Goal: Task Accomplishment & Management: Manage account settings

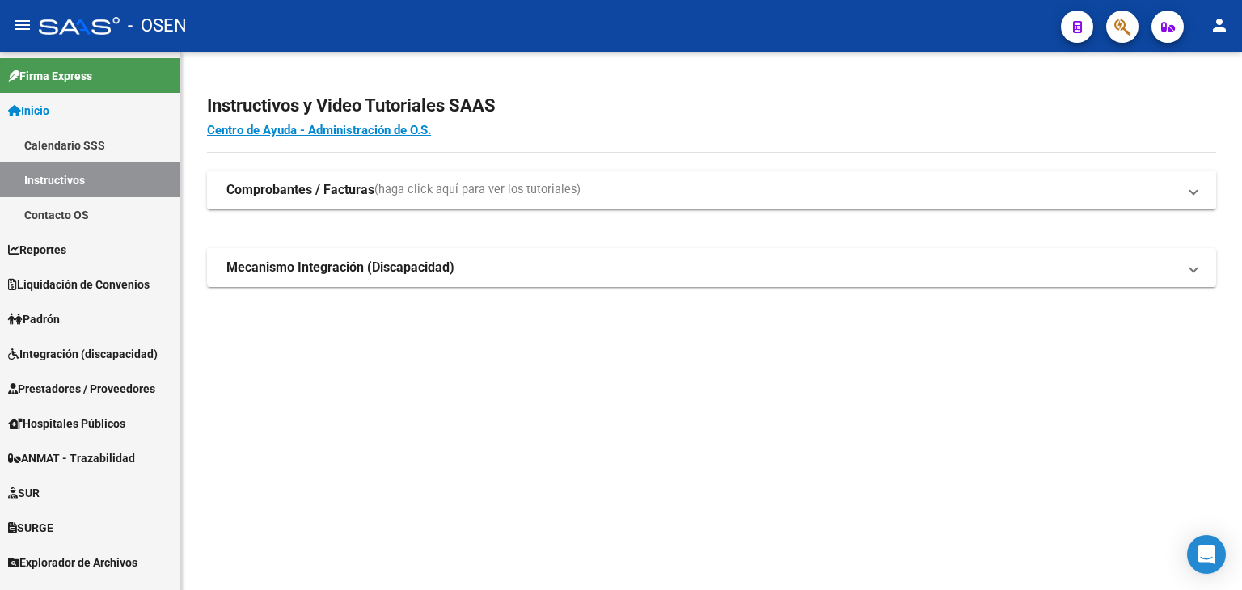
click at [1132, 19] on button "button" at bounding box center [1122, 27] width 32 height 32
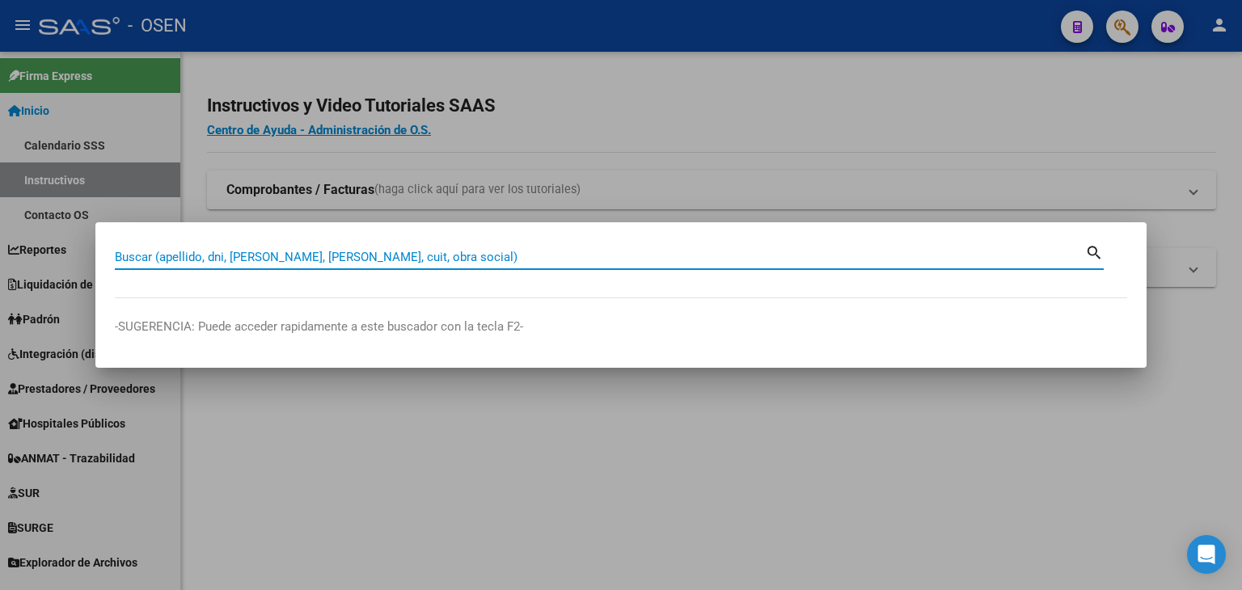
paste input "20307424410"
type input "20307424410"
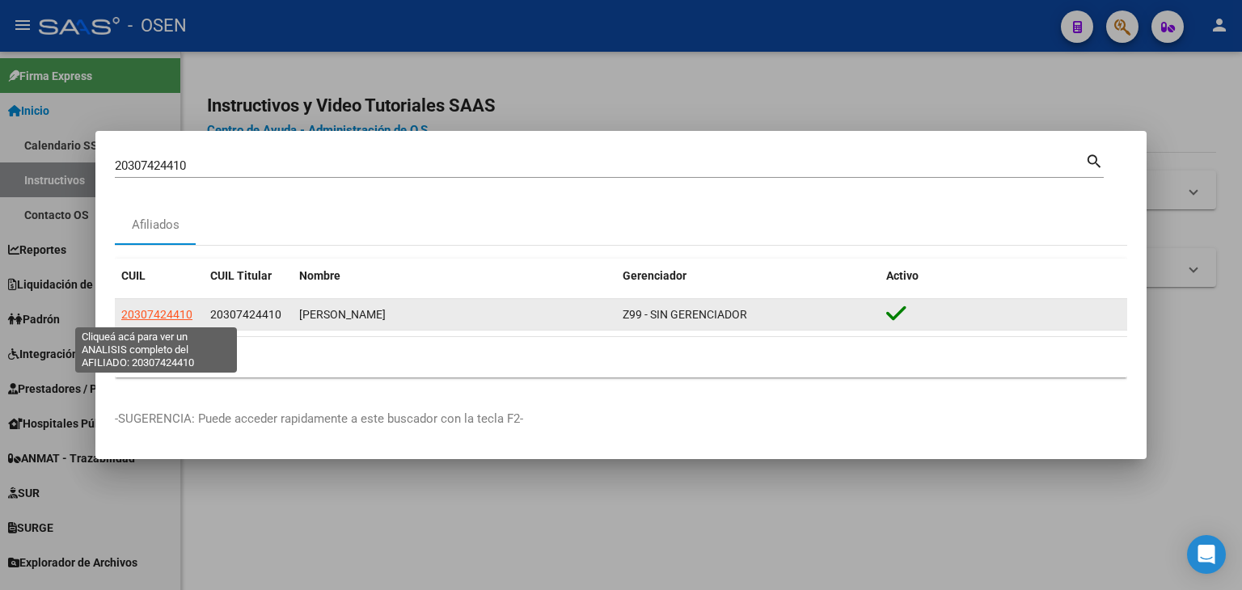
click at [176, 314] on span "20307424410" at bounding box center [156, 314] width 71 height 13
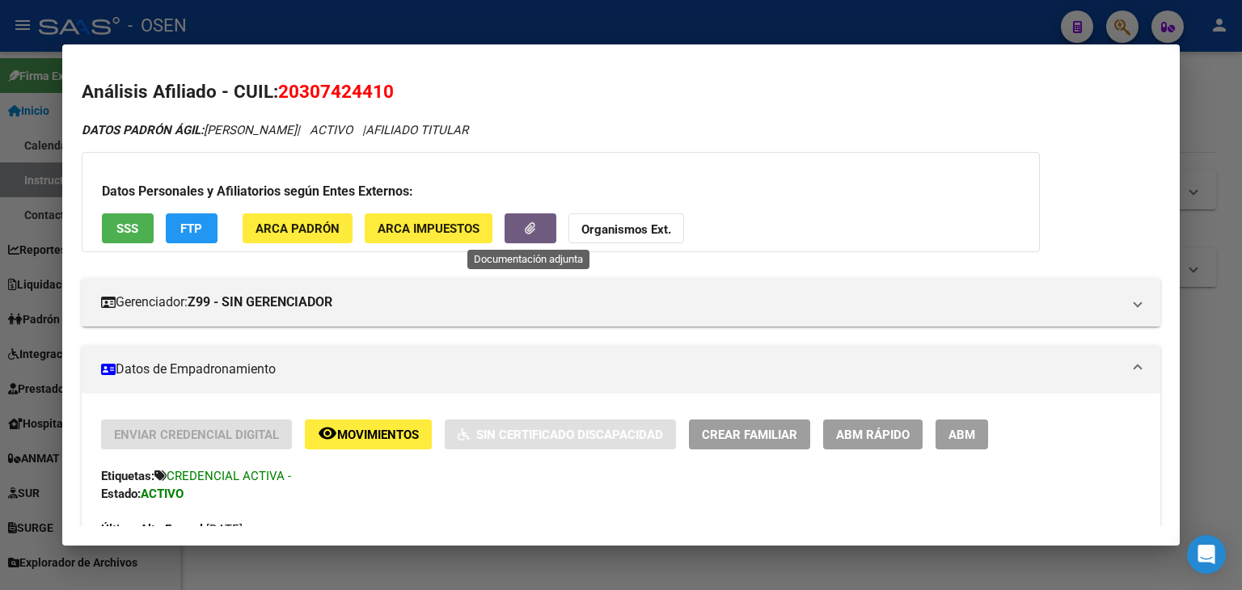
click at [526, 217] on button "button" at bounding box center [530, 228] width 52 height 30
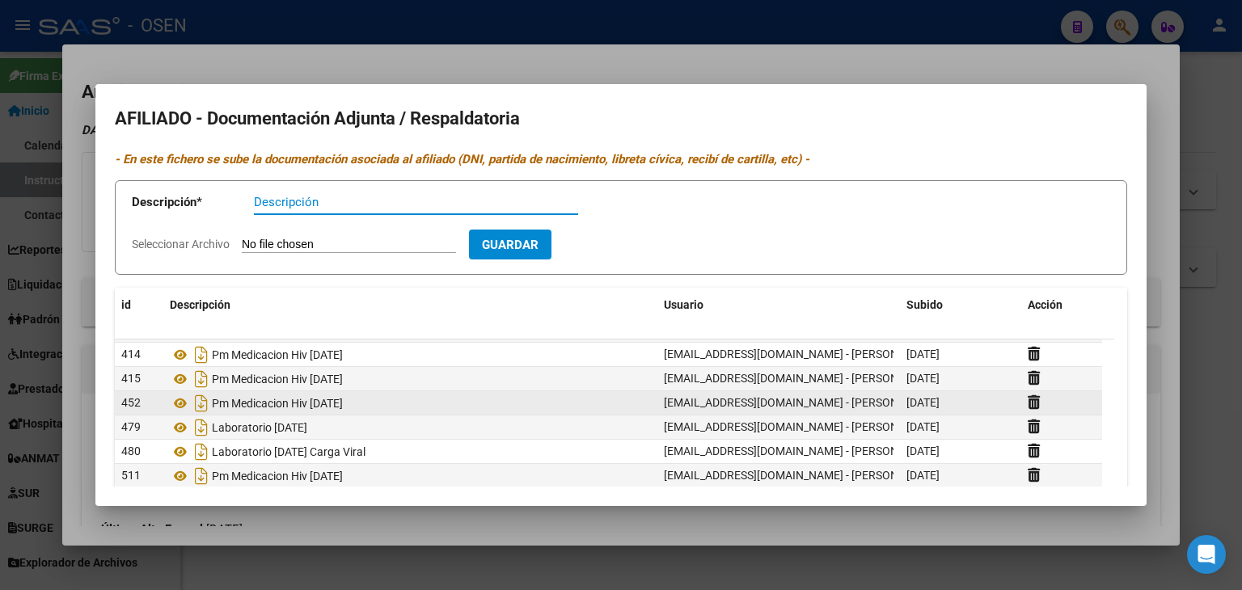
scroll to position [97, 0]
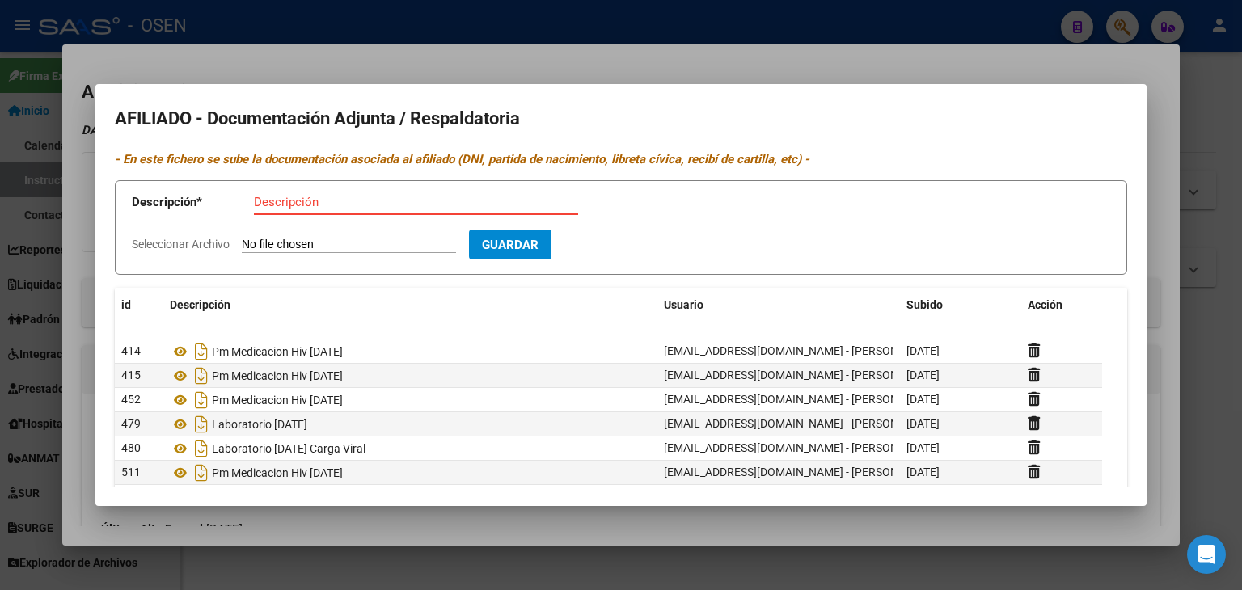
click at [682, 29] on div at bounding box center [621, 295] width 1242 height 590
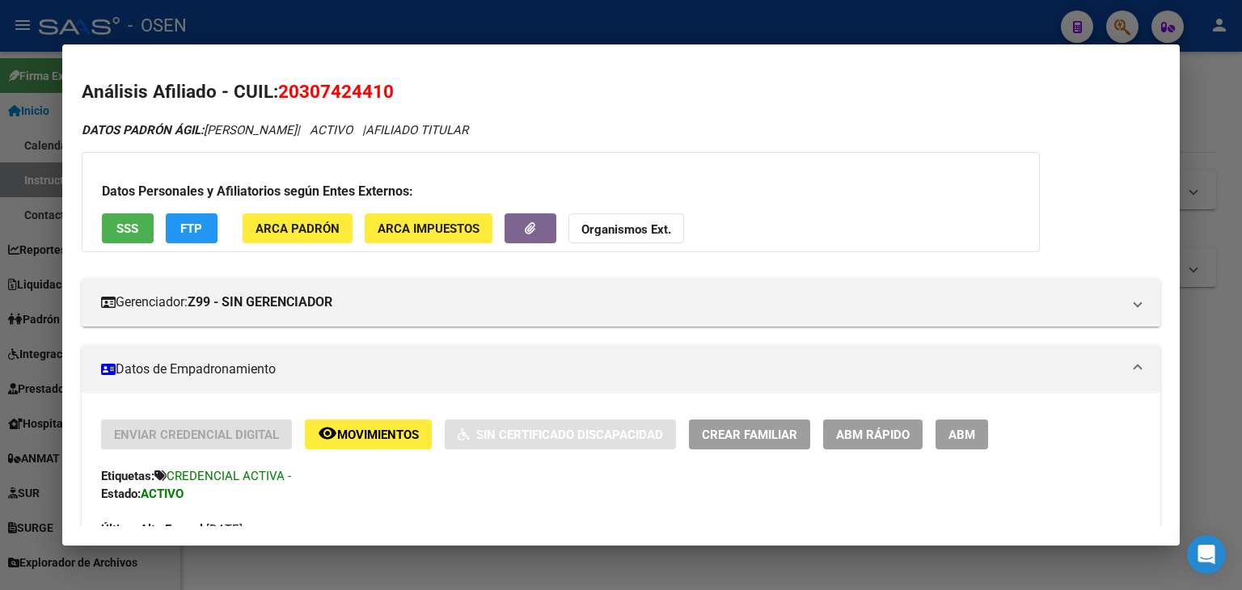
click at [682, 20] on div at bounding box center [621, 295] width 1242 height 590
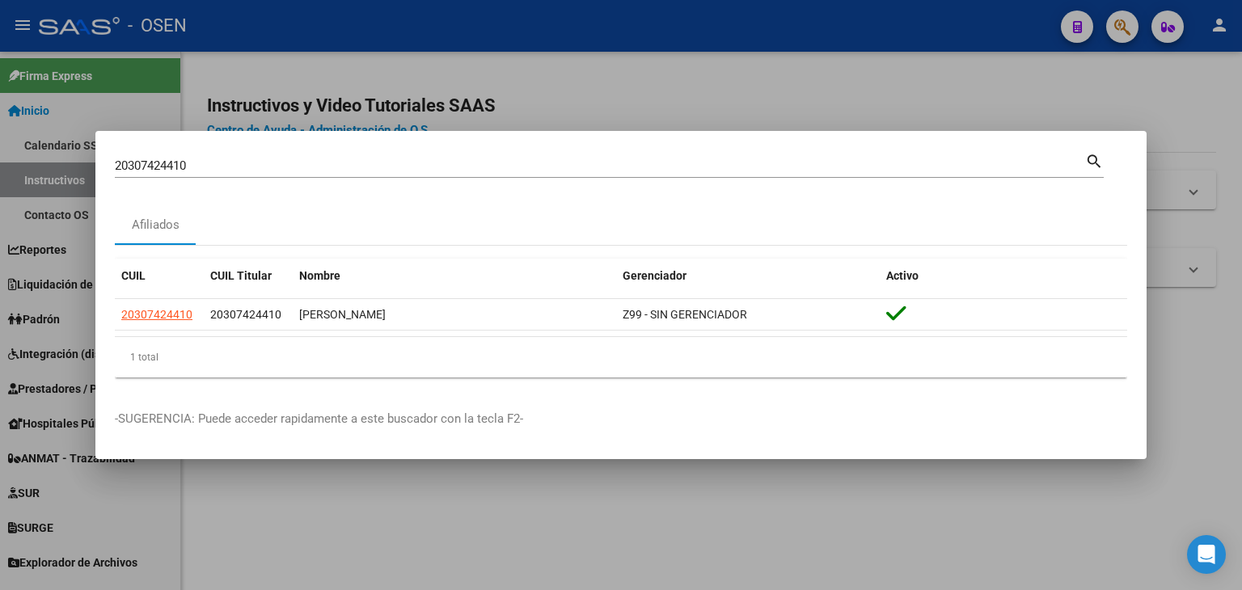
click at [682, 20] on div at bounding box center [621, 295] width 1242 height 590
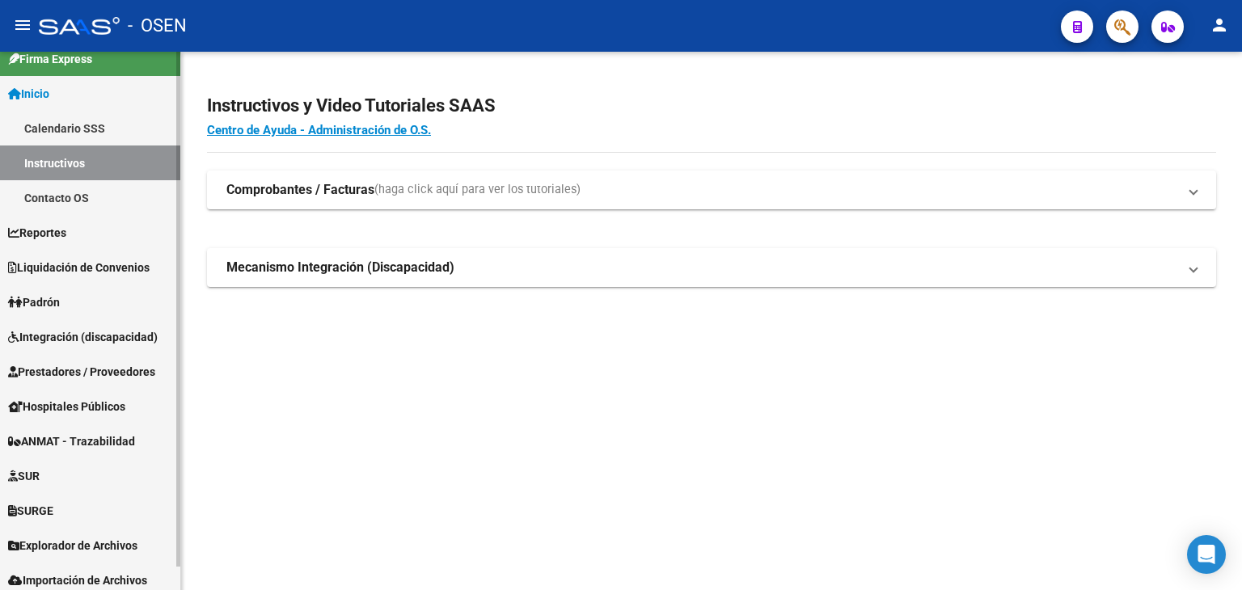
scroll to position [24, 0]
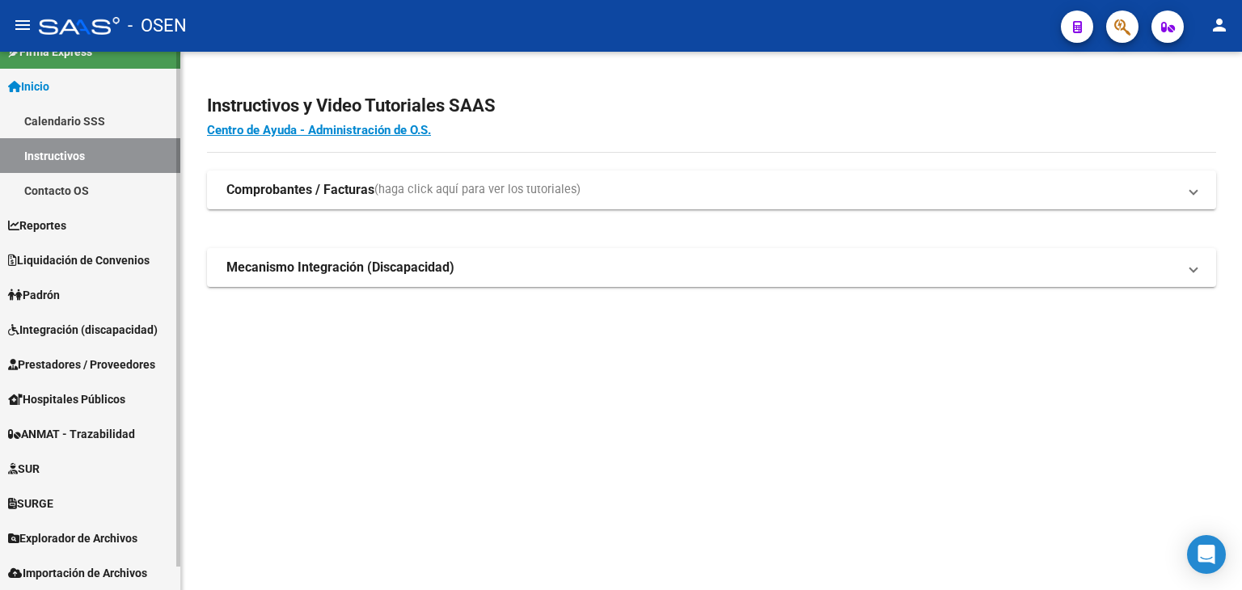
click at [79, 323] on span "Integración (discapacidad)" at bounding box center [83, 330] width 150 height 18
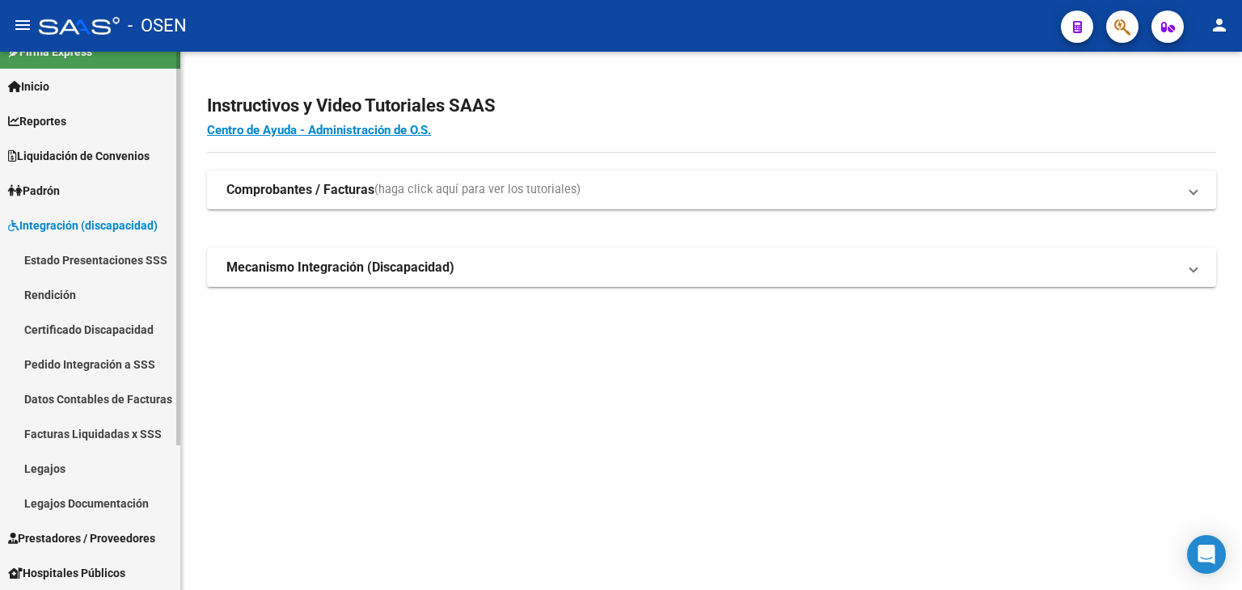
click at [78, 221] on span "Integración (discapacidad)" at bounding box center [83, 226] width 150 height 18
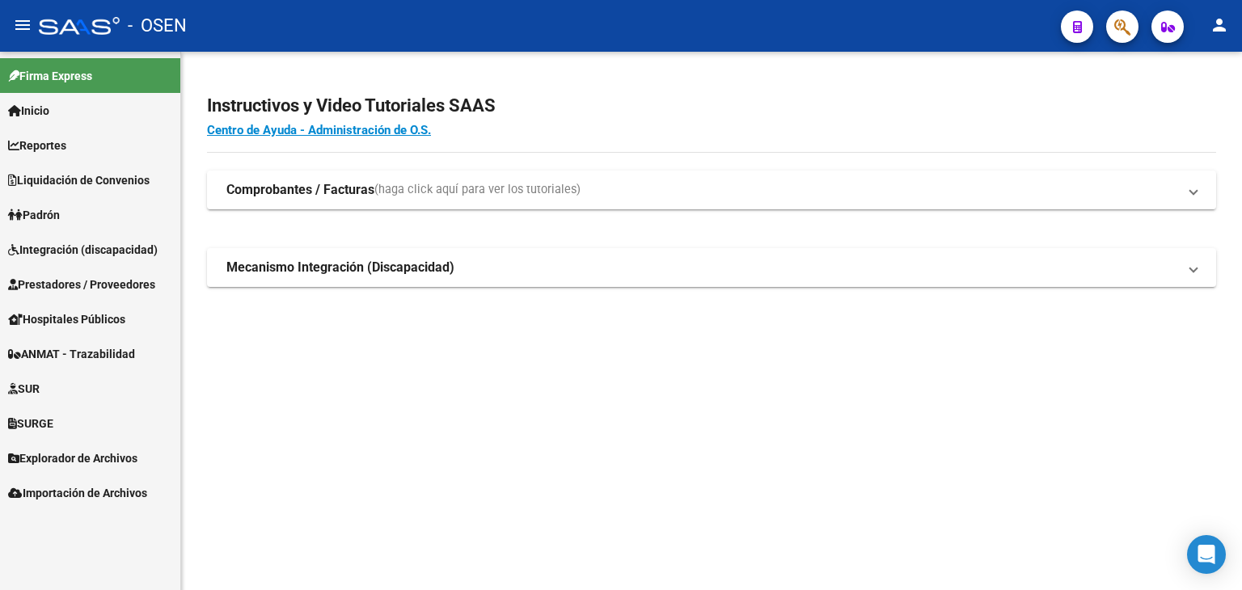
scroll to position [0, 0]
drag, startPoint x: 65, startPoint y: 386, endPoint x: 70, endPoint y: 397, distance: 12.7
click at [65, 386] on link "SUR" at bounding box center [90, 388] width 180 height 35
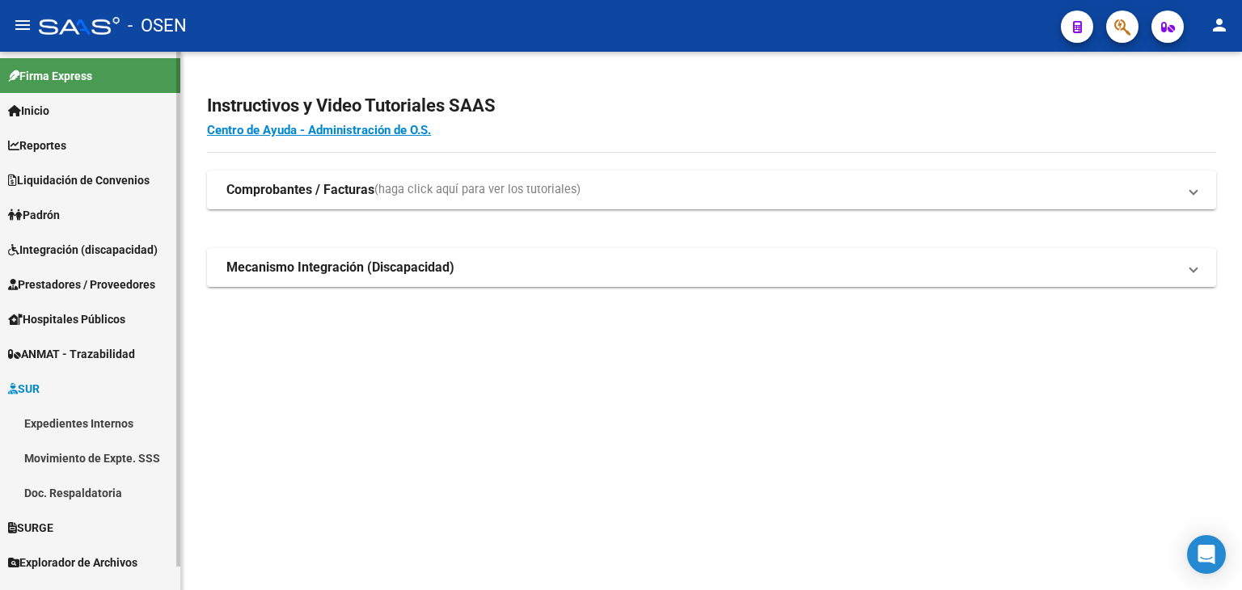
click at [82, 289] on span "Prestadores / Proveedores" at bounding box center [81, 285] width 147 height 18
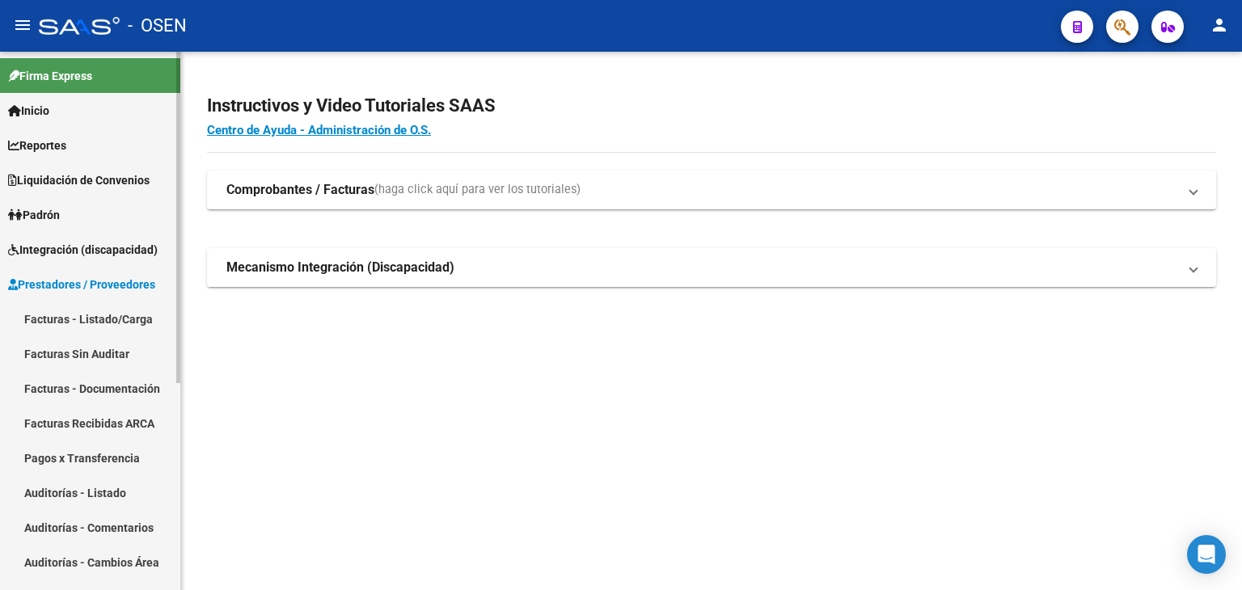
click at [82, 322] on link "Facturas - Listado/Carga" at bounding box center [90, 319] width 180 height 35
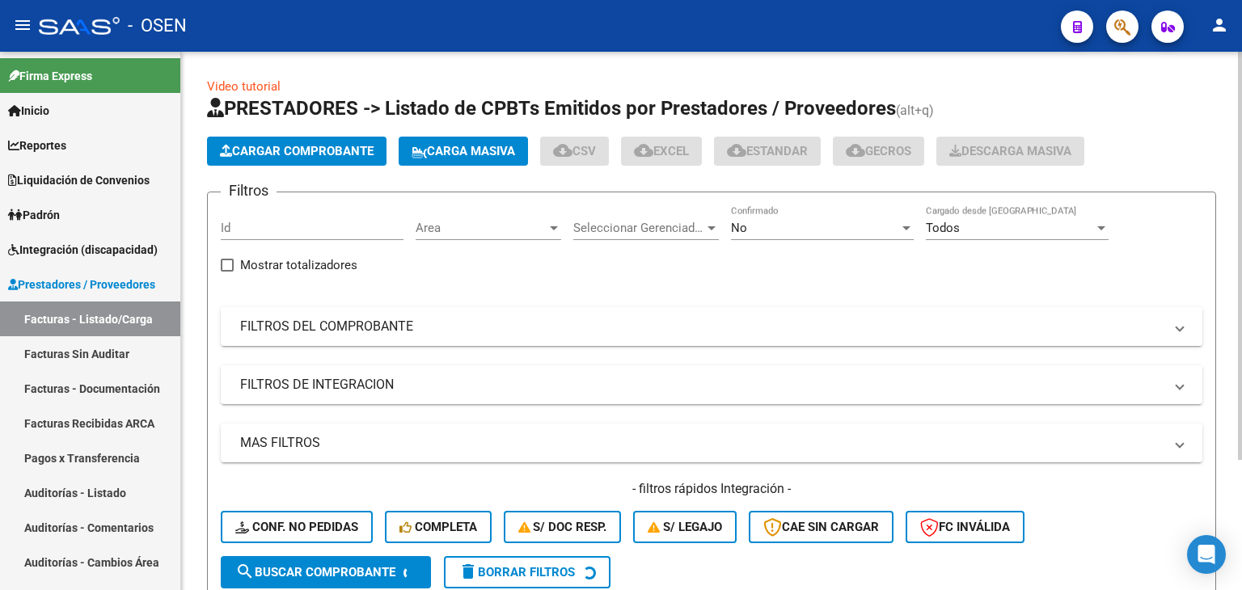
click at [493, 323] on mat-panel-title "FILTROS DEL COMPROBANTE" at bounding box center [701, 327] width 923 height 18
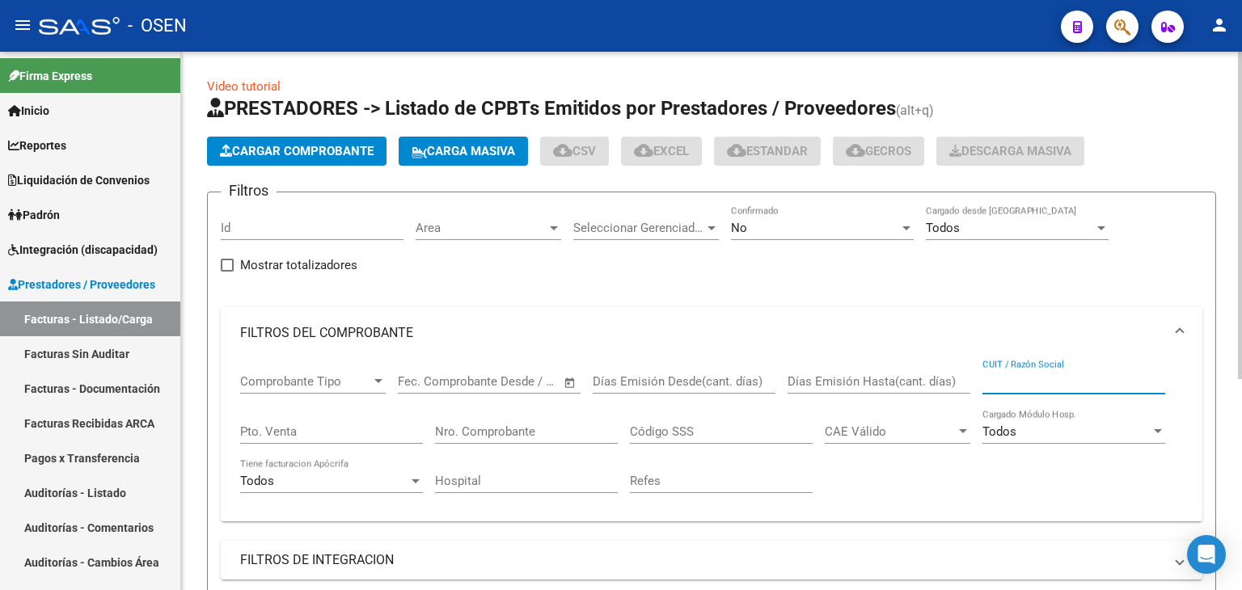
click at [1040, 382] on input "CUIT / Razón Social" at bounding box center [1073, 381] width 183 height 15
paste input "30710637365"
type input "30710637365"
click at [791, 213] on div "No Confirmado" at bounding box center [822, 222] width 183 height 35
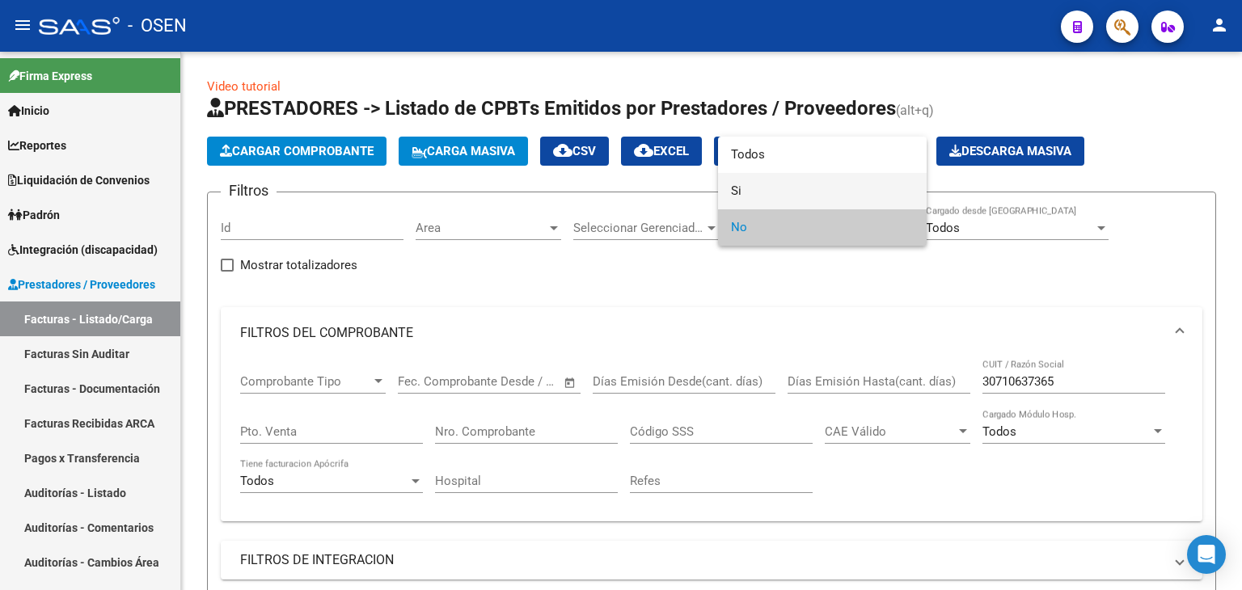
click at [787, 195] on span "Si" at bounding box center [822, 191] width 183 height 36
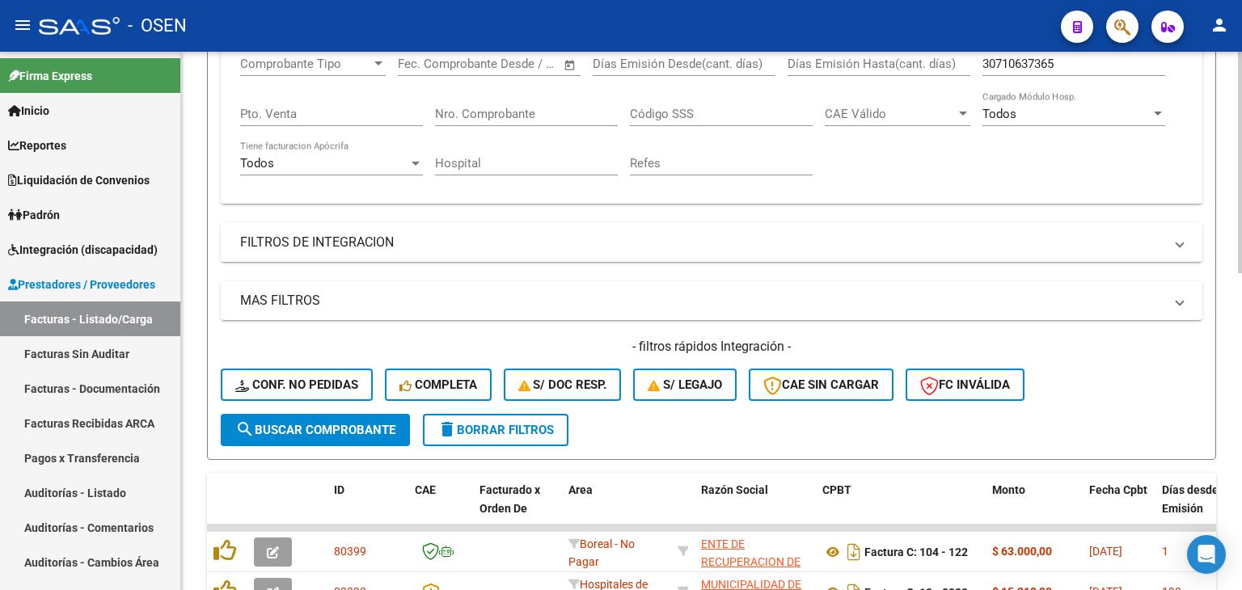
scroll to position [323, 0]
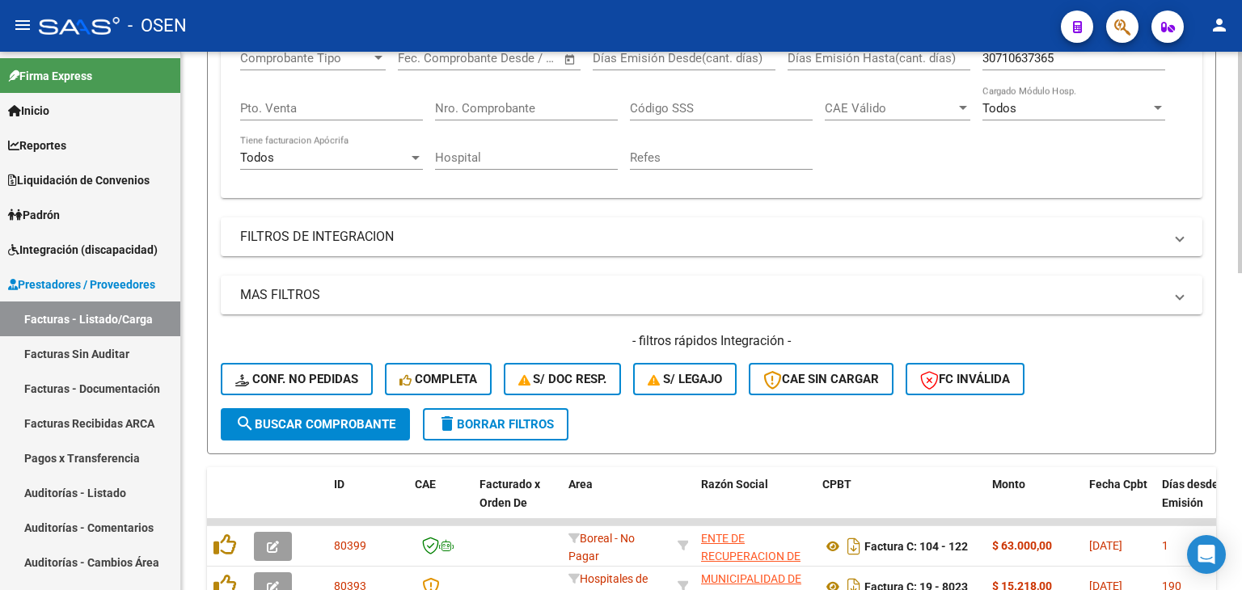
click at [356, 421] on span "search Buscar Comprobante" at bounding box center [315, 424] width 160 height 15
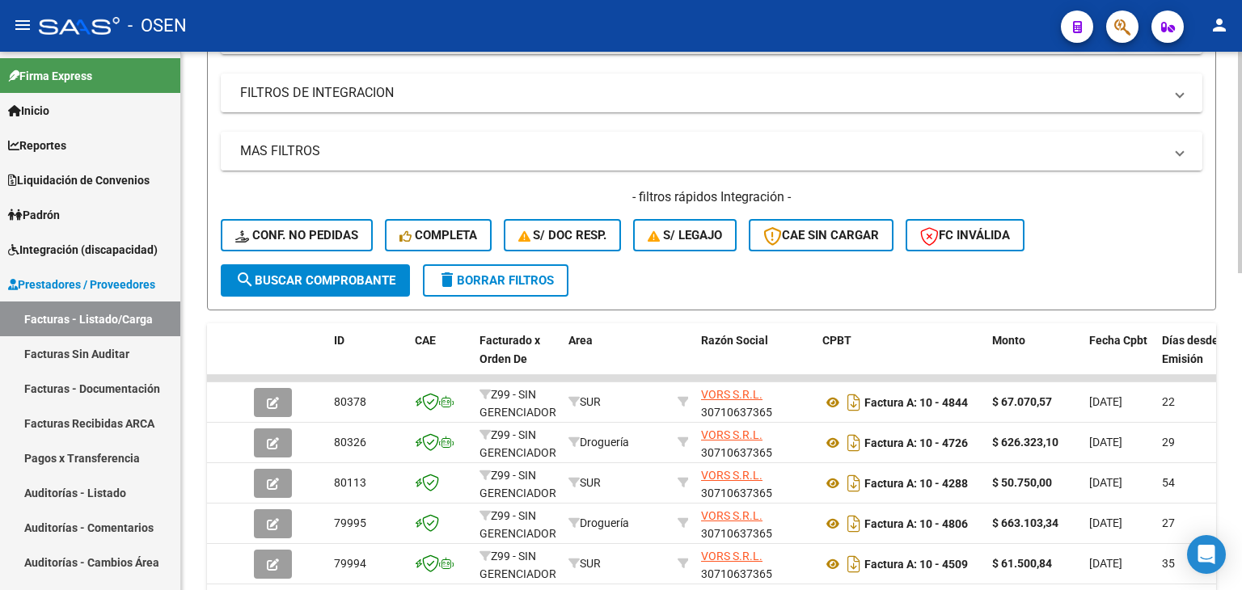
scroll to position [485, 0]
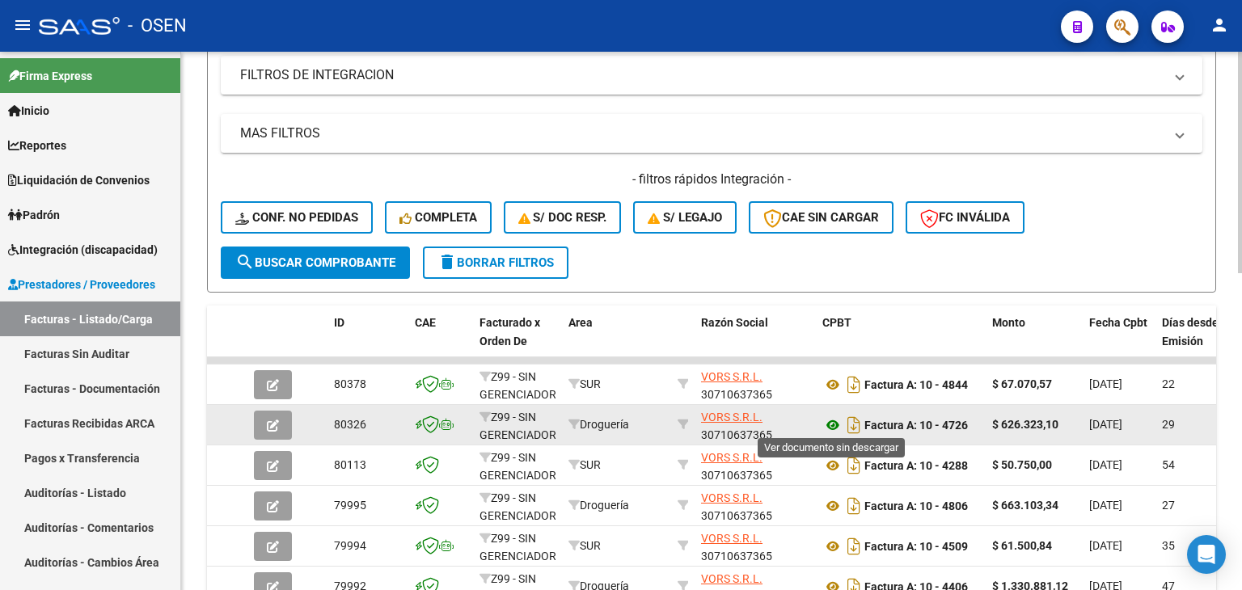
click at [834, 424] on icon at bounding box center [832, 425] width 21 height 19
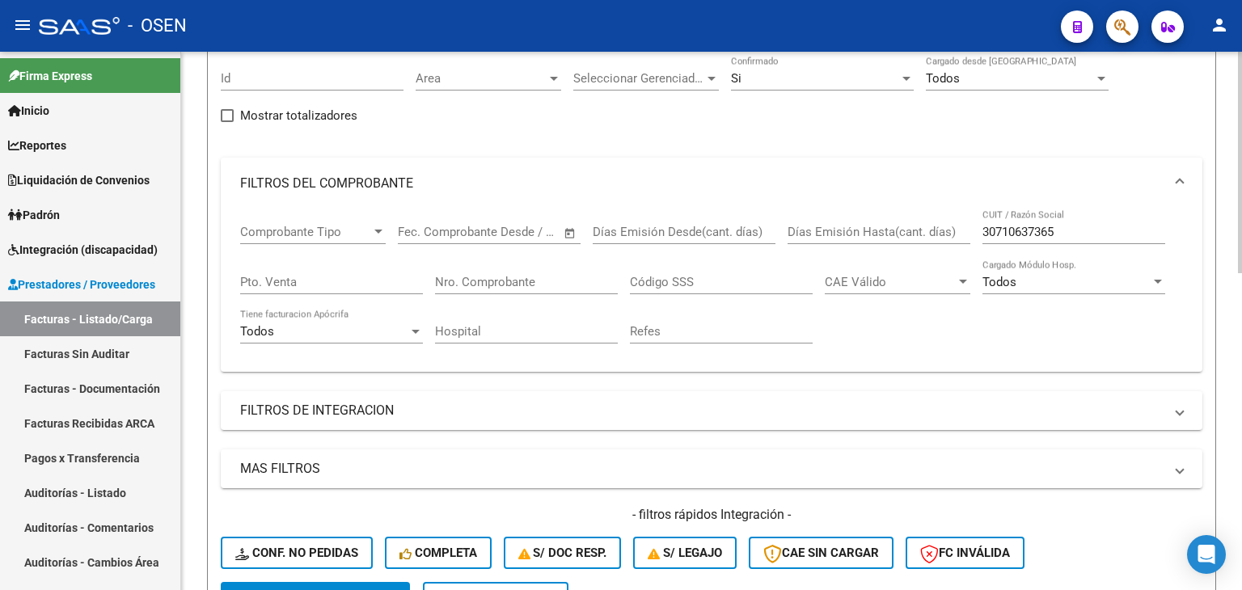
scroll to position [0, 0]
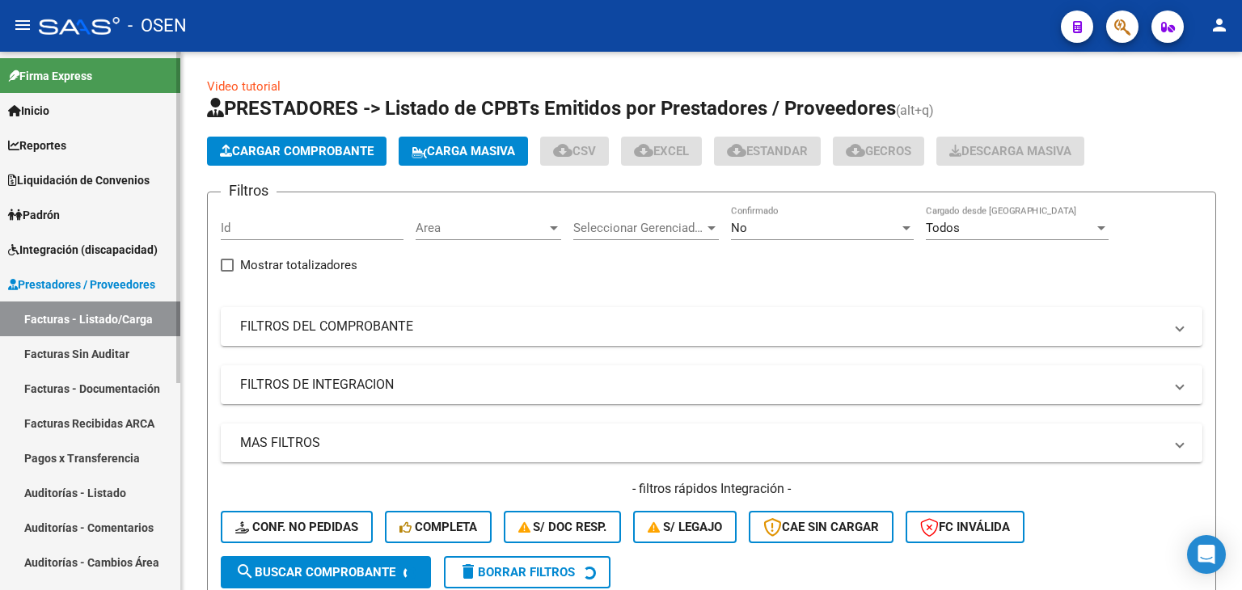
click at [115, 243] on span "Integración (discapacidad)" at bounding box center [83, 250] width 150 height 18
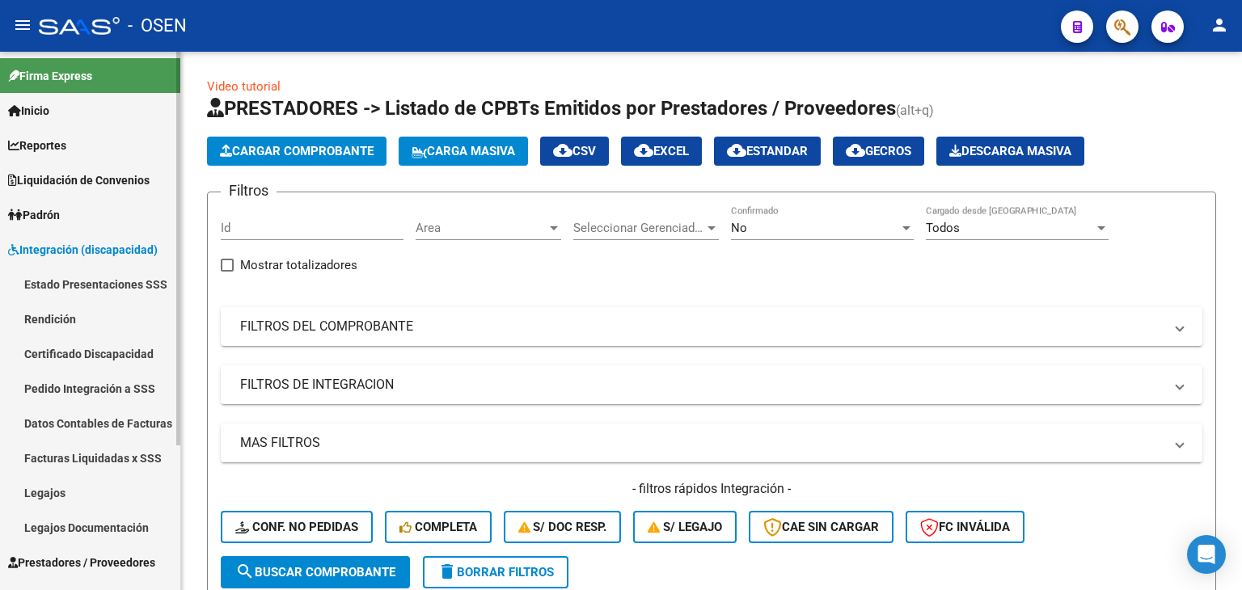
click at [113, 285] on link "Estado Presentaciones SSS" at bounding box center [90, 284] width 180 height 35
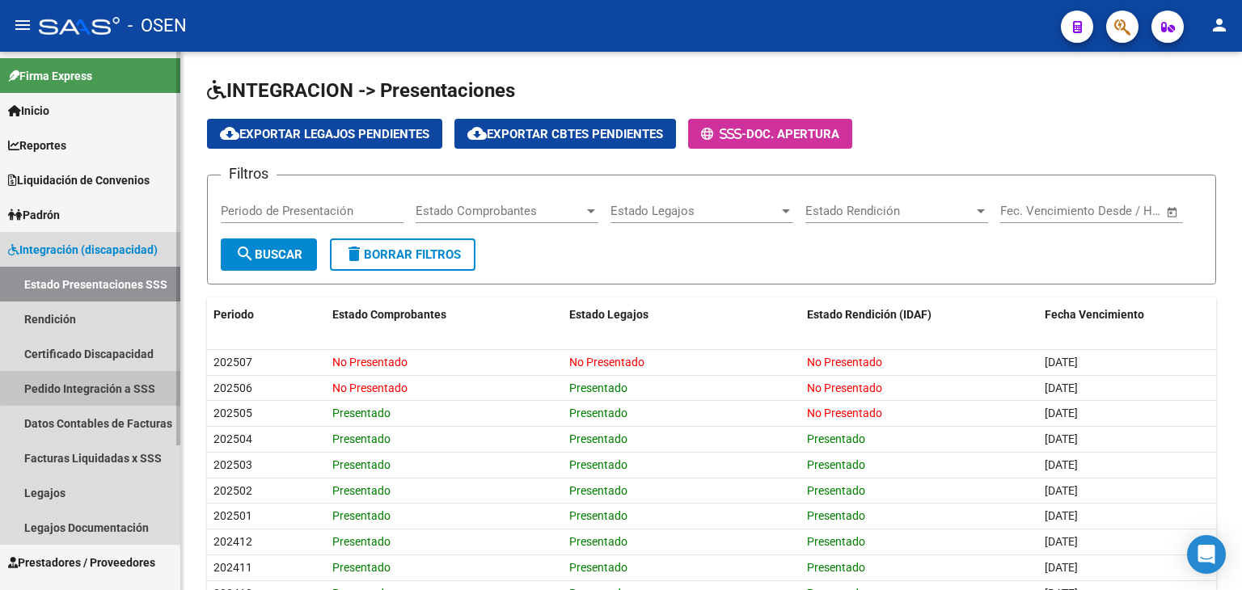
click at [91, 387] on link "Pedido Integración a SSS" at bounding box center [90, 388] width 180 height 35
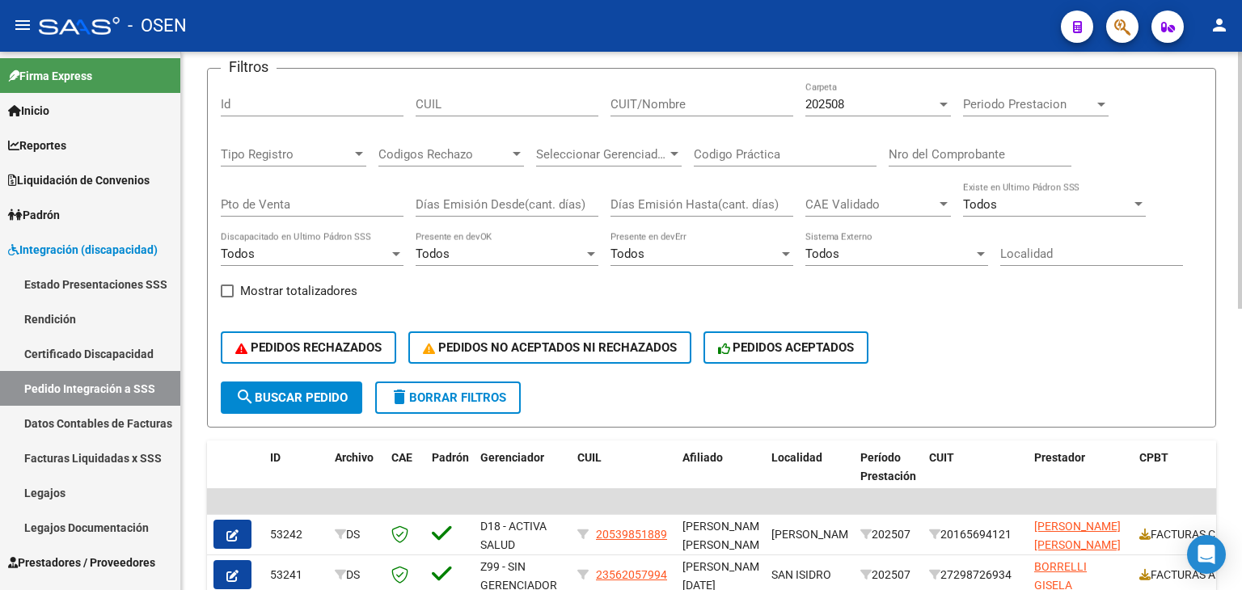
scroll to position [162, 0]
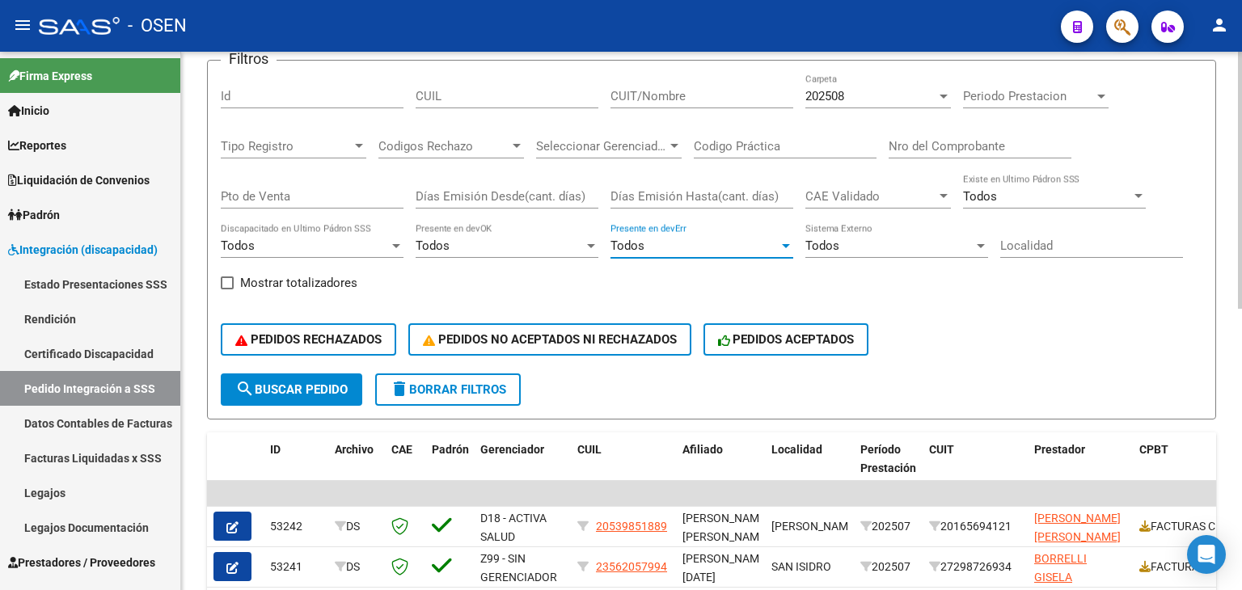
click at [656, 240] on div "Todos" at bounding box center [694, 245] width 168 height 15
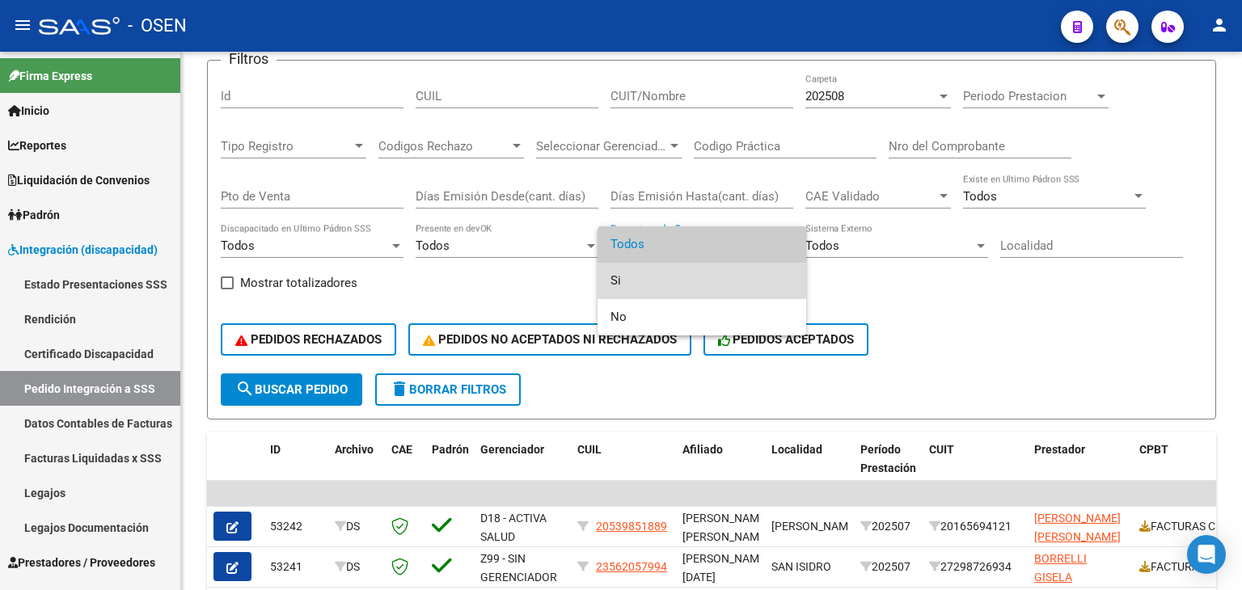
click at [650, 275] on span "Si" at bounding box center [701, 281] width 183 height 36
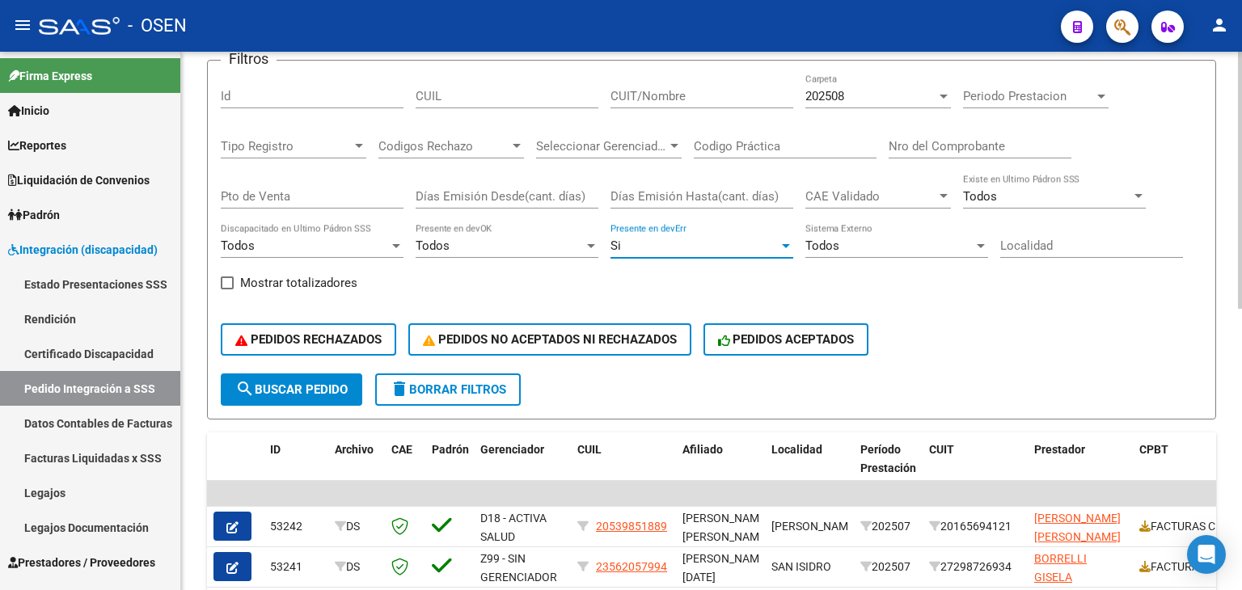
click at [344, 384] on span "search Buscar Pedido" at bounding box center [291, 389] width 112 height 15
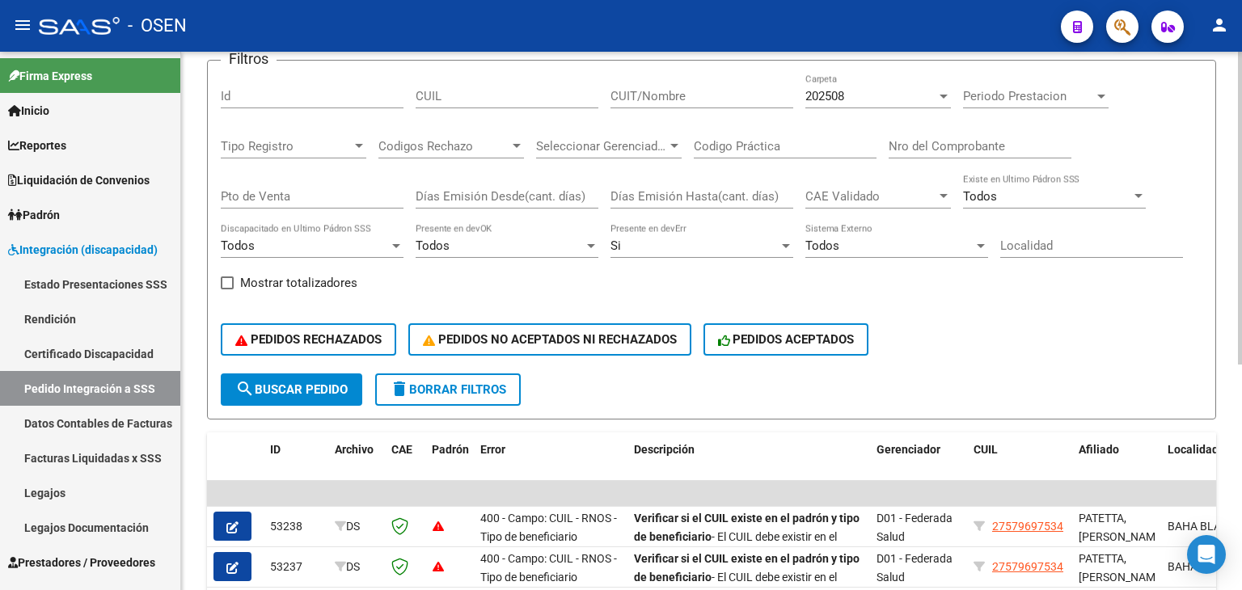
click at [667, 247] on div "Si" at bounding box center [694, 245] width 168 height 15
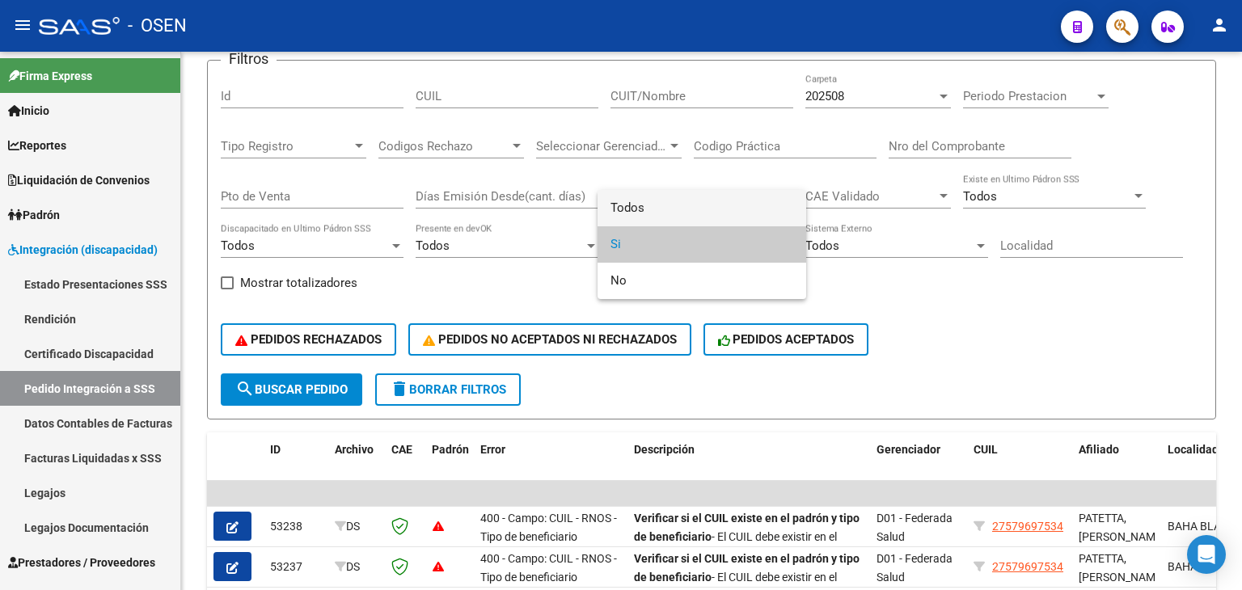
click at [655, 205] on span "Todos" at bounding box center [701, 208] width 183 height 36
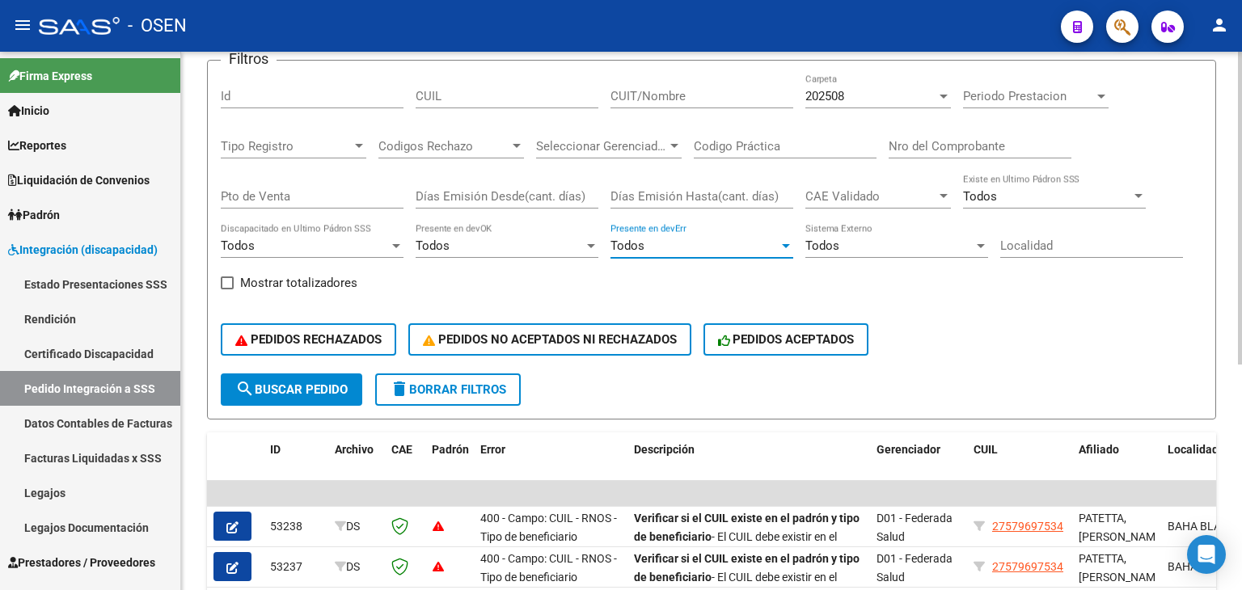
drag, startPoint x: 280, startPoint y: 376, endPoint x: 310, endPoint y: 349, distance: 40.7
click at [281, 376] on button "search Buscar Pedido" at bounding box center [291, 390] width 141 height 32
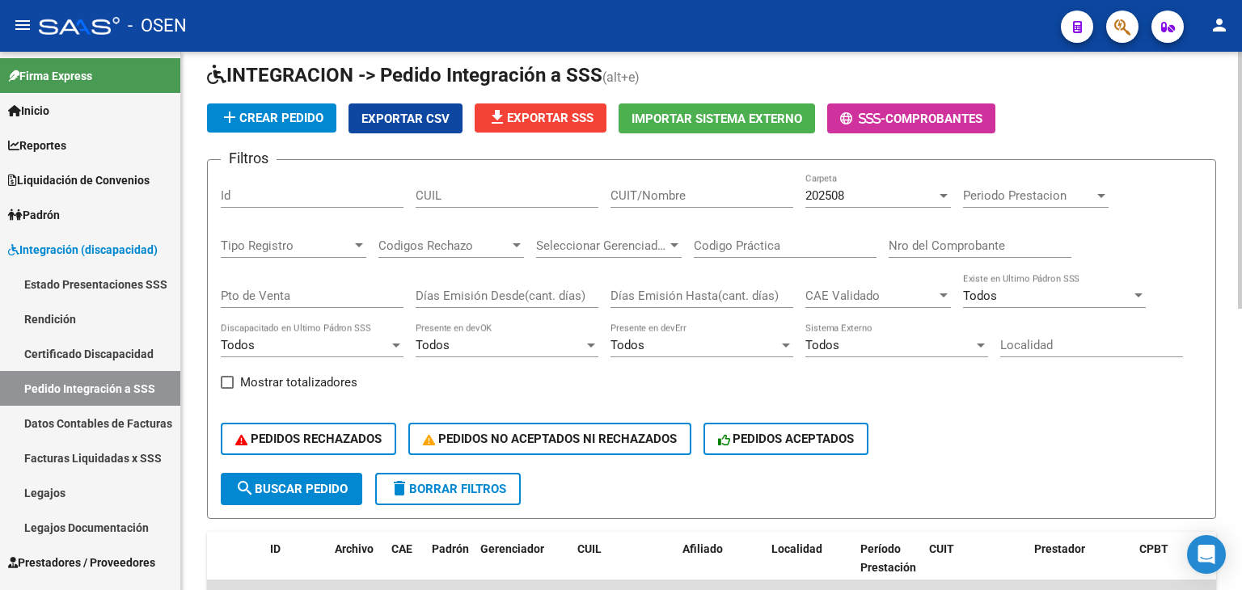
scroll to position [0, 0]
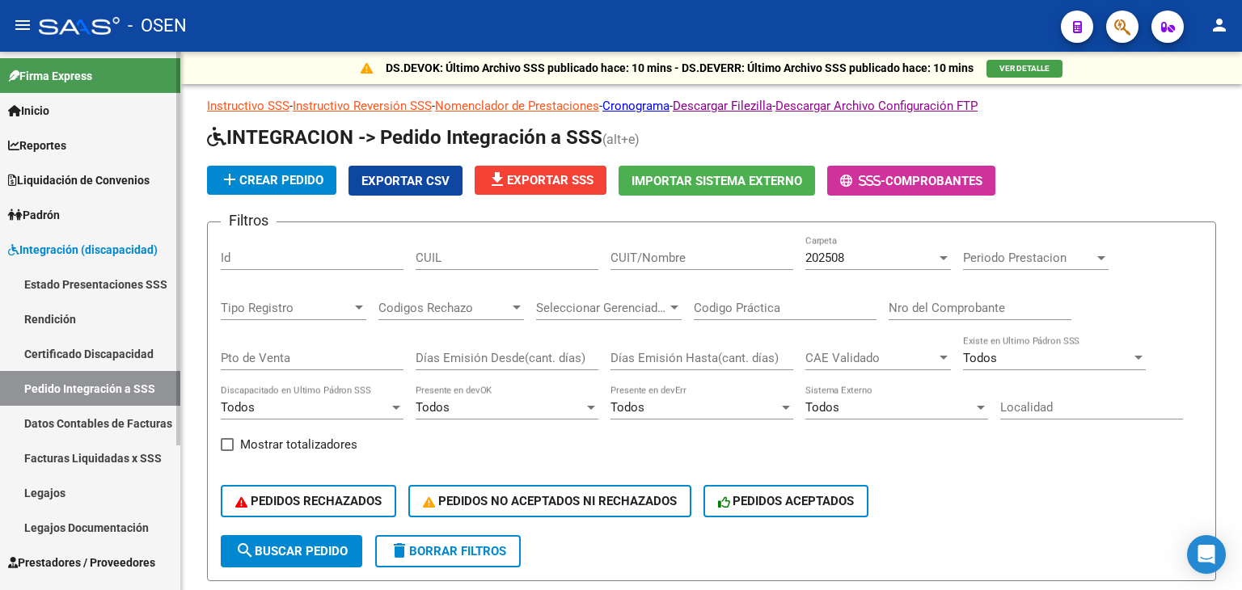
click at [103, 250] on span "Integración (discapacidad)" at bounding box center [83, 250] width 150 height 18
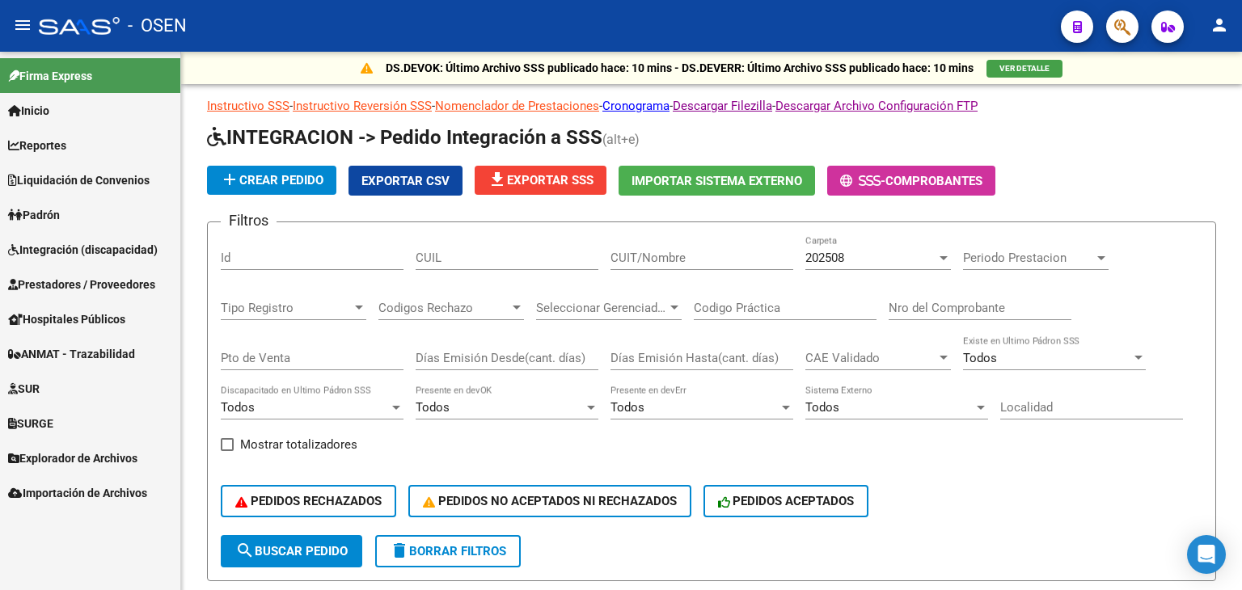
click at [97, 285] on span "Prestadores / Proveedores" at bounding box center [81, 285] width 147 height 18
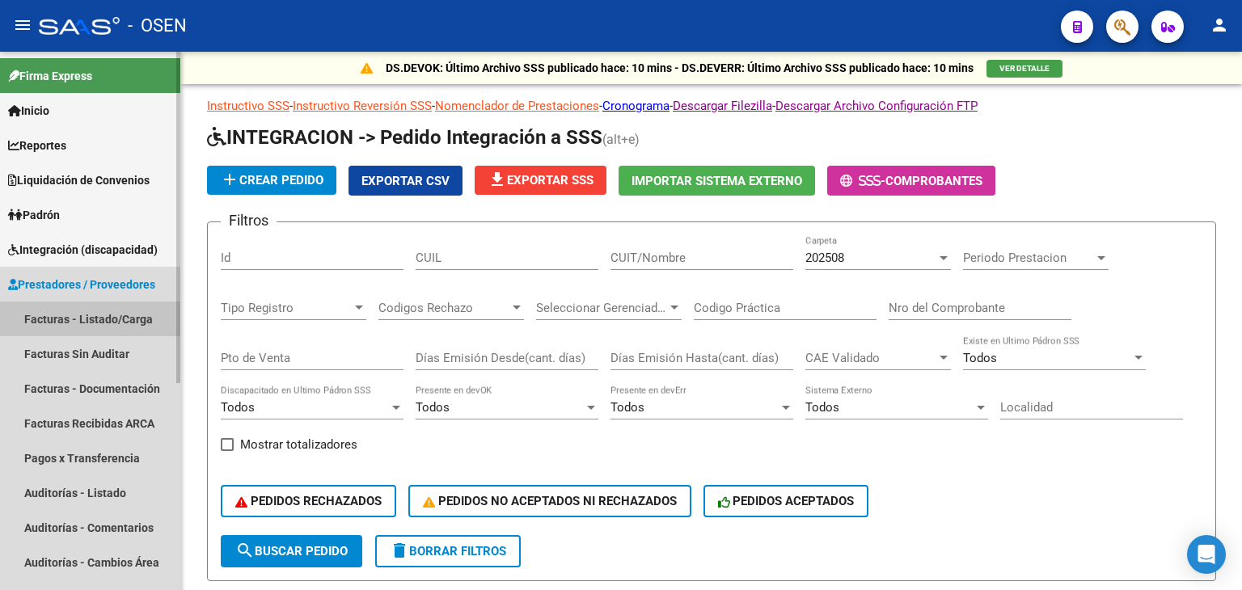
click at [78, 317] on link "Facturas - Listado/Carga" at bounding box center [90, 319] width 180 height 35
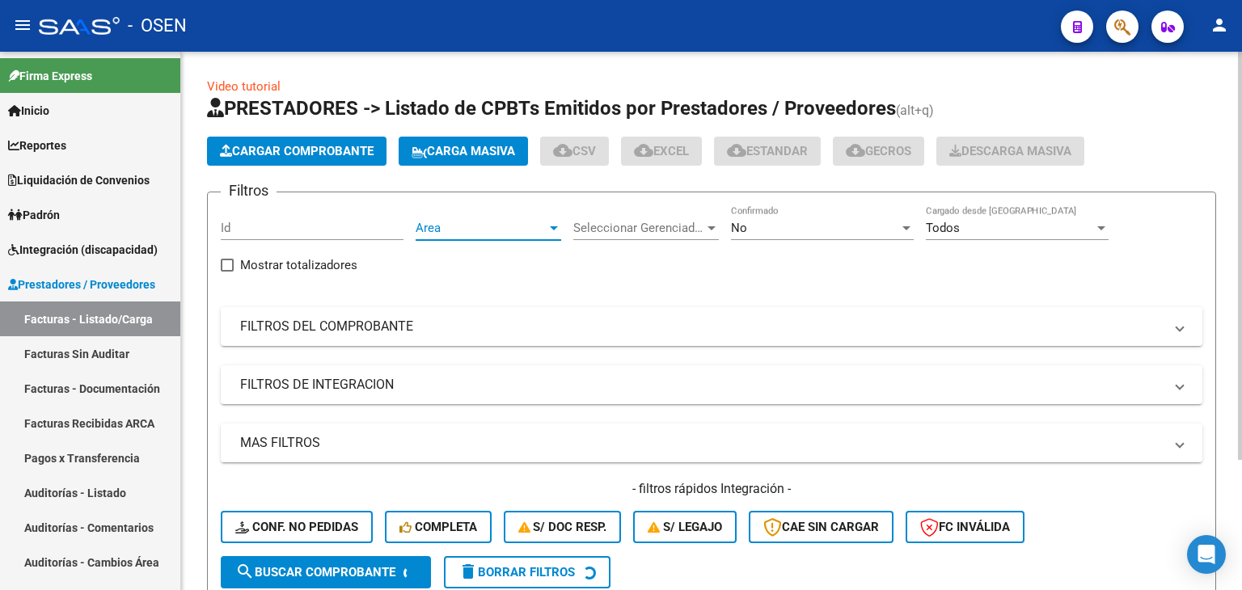
click at [526, 227] on span "Area" at bounding box center [481, 228] width 131 height 15
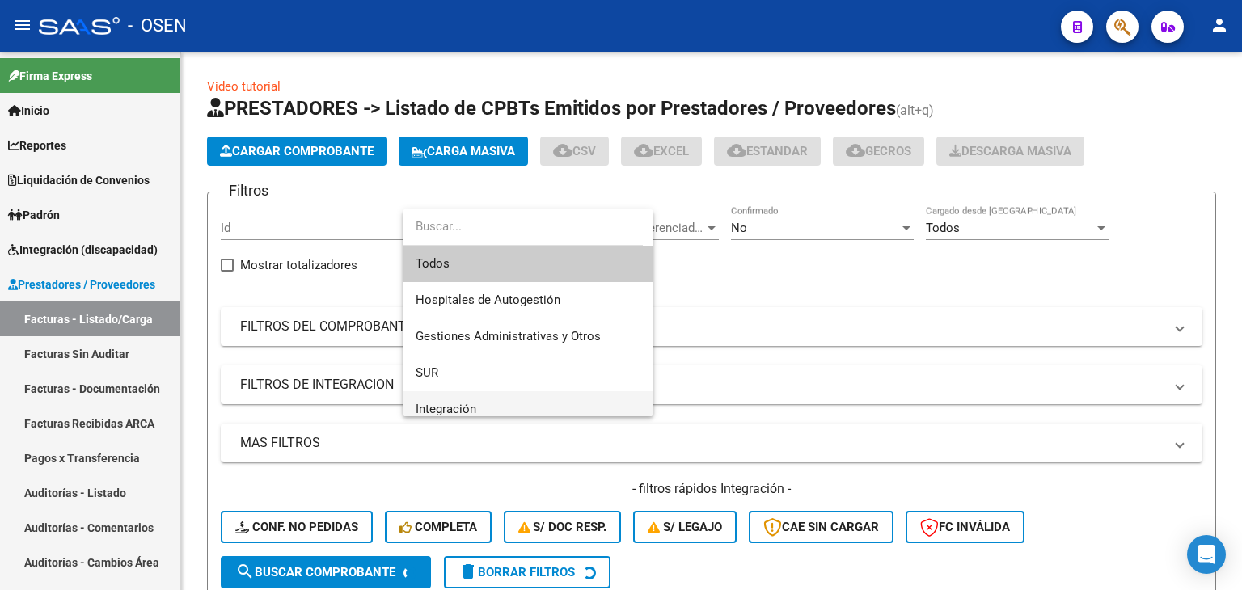
click at [487, 408] on span "Integración" at bounding box center [528, 409] width 225 height 36
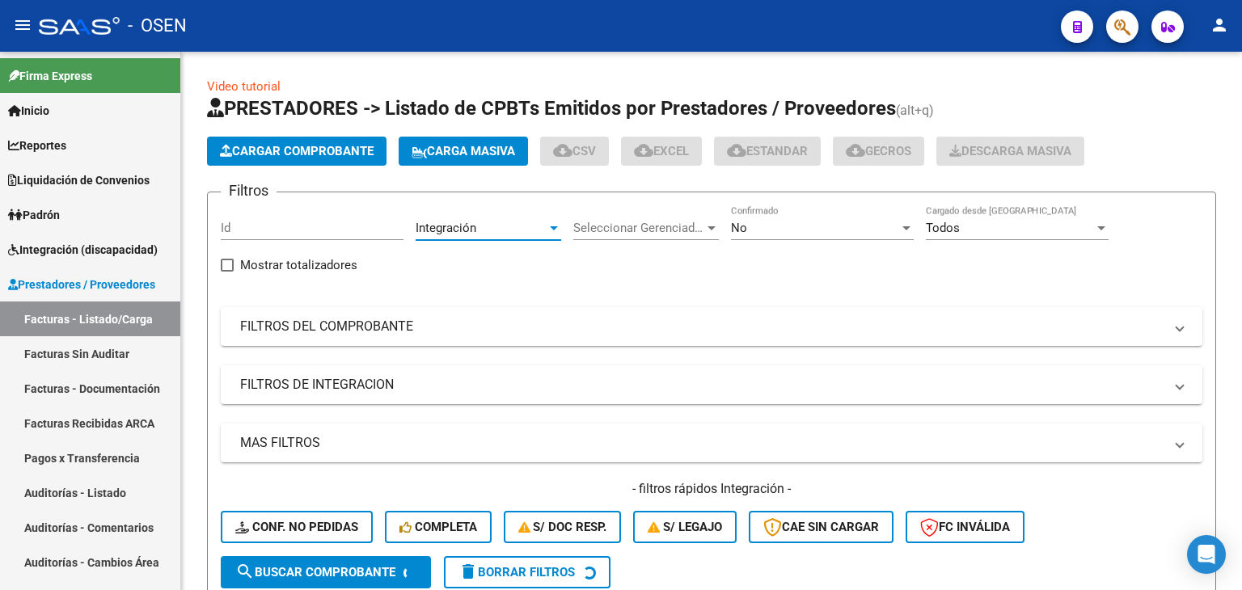
scroll to position [10, 0]
click at [466, 403] on mat-accordion "FILTROS DE INTEGRACION Todos Cargado en Para Enviar SSS Período De Prestación C…" at bounding box center [711, 384] width 981 height 39
click at [462, 393] on mat-expansion-panel-header "FILTROS DE INTEGRACION" at bounding box center [711, 384] width 981 height 39
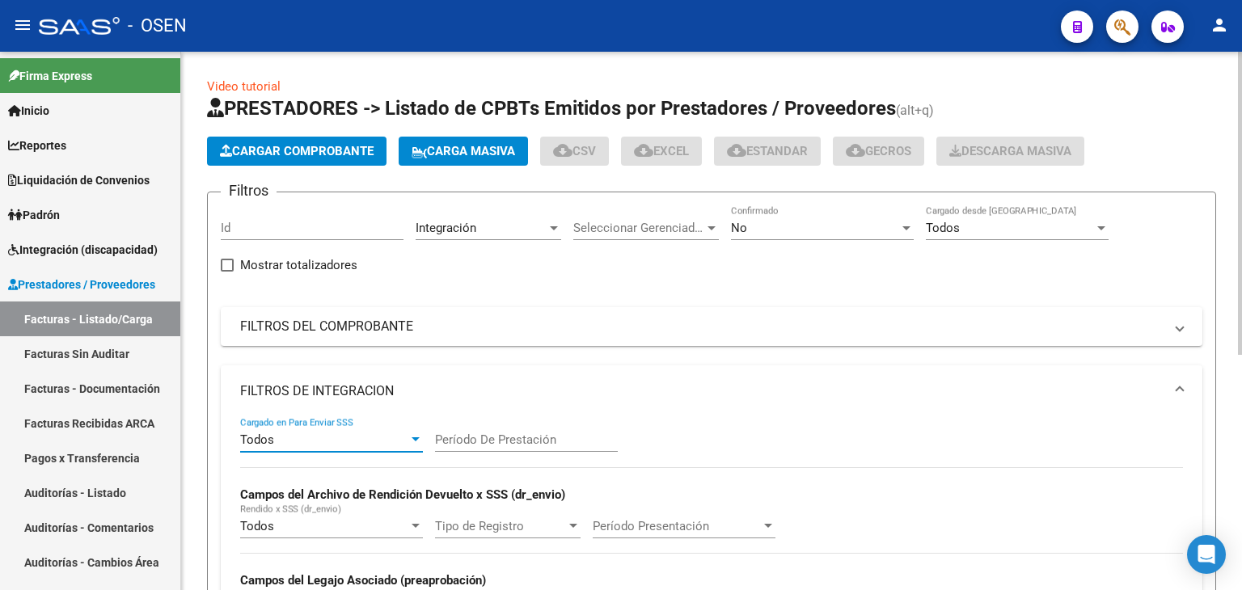
click at [368, 445] on div "Todos" at bounding box center [324, 440] width 168 height 15
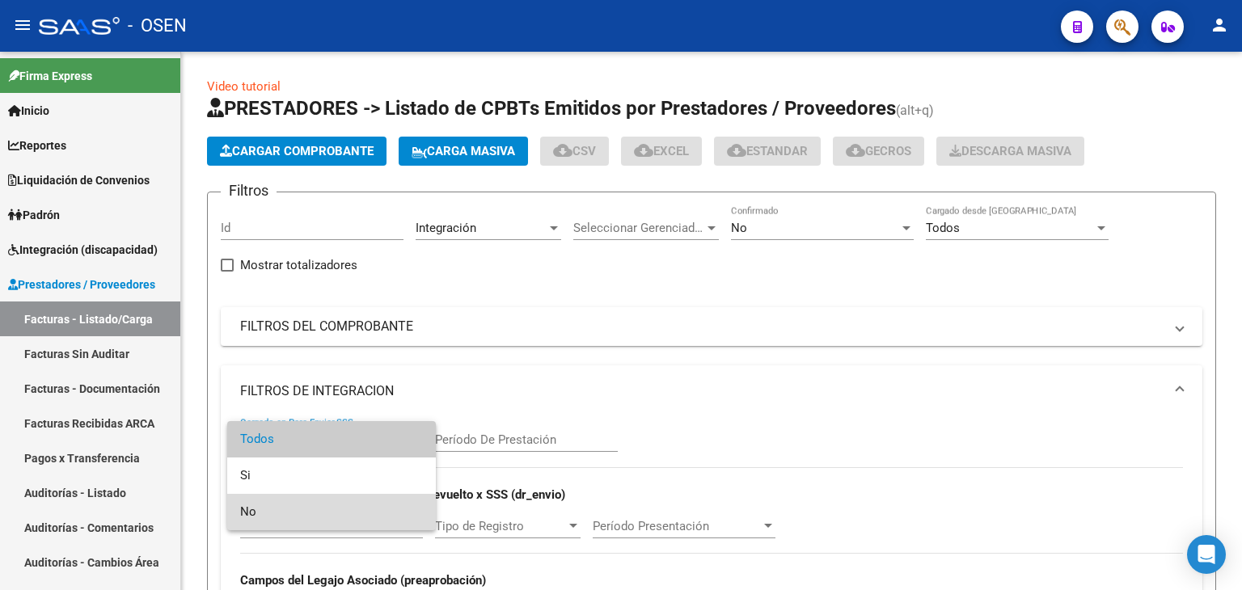
click at [319, 512] on span "No" at bounding box center [331, 512] width 183 height 36
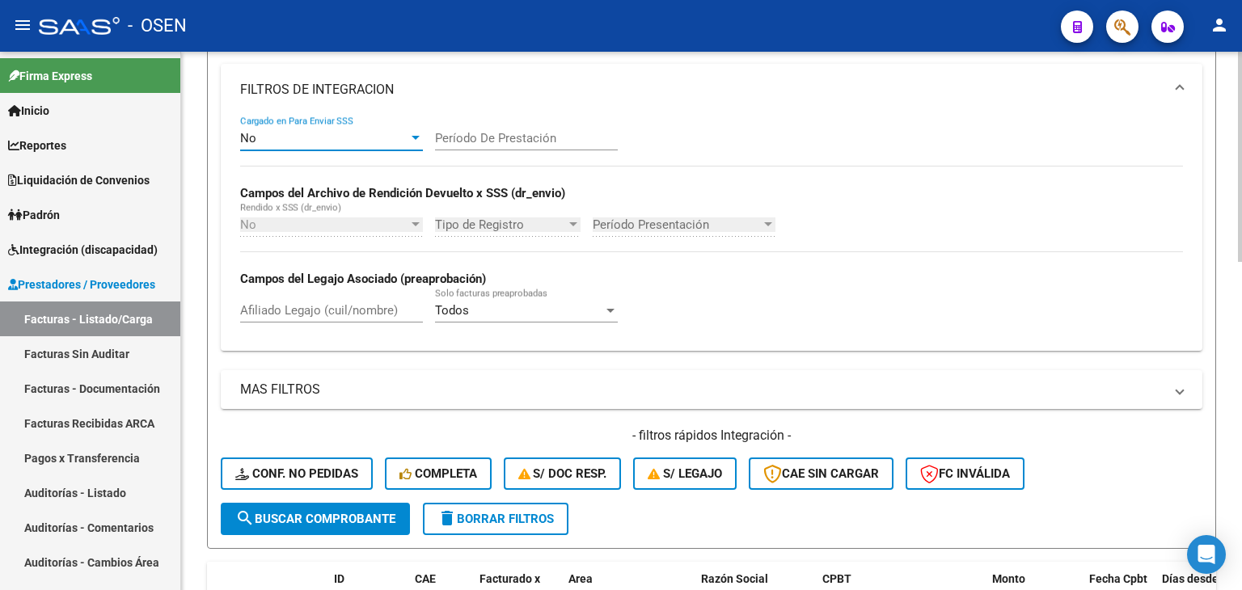
scroll to position [323, 0]
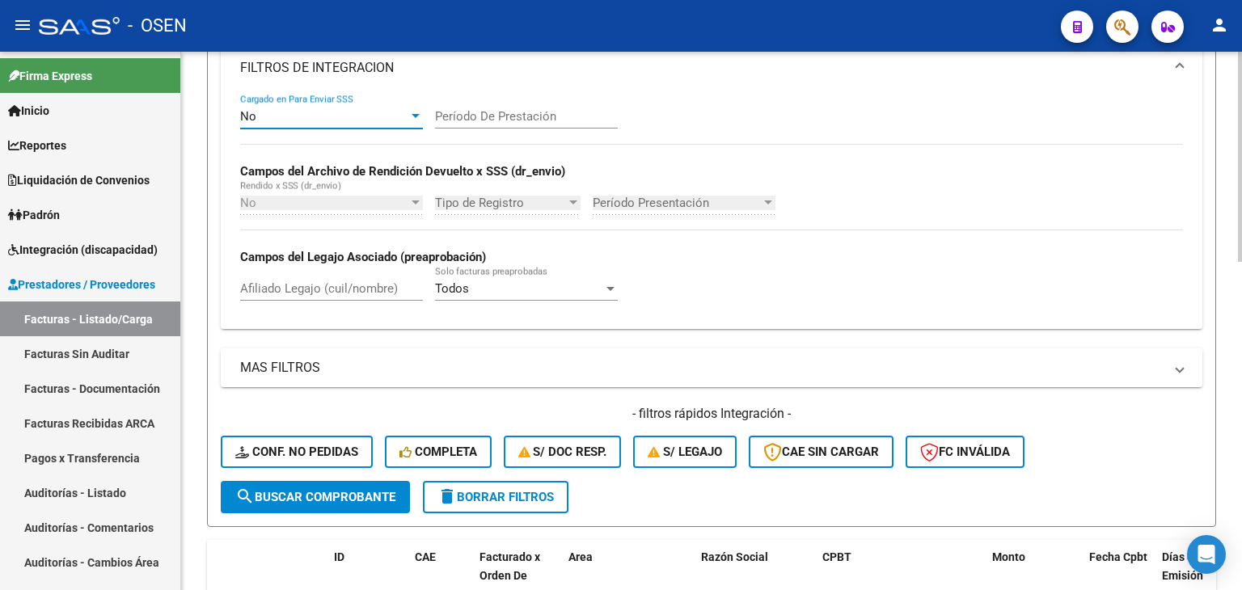
click at [306, 483] on button "search Buscar Comprobante" at bounding box center [315, 497] width 189 height 32
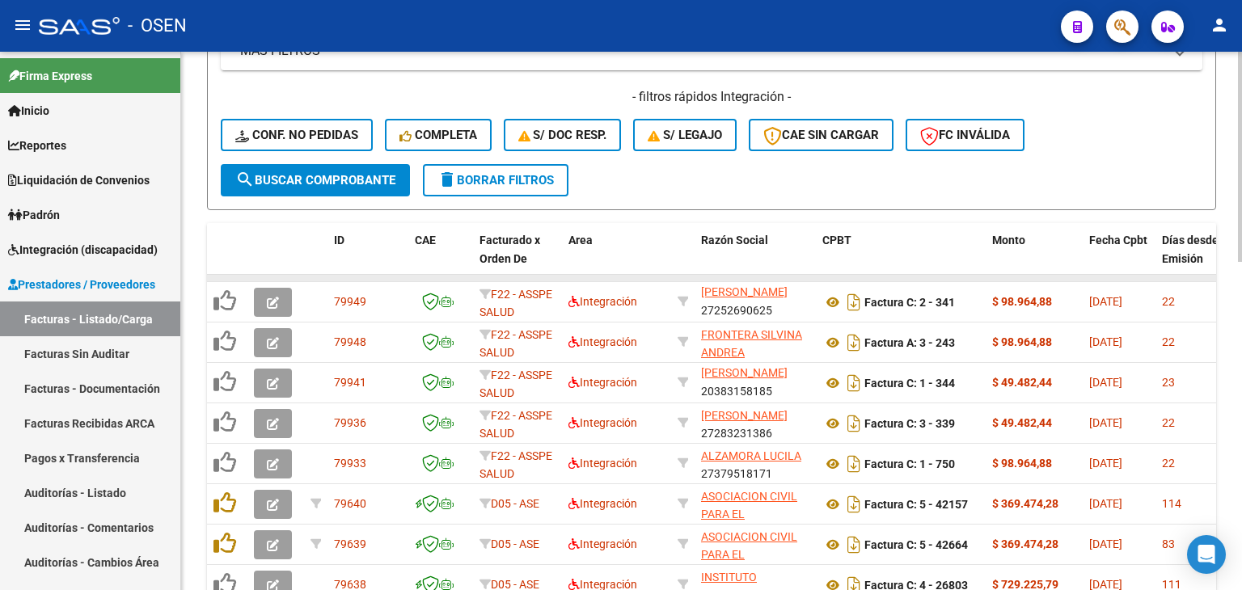
scroll to position [808, 0]
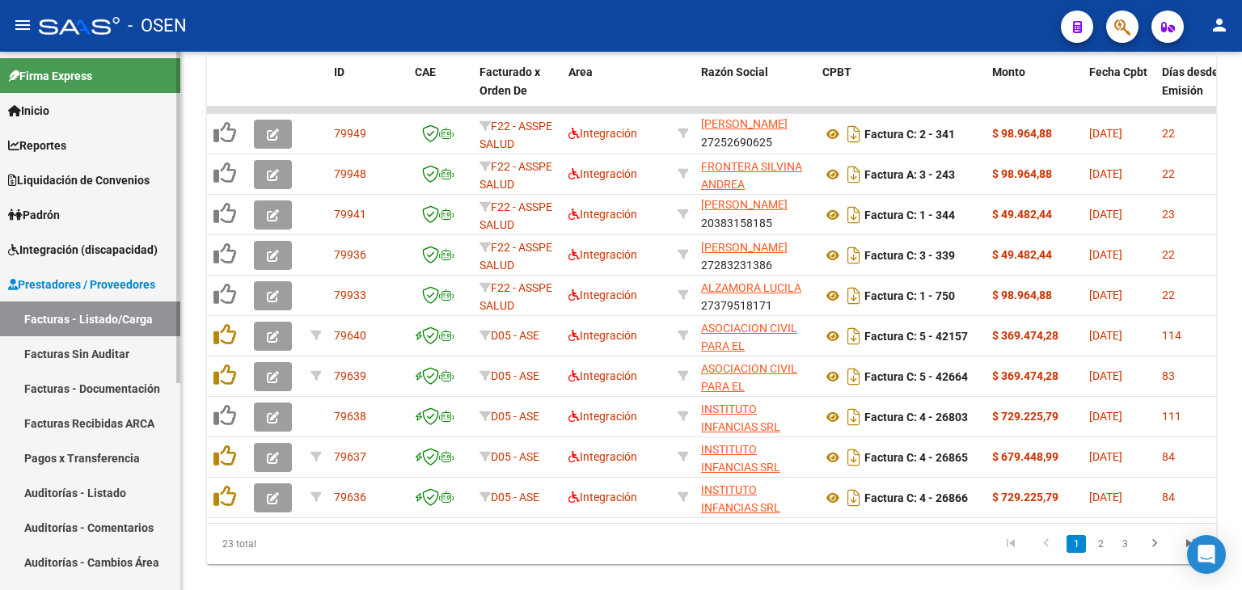
click at [113, 354] on link "Facturas Sin Auditar" at bounding box center [90, 353] width 180 height 35
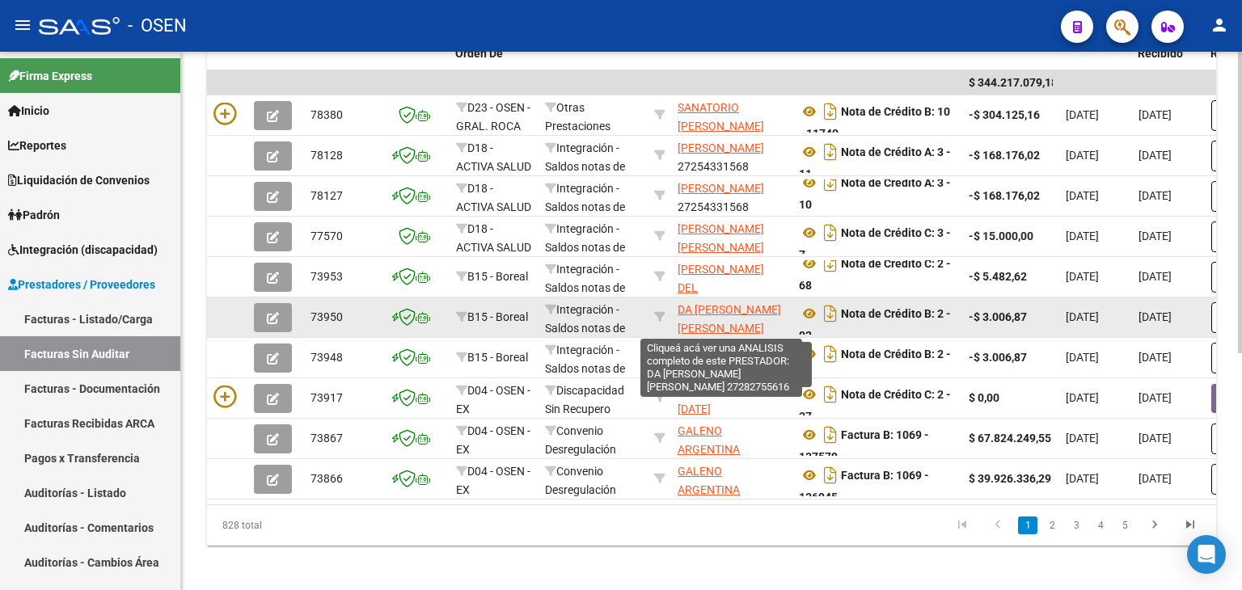
click at [704, 311] on span "DA SILVA ANALIA GISELA" at bounding box center [728, 319] width 103 height 32
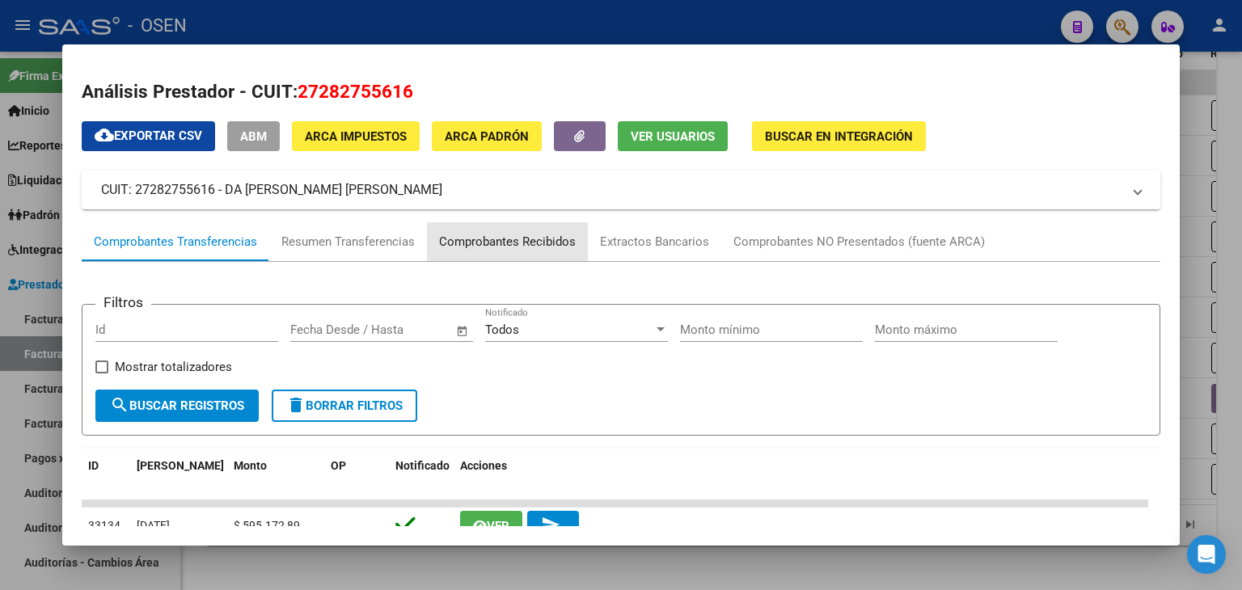
click at [555, 235] on div "Comprobantes Recibidos" at bounding box center [507, 242] width 137 height 19
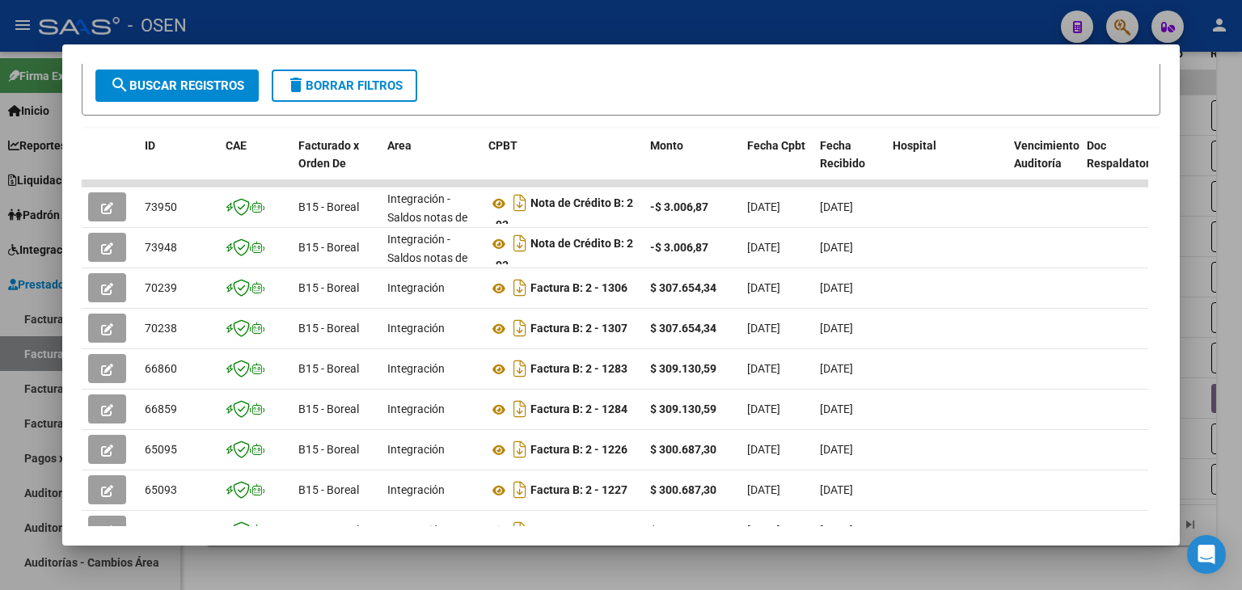
scroll to position [323, 0]
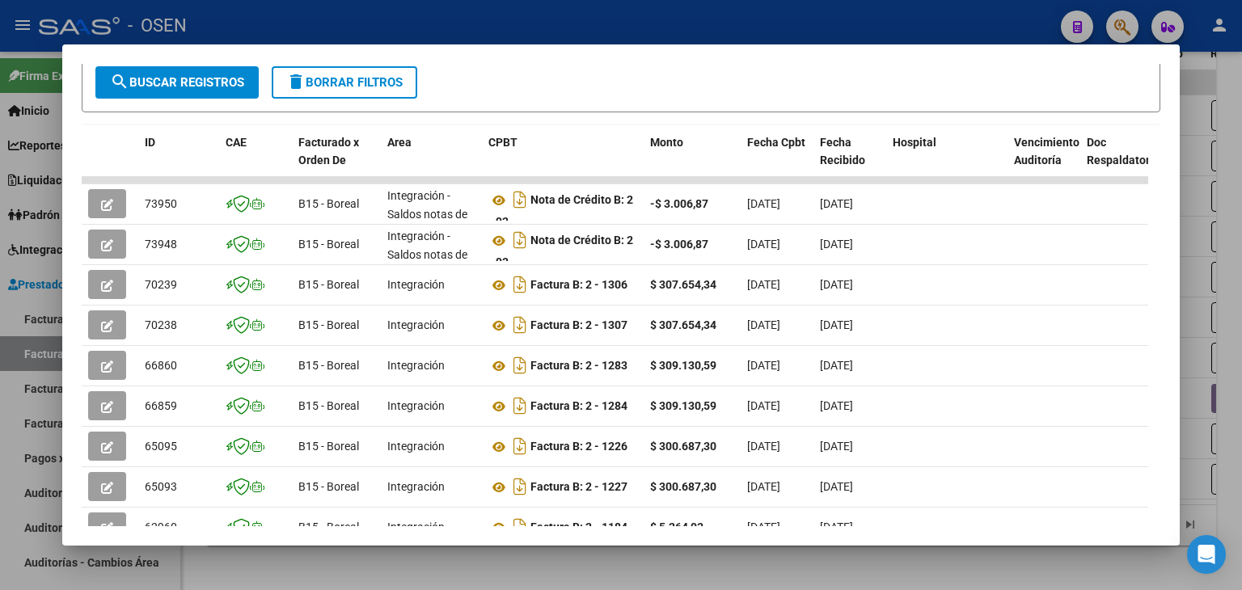
click at [783, 17] on div at bounding box center [621, 295] width 1242 height 590
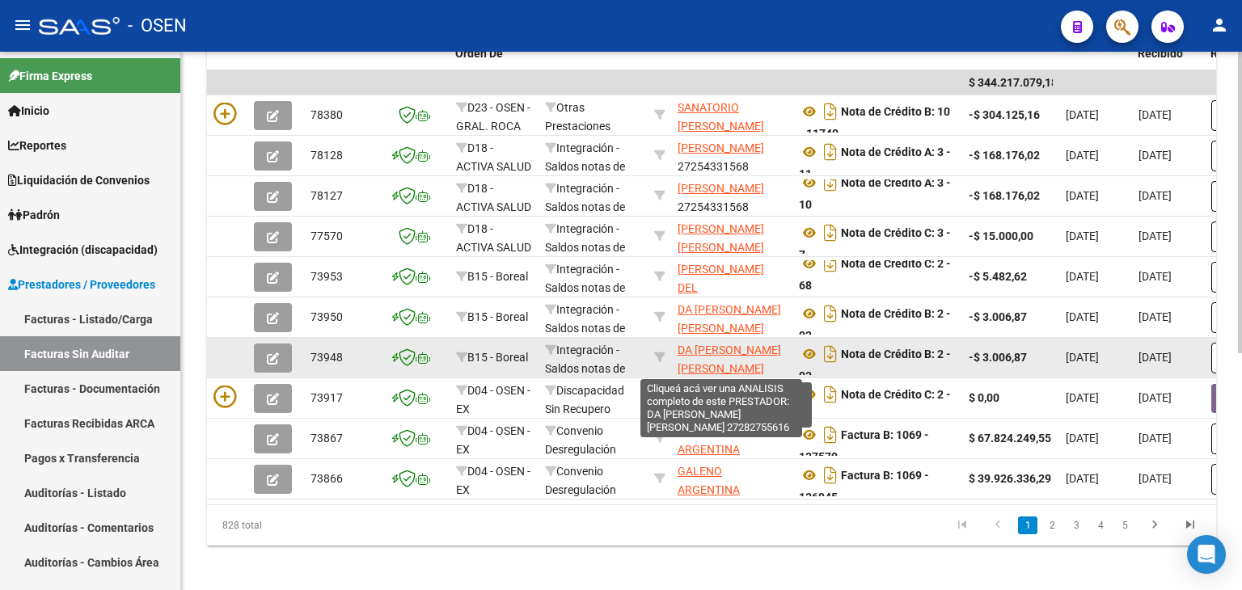
click at [707, 348] on span "DA SILVA ANALIA GISELA" at bounding box center [728, 360] width 103 height 32
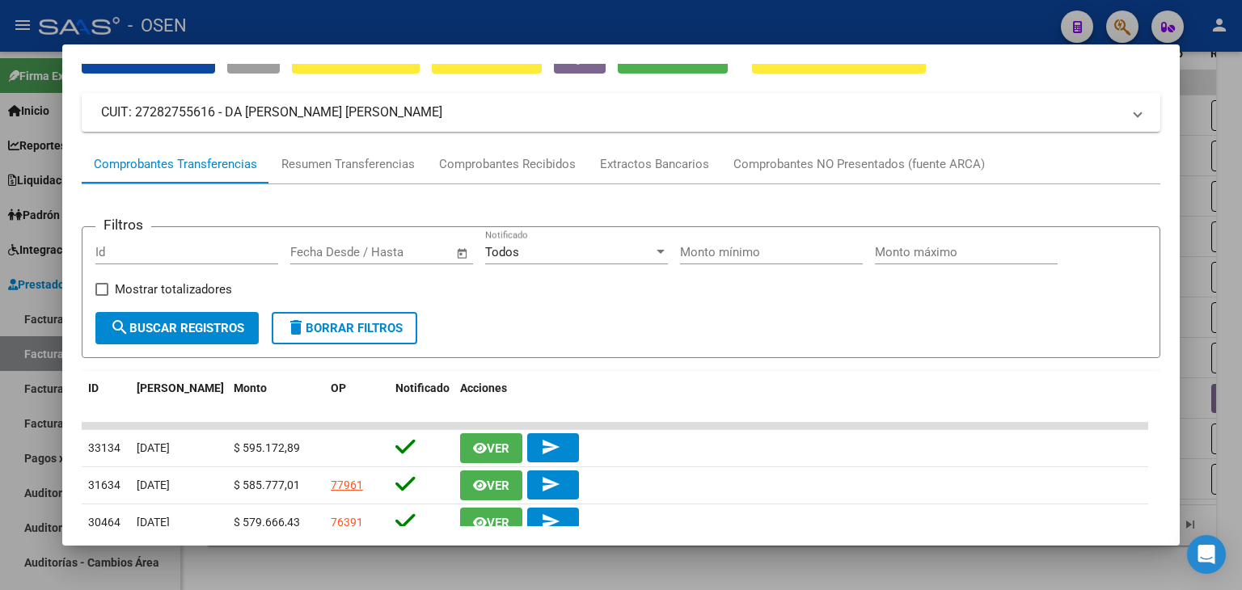
scroll to position [162, 0]
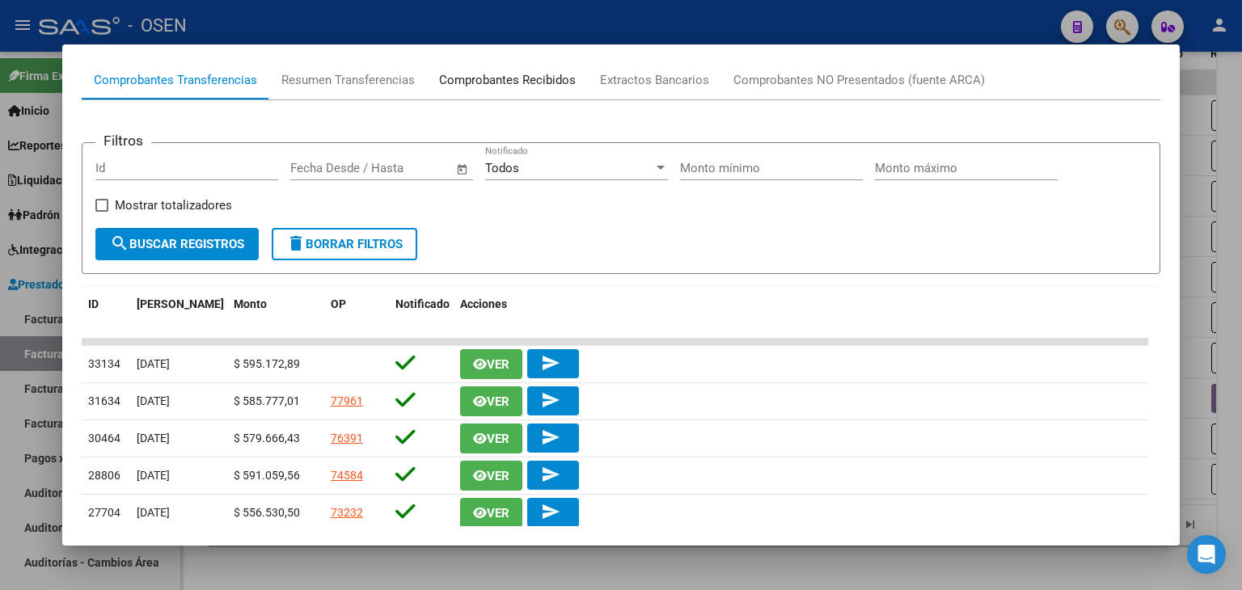
click at [495, 75] on div "Comprobantes Recibidos" at bounding box center [507, 80] width 137 height 19
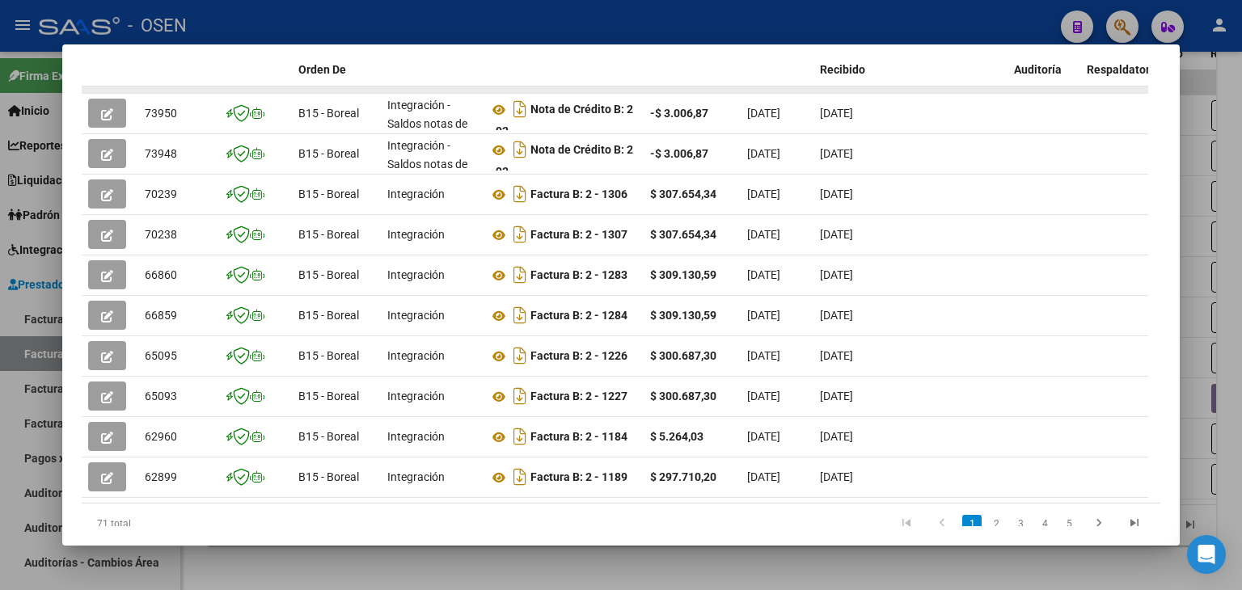
scroll to position [453, 0]
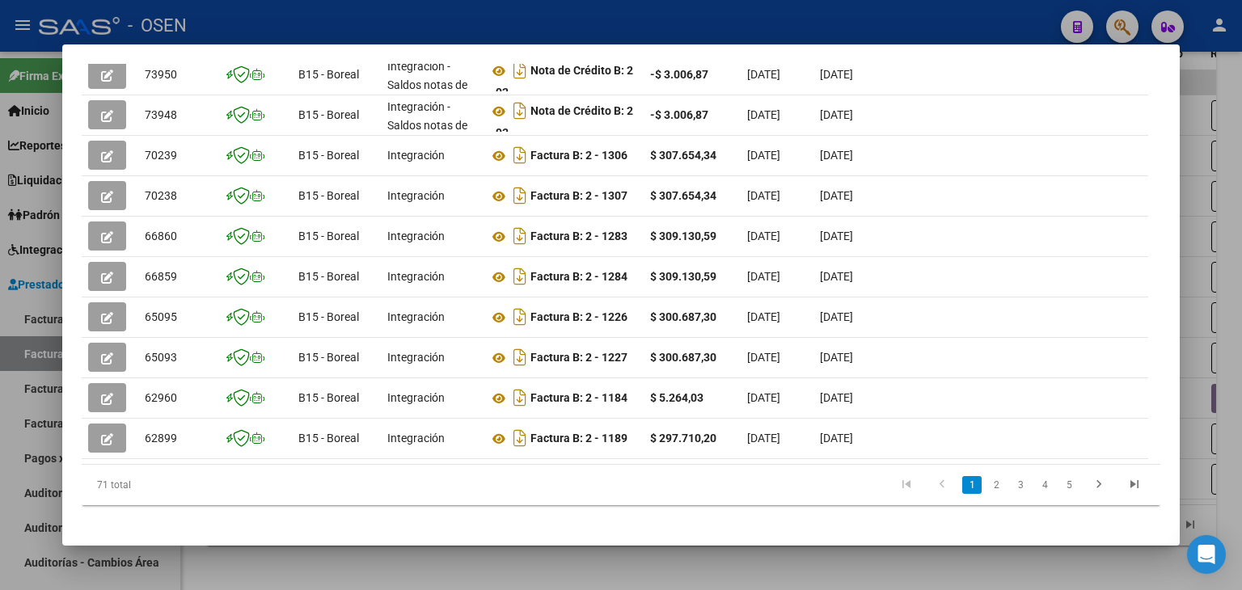
click at [714, 22] on div at bounding box center [621, 295] width 1242 height 590
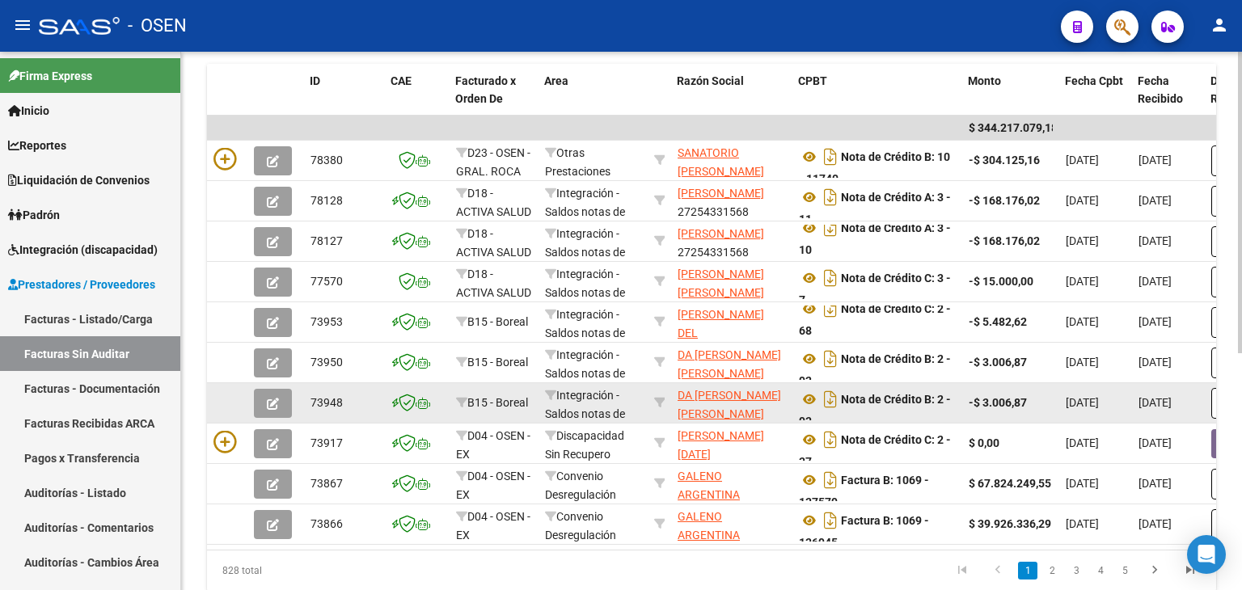
scroll to position [323, 0]
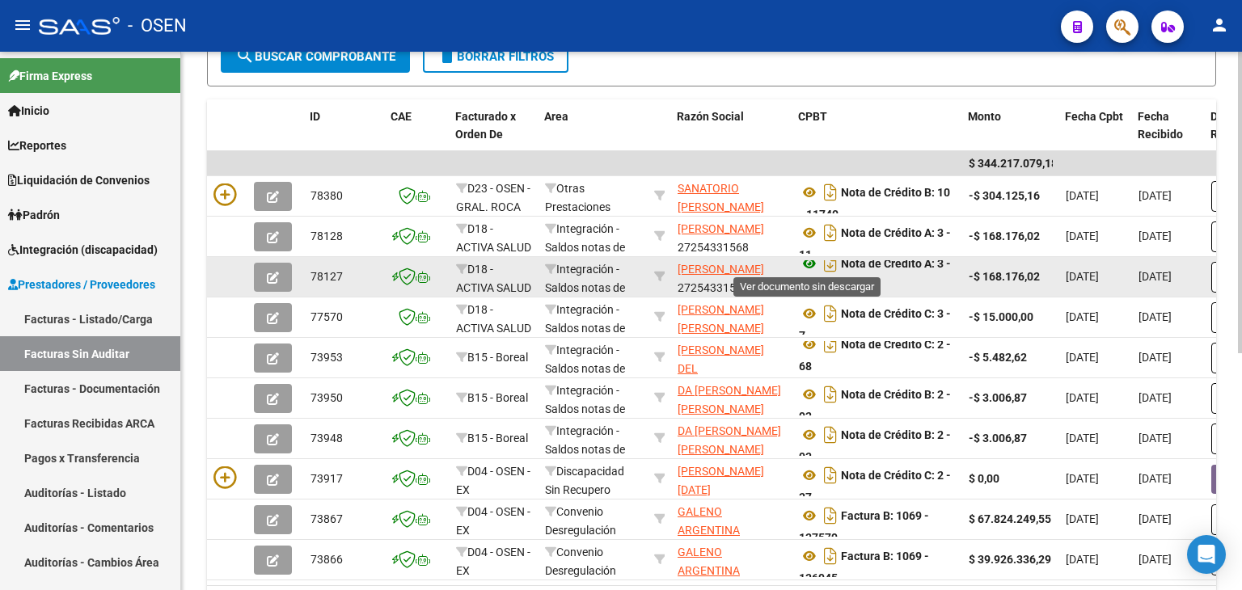
click at [805, 263] on icon at bounding box center [809, 263] width 21 height 19
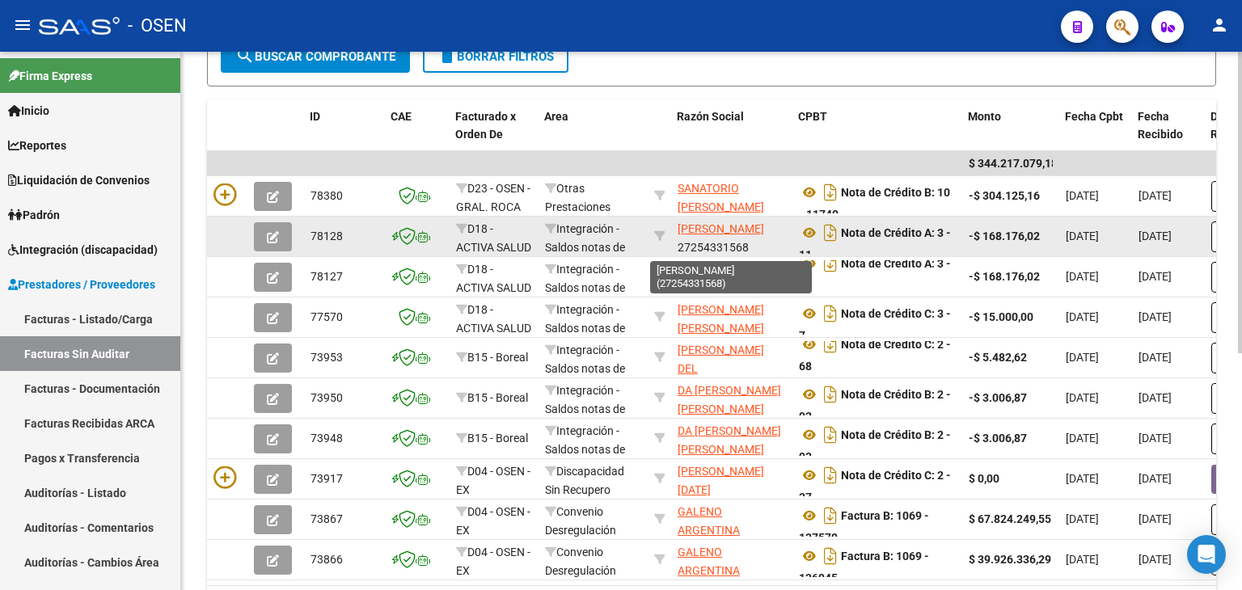
scroll to position [20, 0]
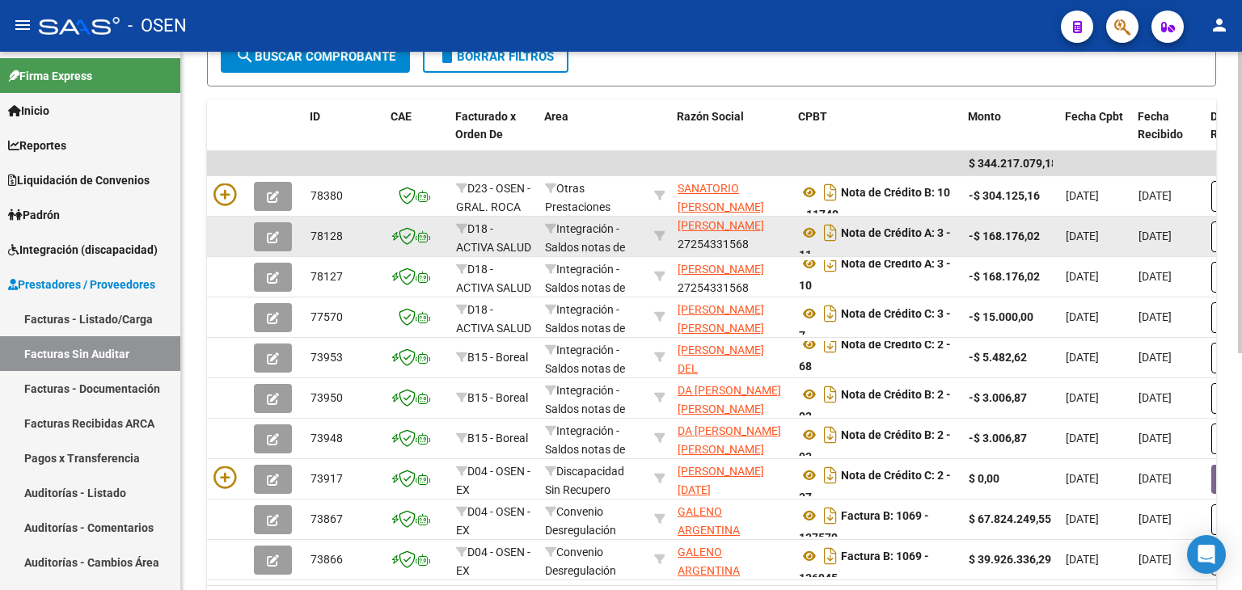
drag, startPoint x: 677, startPoint y: 229, endPoint x: 776, endPoint y: 248, distance: 100.5
click at [776, 248] on div "FERNANDEZ NATALIA 27254331568" at bounding box center [731, 237] width 108 height 34
click at [764, 246] on div "FERNANDEZ NATALIA 27254331568" at bounding box center [731, 237] width 108 height 34
drag, startPoint x: 712, startPoint y: 247, endPoint x: 667, endPoint y: 247, distance: 45.3
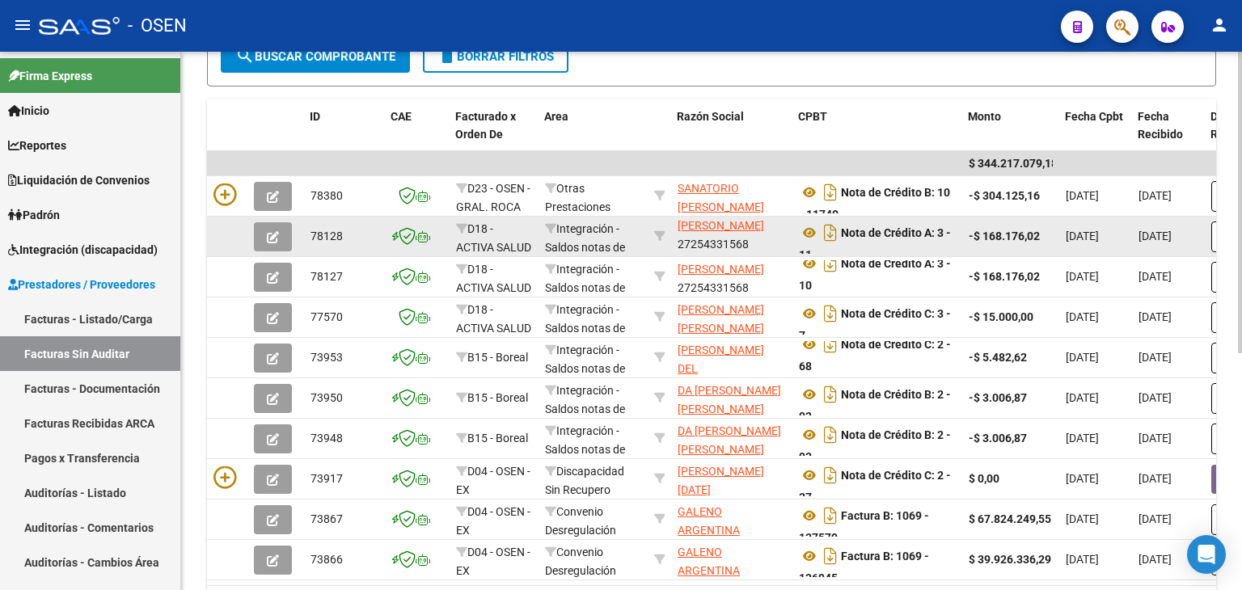
click at [770, 245] on div "FERNANDEZ NATALIA 27254331568" at bounding box center [731, 237] width 108 height 34
click at [761, 247] on div "FERNANDEZ NATALIA 27254331568" at bounding box center [731, 237] width 108 height 34
drag, startPoint x: 752, startPoint y: 247, endPoint x: 684, endPoint y: 250, distance: 68.0
click at [684, 250] on div "FERNANDEZ NATALIA 27254331568" at bounding box center [731, 237] width 108 height 34
copy div "27254331568"
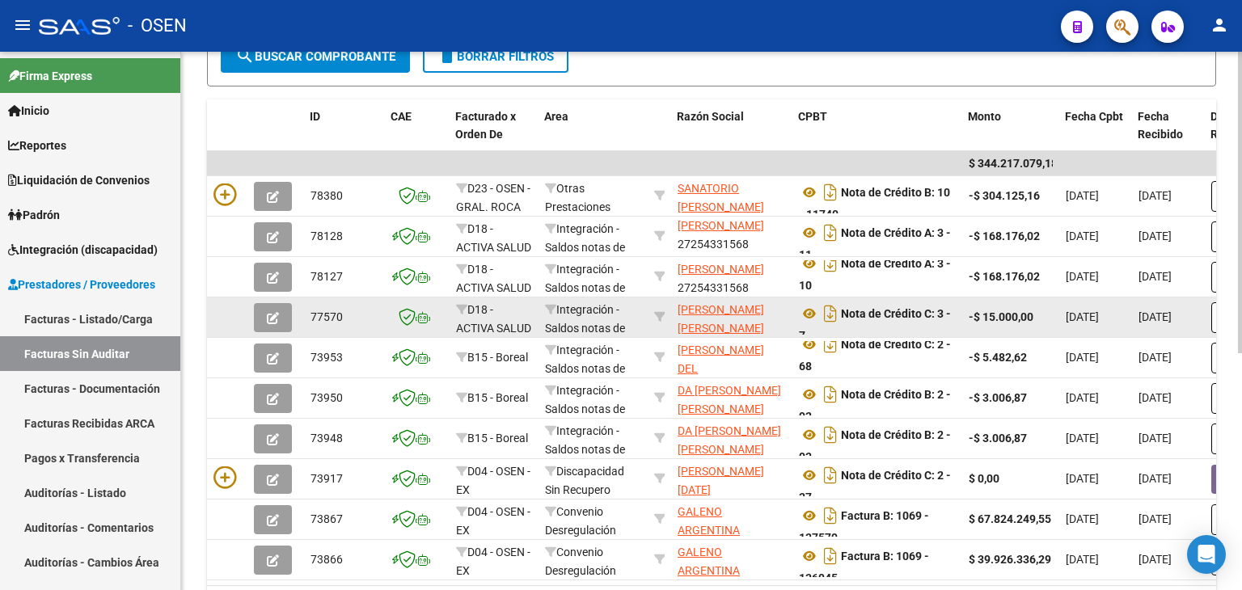
scroll to position [0, 0]
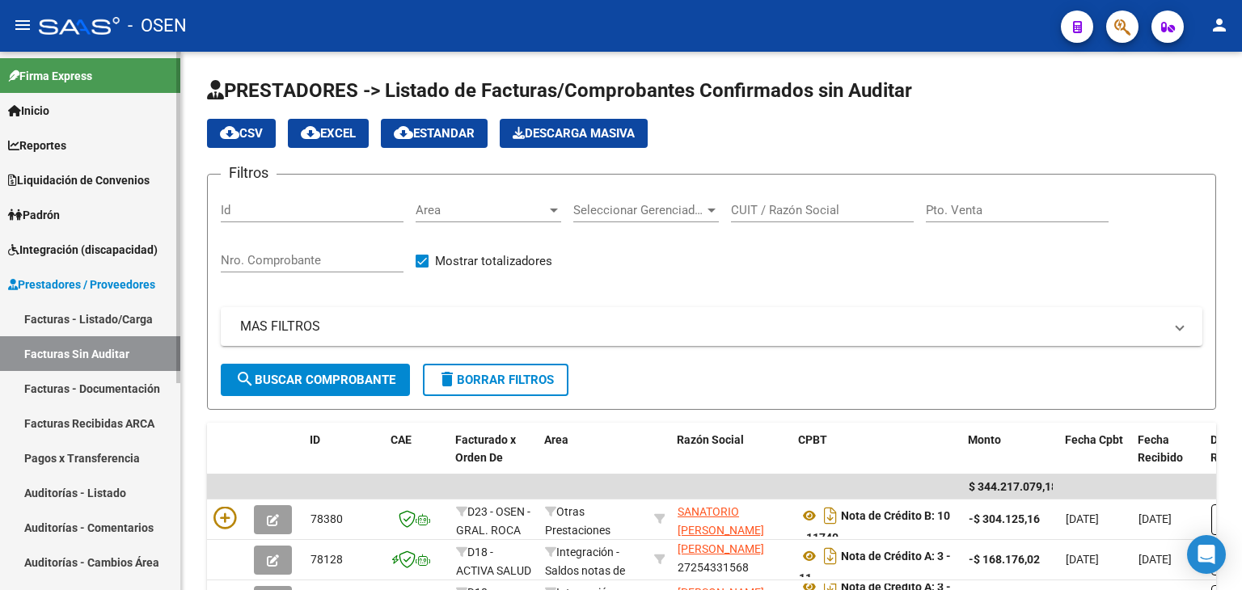
drag, startPoint x: 114, startPoint y: 499, endPoint x: 138, endPoint y: 467, distance: 39.8
click at [114, 499] on link "Auditorías - Listado" at bounding box center [90, 492] width 180 height 35
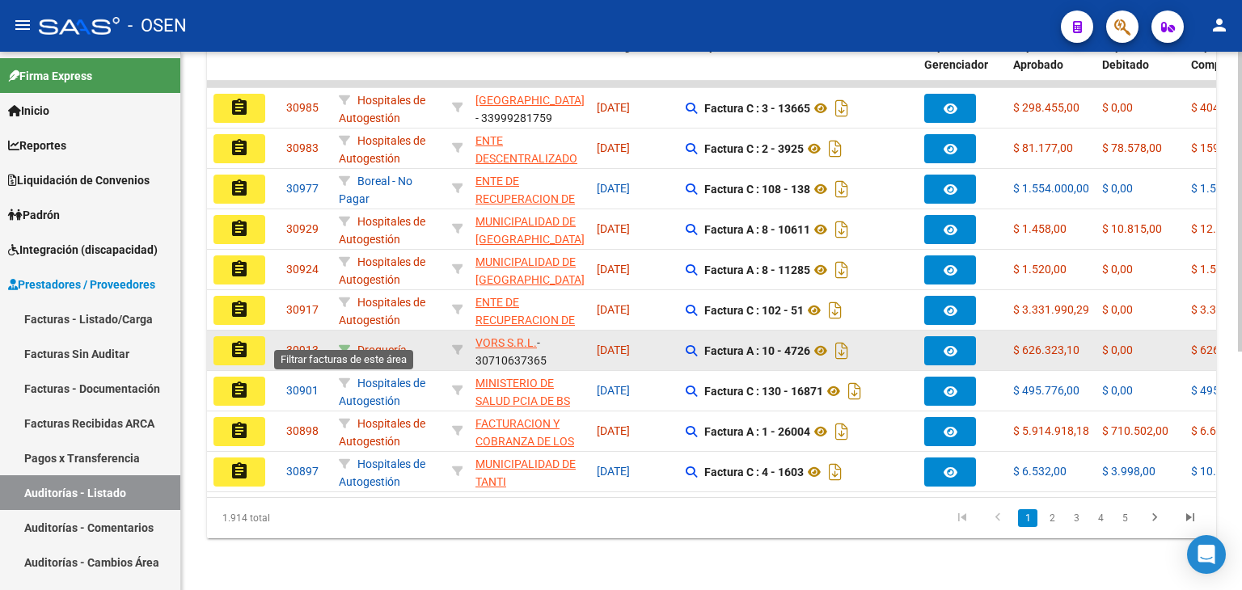
click at [344, 344] on icon at bounding box center [344, 349] width 11 height 11
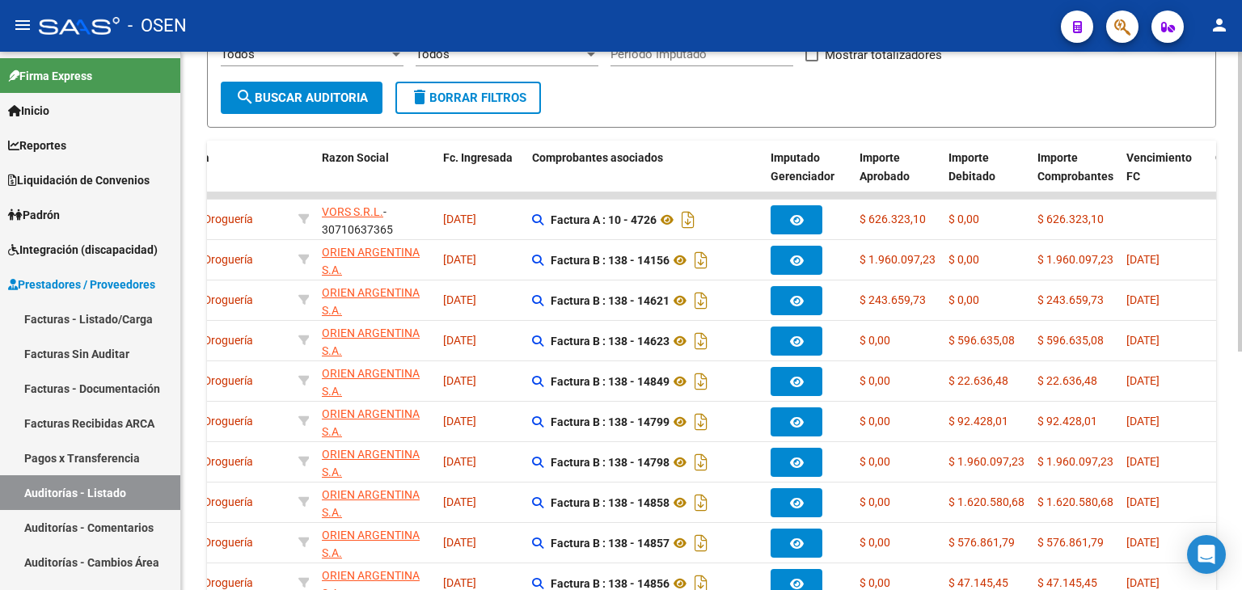
scroll to position [323, 0]
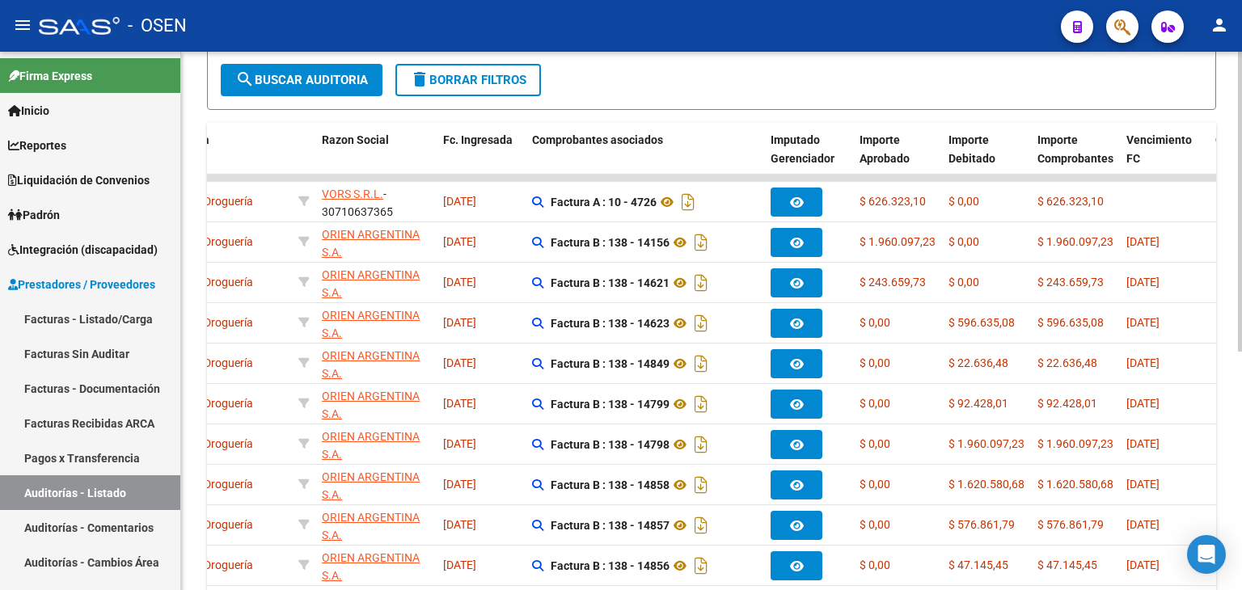
drag, startPoint x: 76, startPoint y: 352, endPoint x: 181, endPoint y: 289, distance: 122.6
click at [76, 352] on link "Facturas Sin Auditar" at bounding box center [90, 353] width 180 height 35
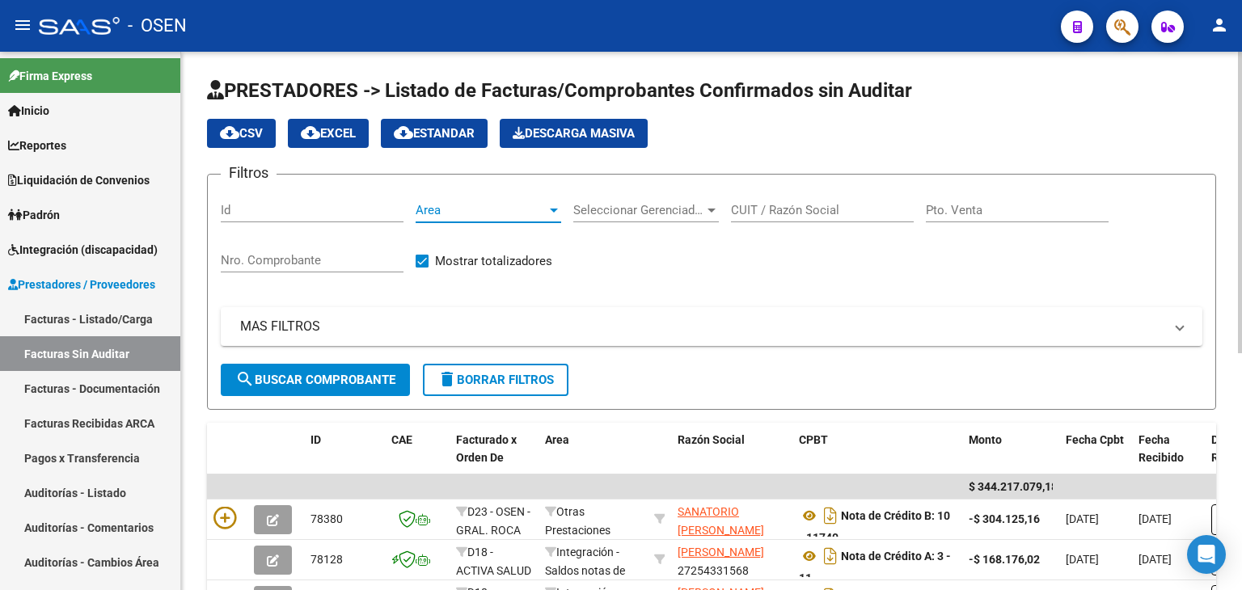
click at [480, 212] on span "Area" at bounding box center [481, 210] width 131 height 15
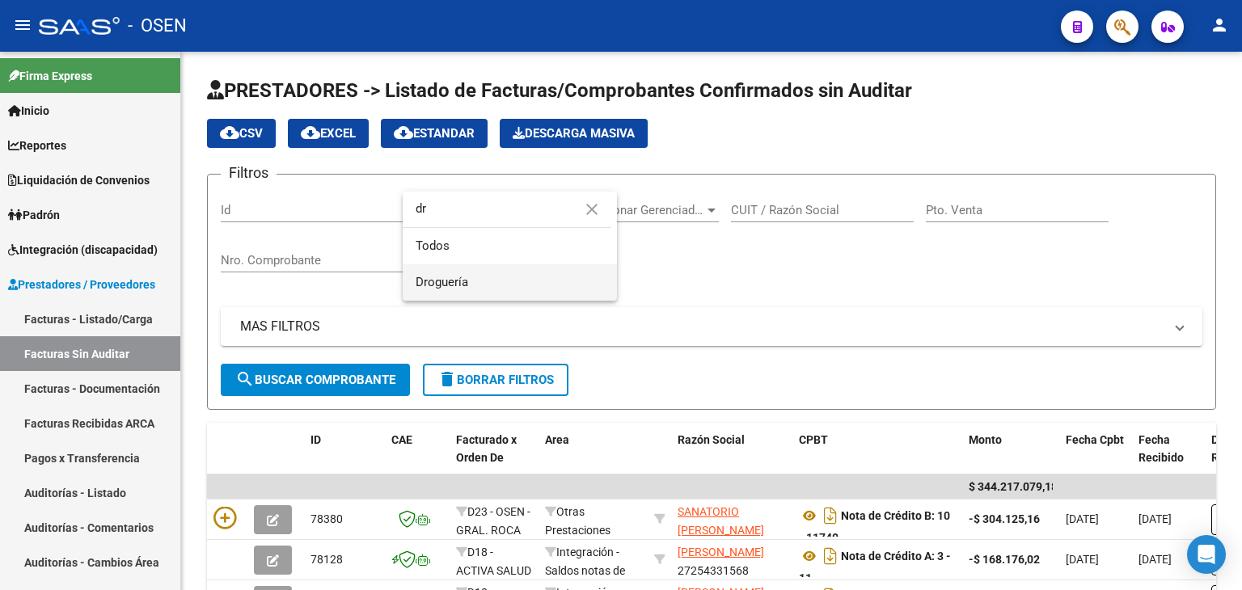
type input "dr"
click at [496, 278] on span "Droguería" at bounding box center [510, 282] width 188 height 36
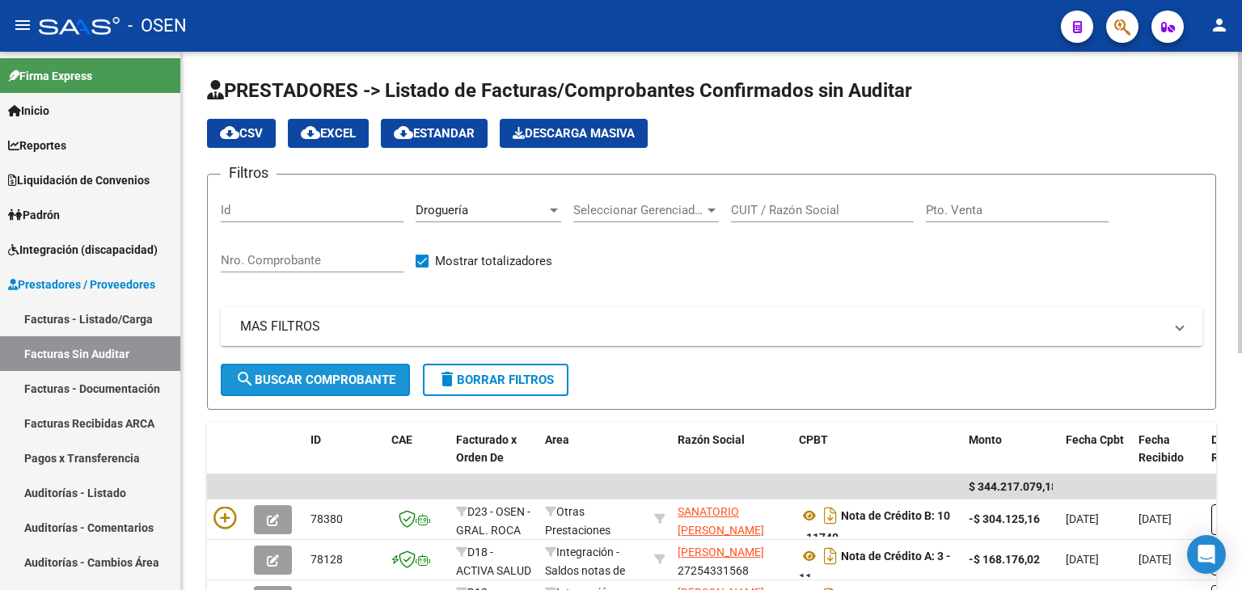
click at [365, 382] on span "search Buscar Comprobante" at bounding box center [315, 380] width 160 height 15
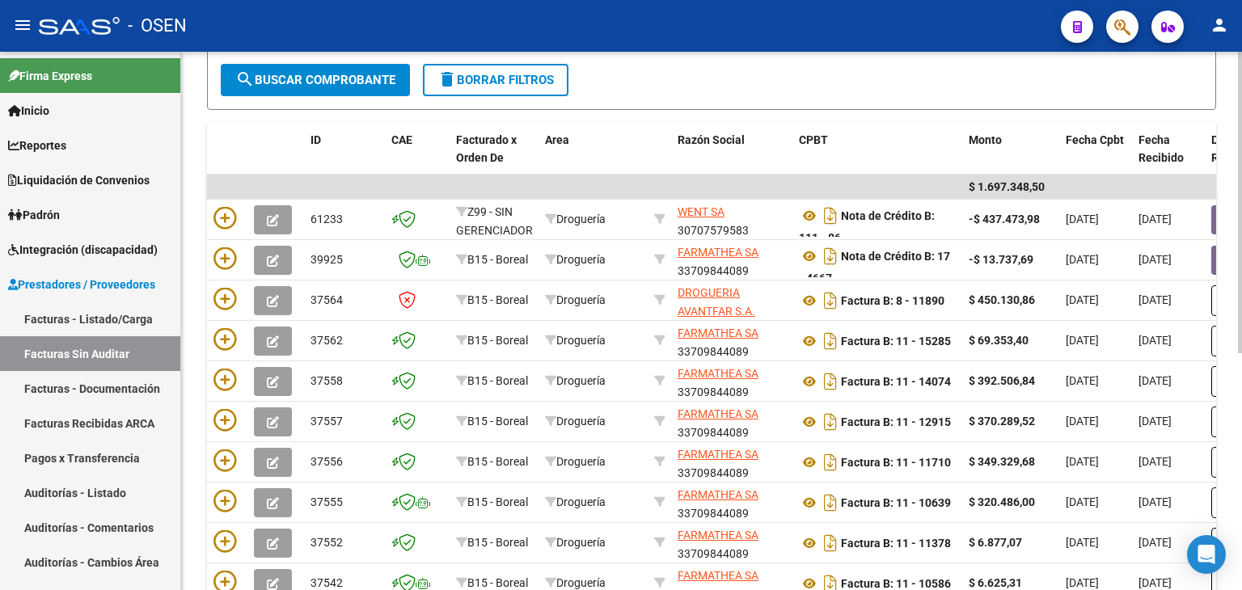
scroll to position [323, 0]
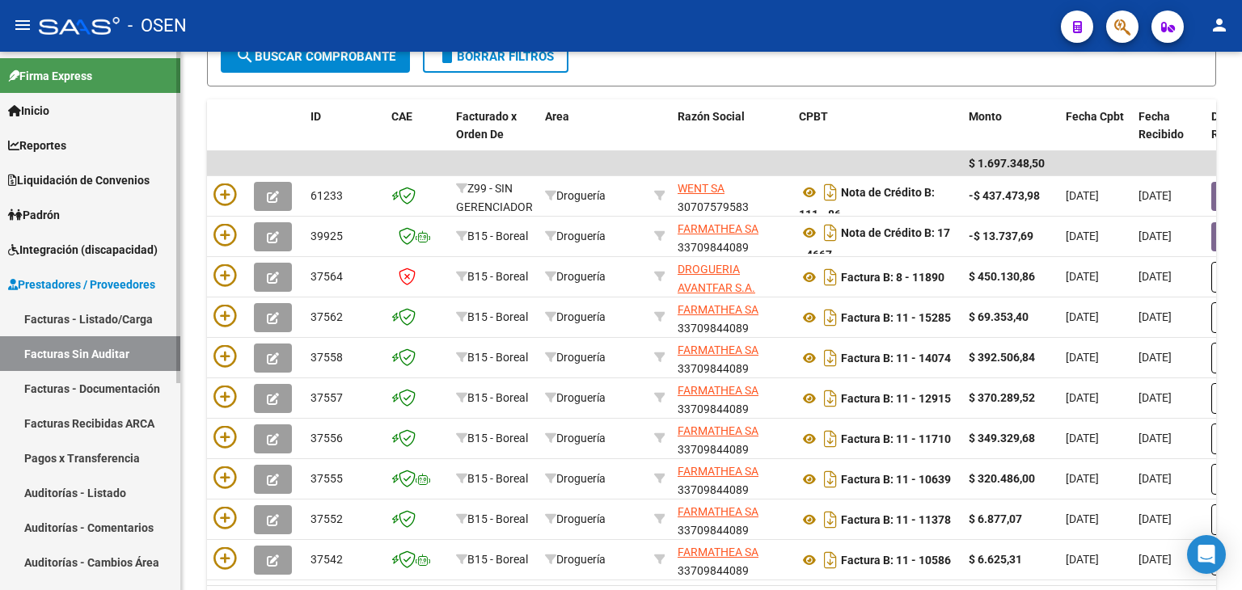
click at [81, 315] on link "Facturas - Listado/Carga" at bounding box center [90, 319] width 180 height 35
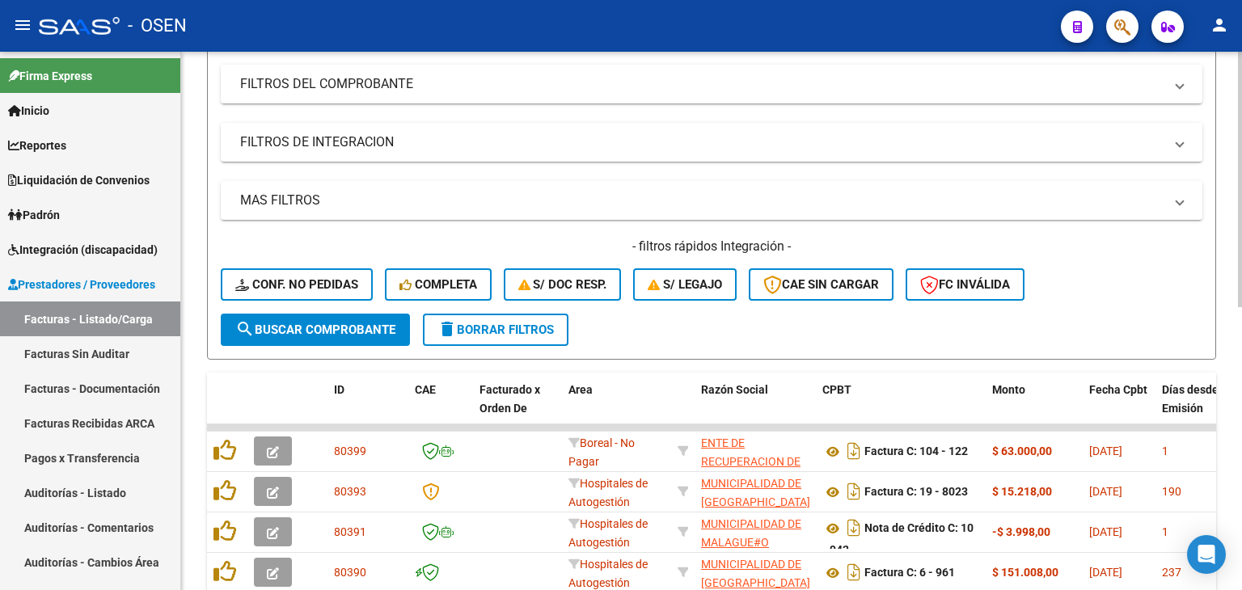
scroll to position [110, 0]
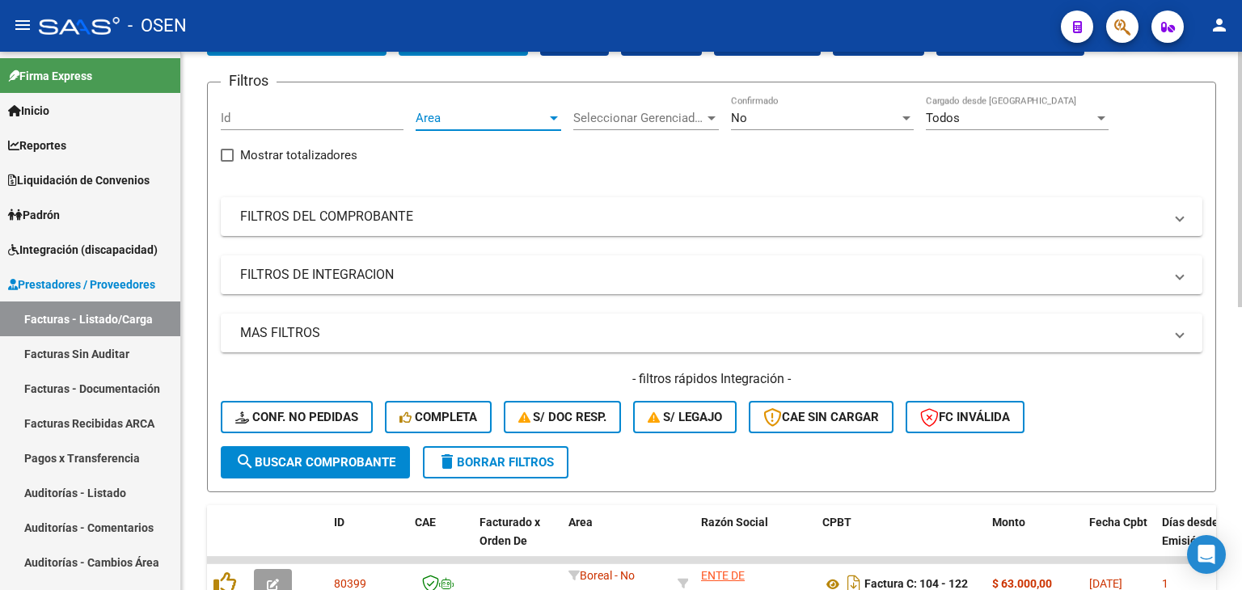
click at [509, 111] on span "Area" at bounding box center [481, 118] width 131 height 15
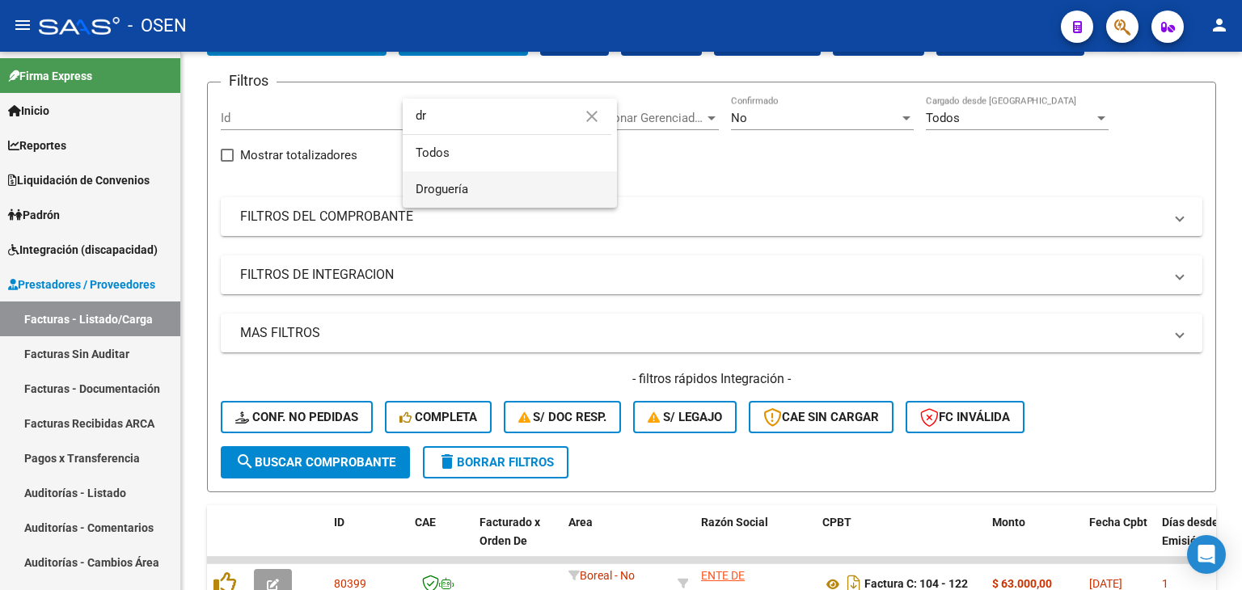
type input "dr"
click at [498, 190] on span "Droguería" at bounding box center [510, 189] width 188 height 36
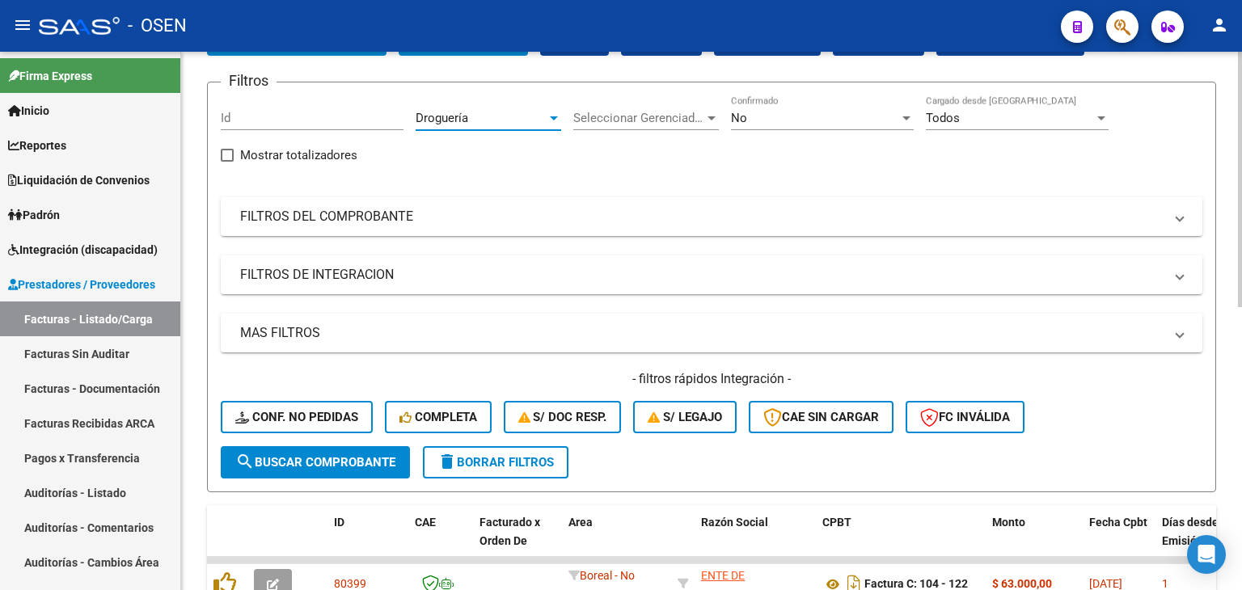
click at [356, 475] on button "search Buscar Comprobante" at bounding box center [315, 462] width 189 height 32
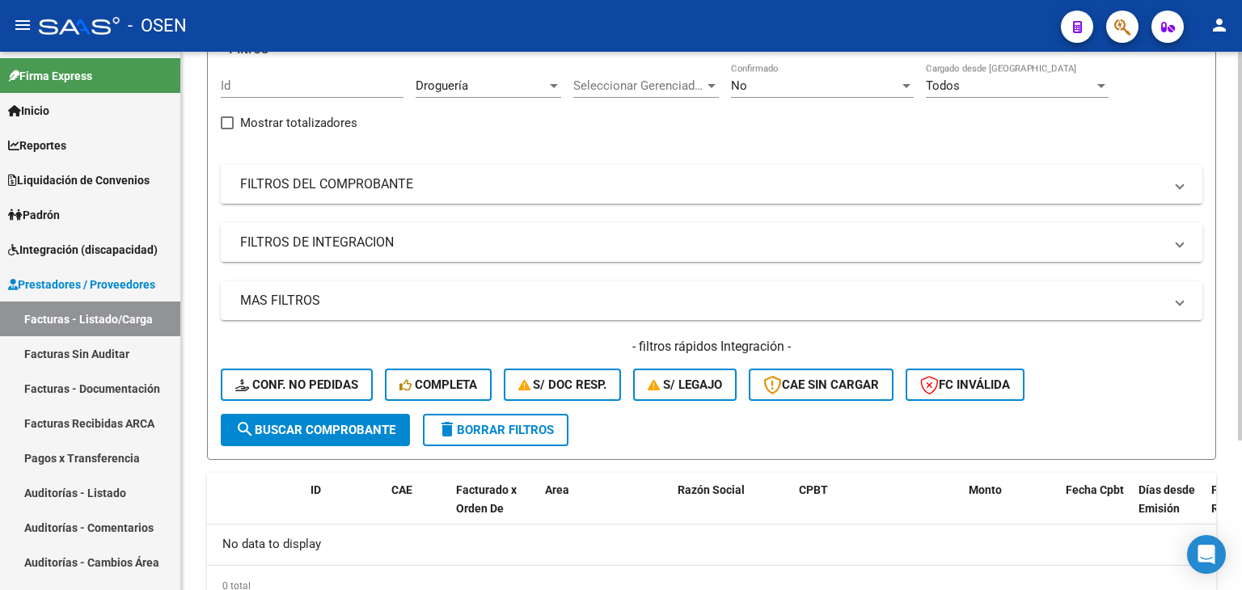
scroll to position [0, 0]
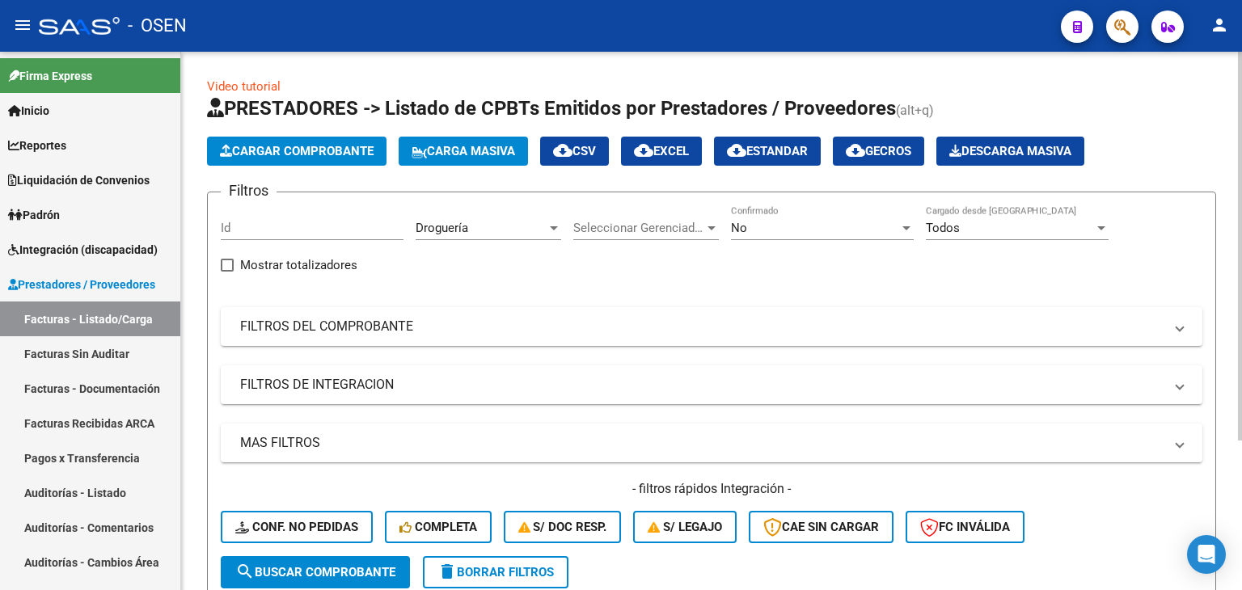
click at [751, 230] on div "No" at bounding box center [815, 228] width 168 height 15
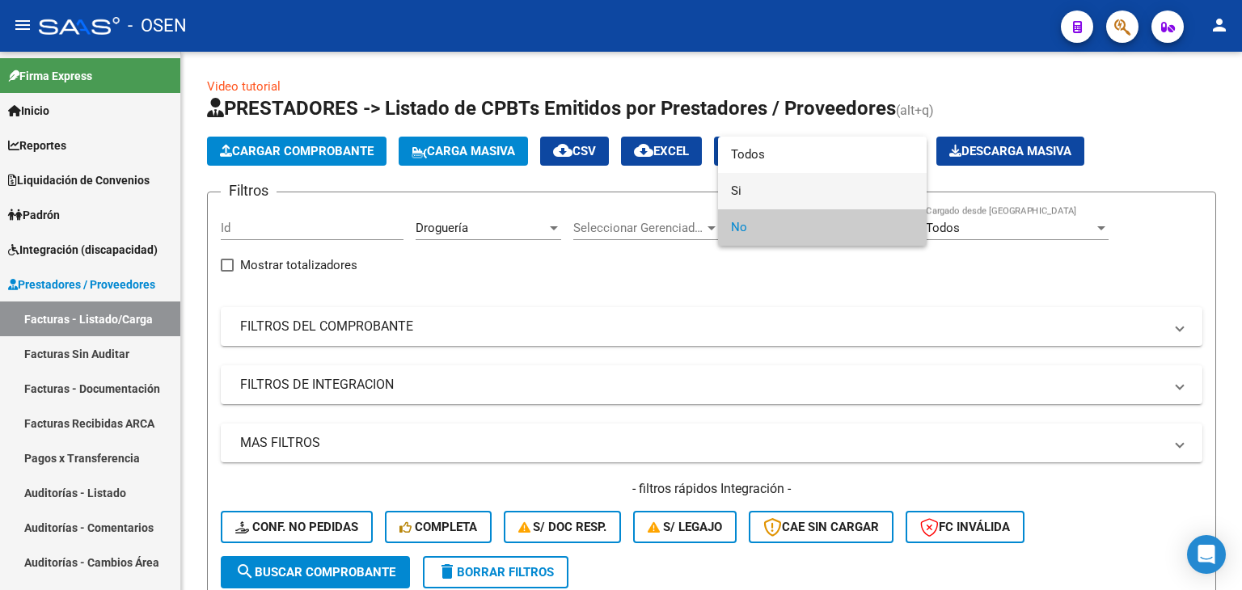
click at [752, 200] on span "Si" at bounding box center [822, 191] width 183 height 36
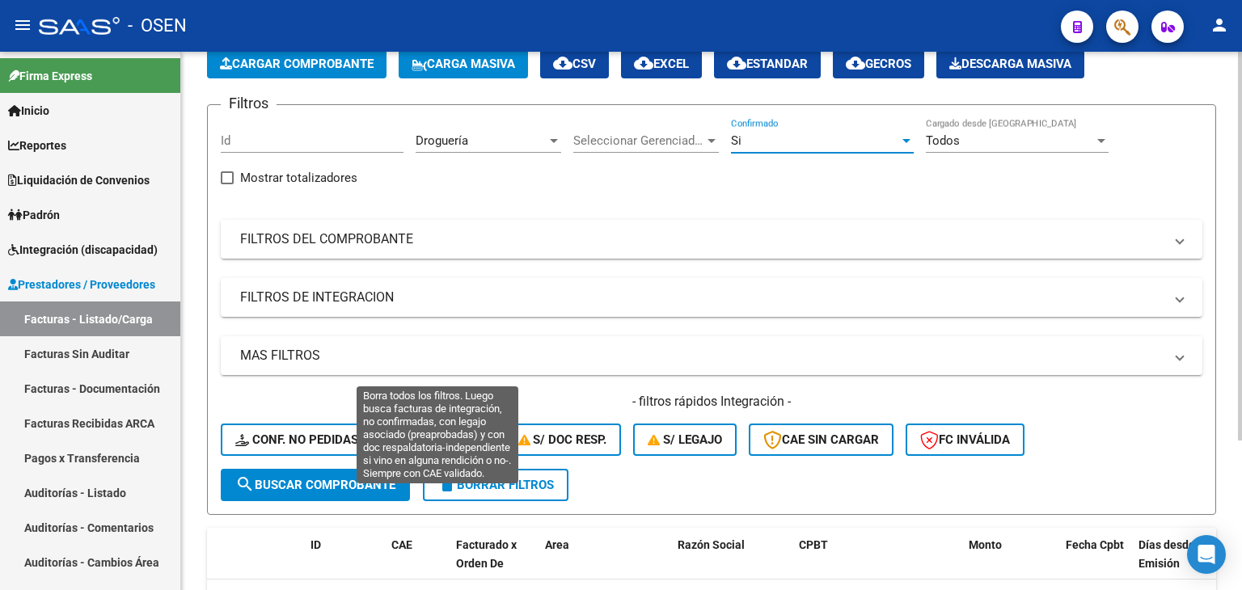
scroll to position [162, 0]
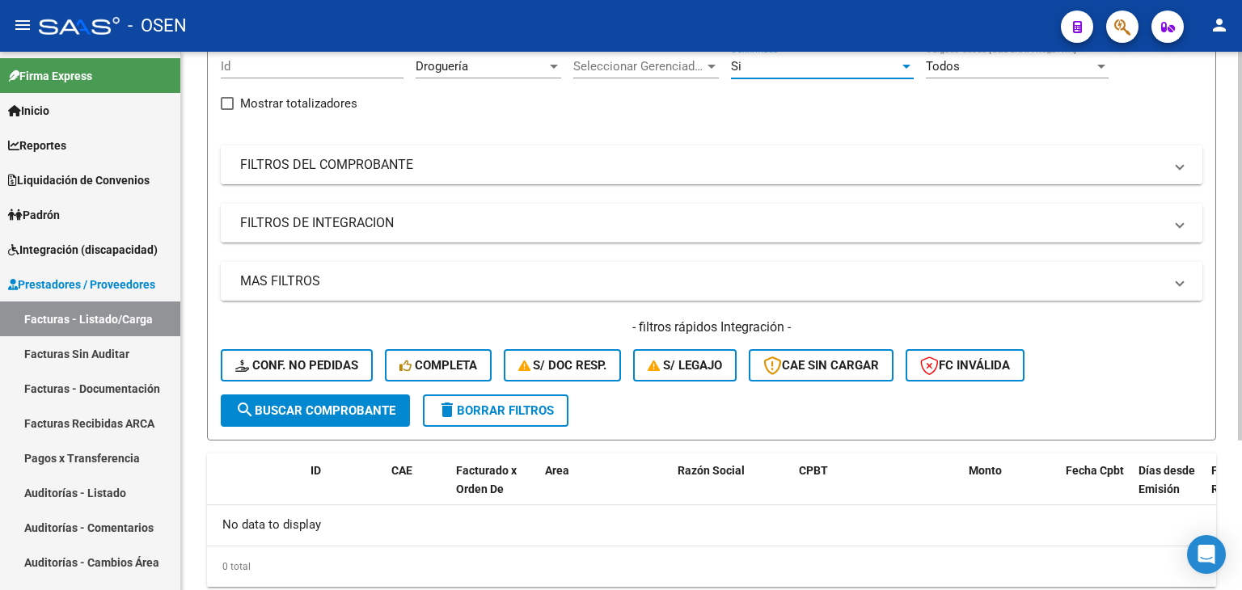
click at [338, 399] on button "search Buscar Comprobante" at bounding box center [315, 411] width 189 height 32
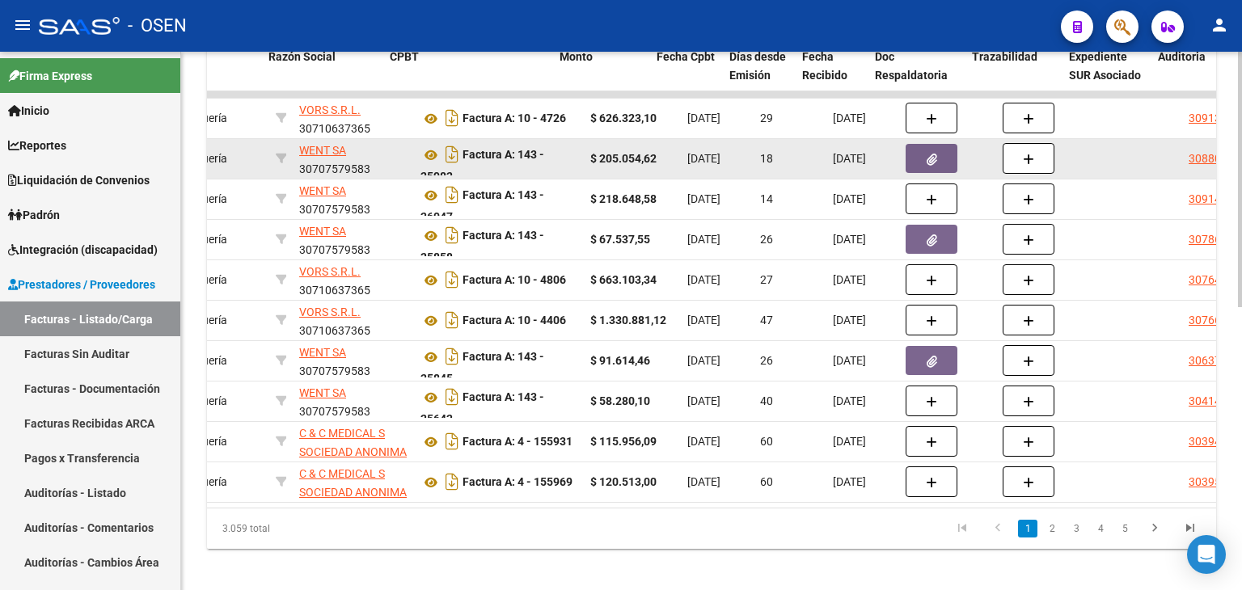
scroll to position [0, 414]
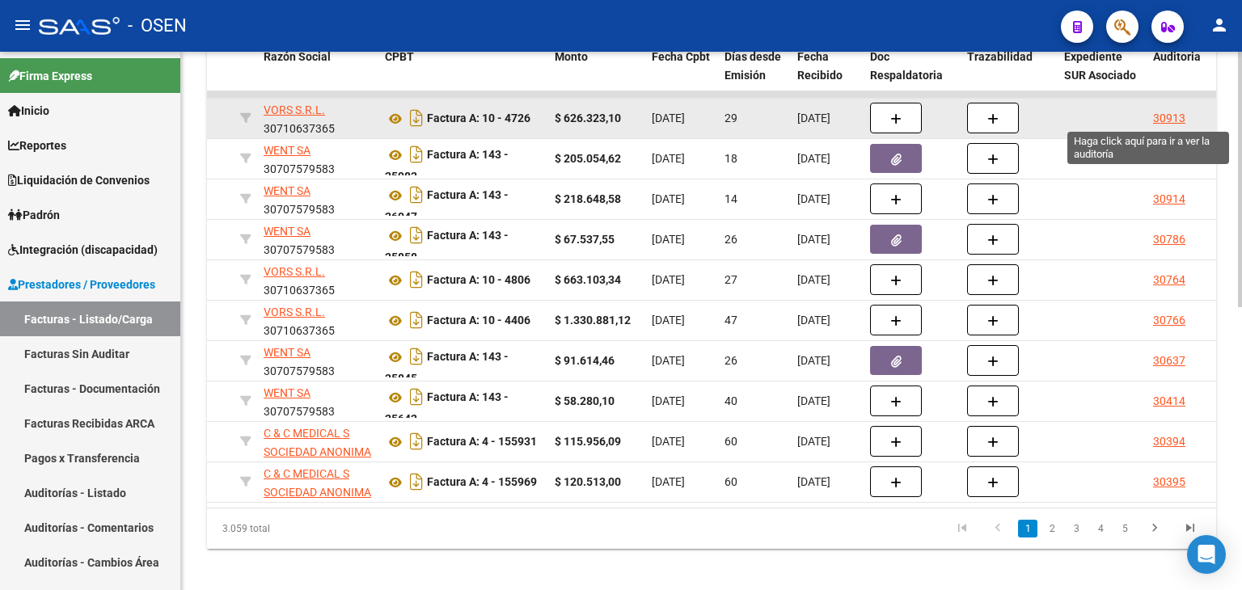
click at [1161, 114] on div "30913" at bounding box center [1169, 118] width 32 height 19
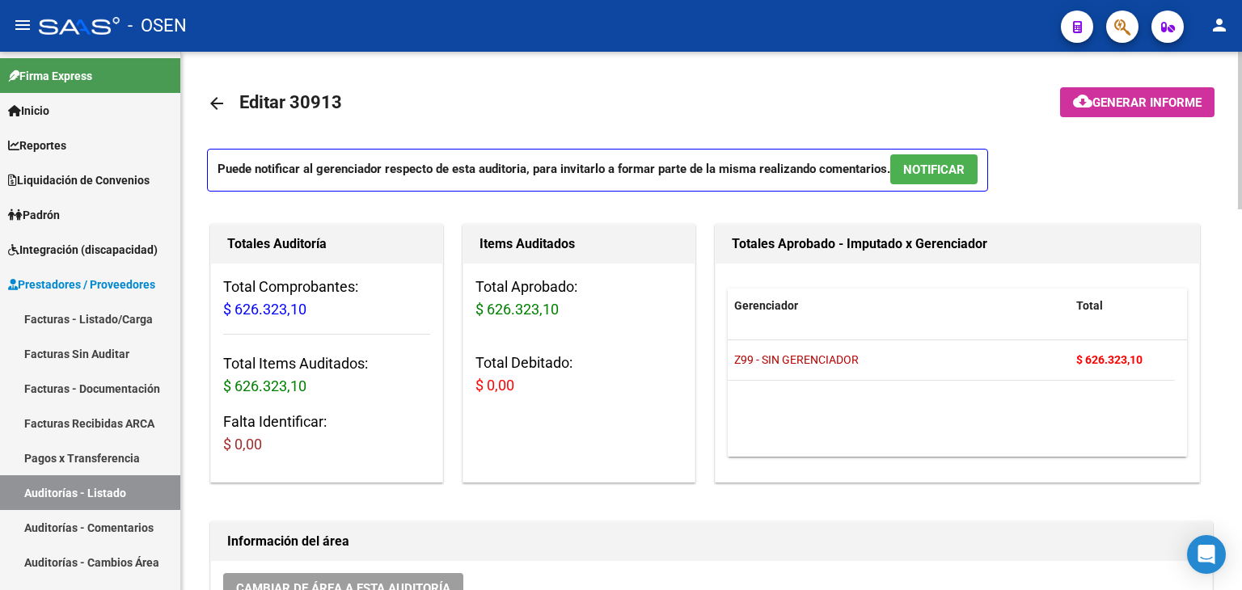
click at [211, 108] on mat-icon "arrow_back" at bounding box center [216, 103] width 19 height 19
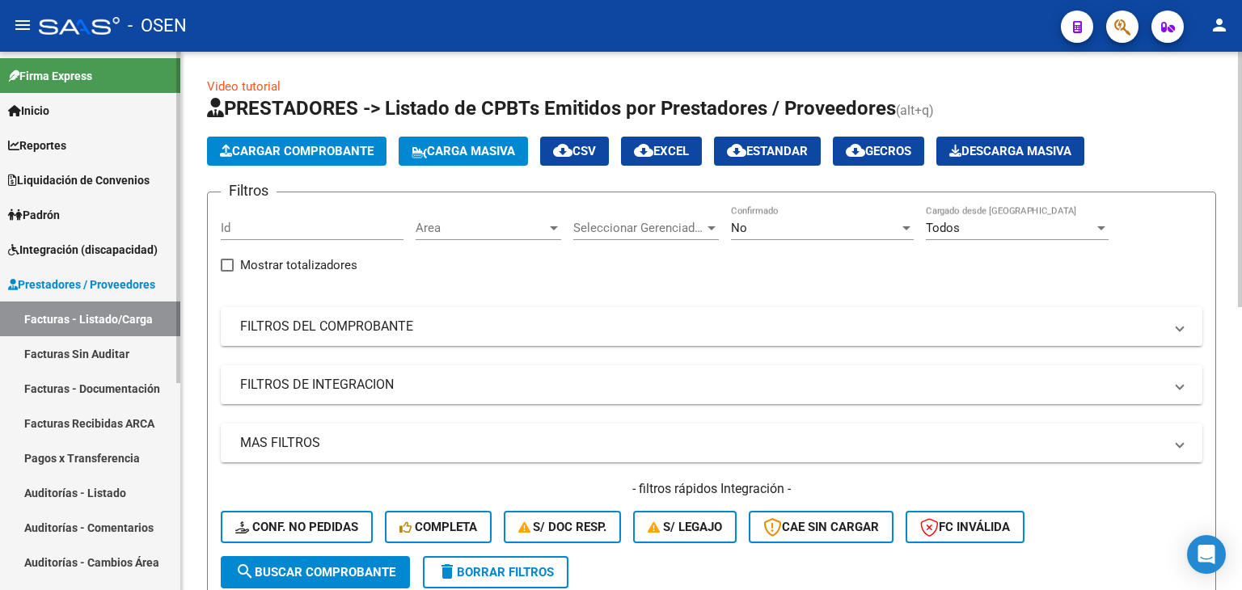
click at [90, 239] on link "Integración (discapacidad)" at bounding box center [90, 249] width 180 height 35
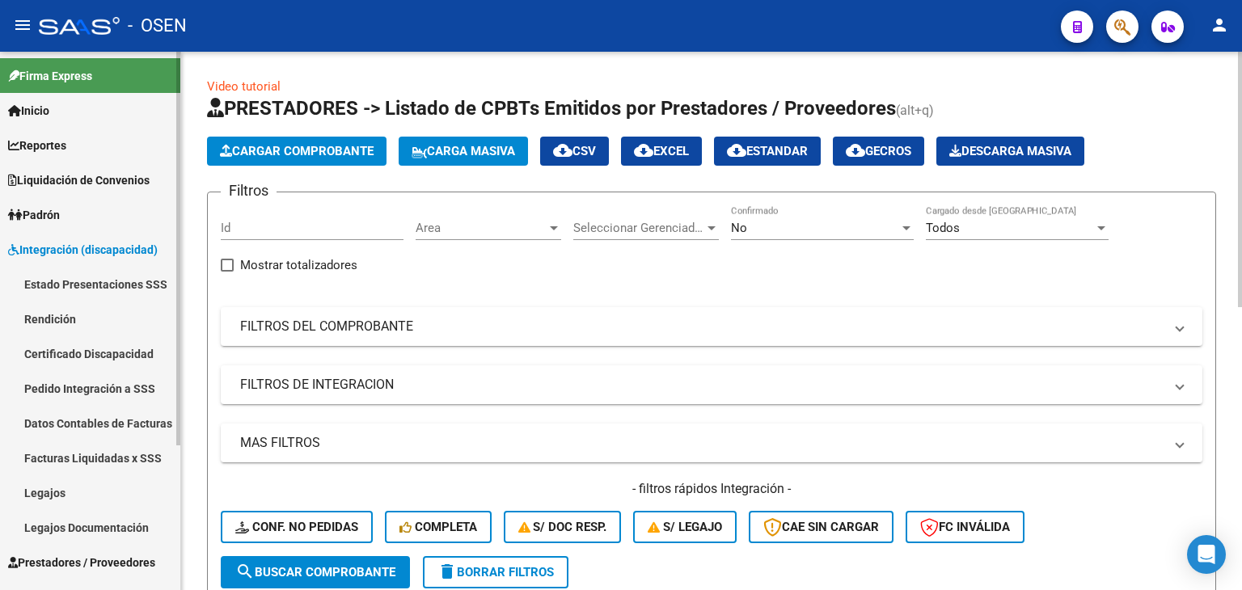
click at [82, 492] on link "Legajos" at bounding box center [90, 492] width 180 height 35
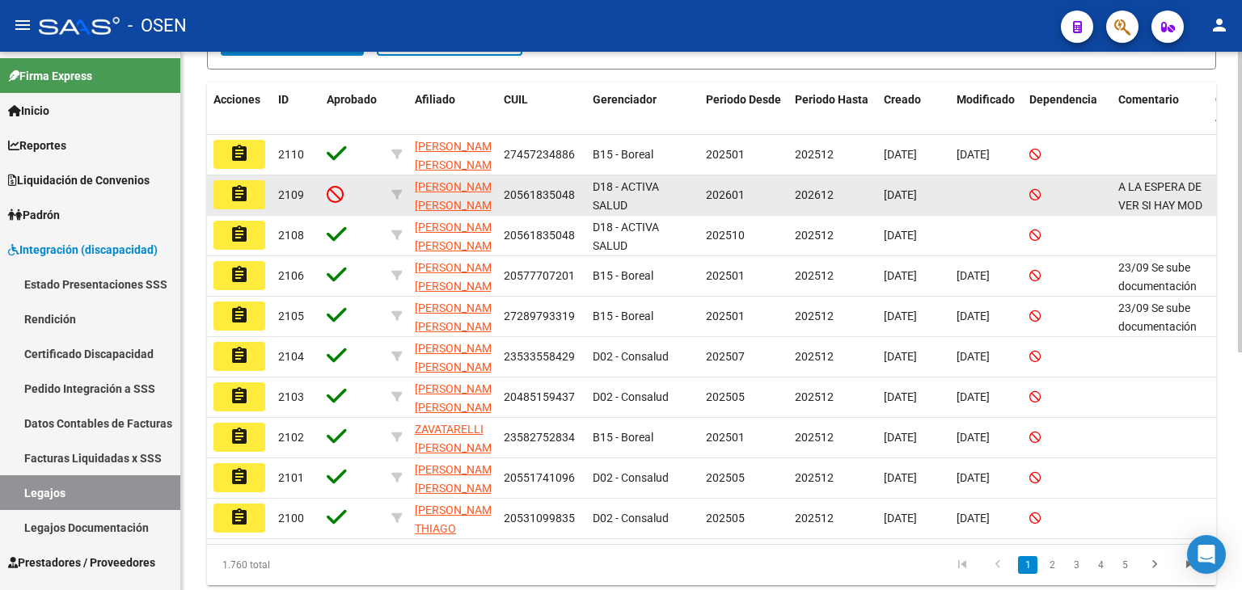
scroll to position [345, 0]
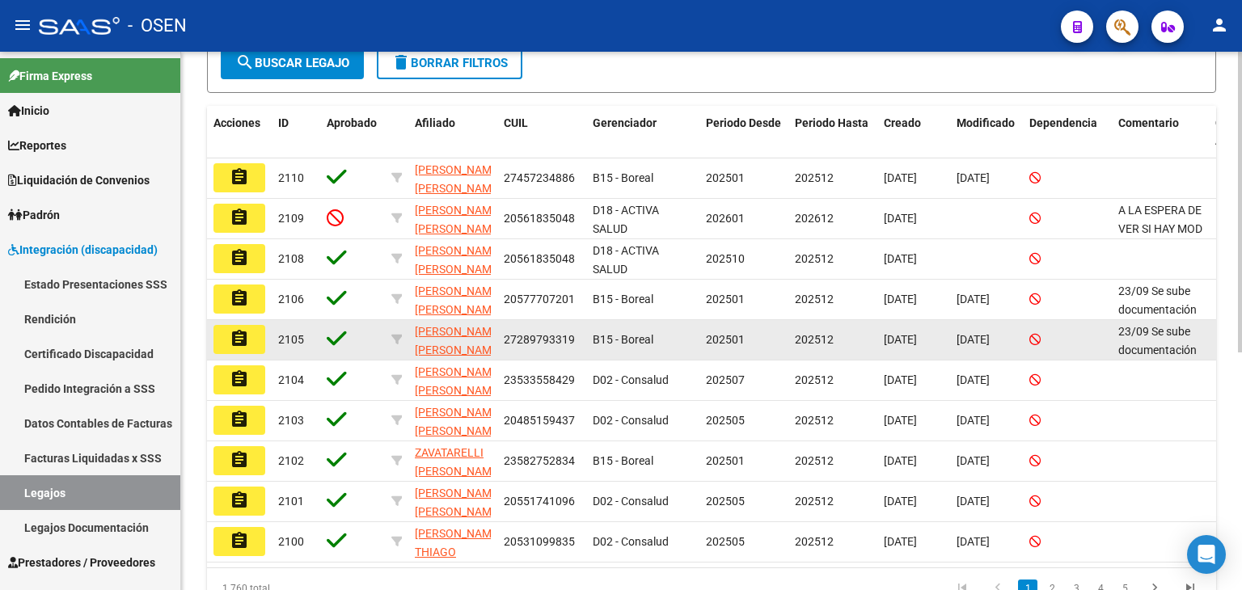
click at [233, 338] on mat-icon "assignment" at bounding box center [239, 338] width 19 height 19
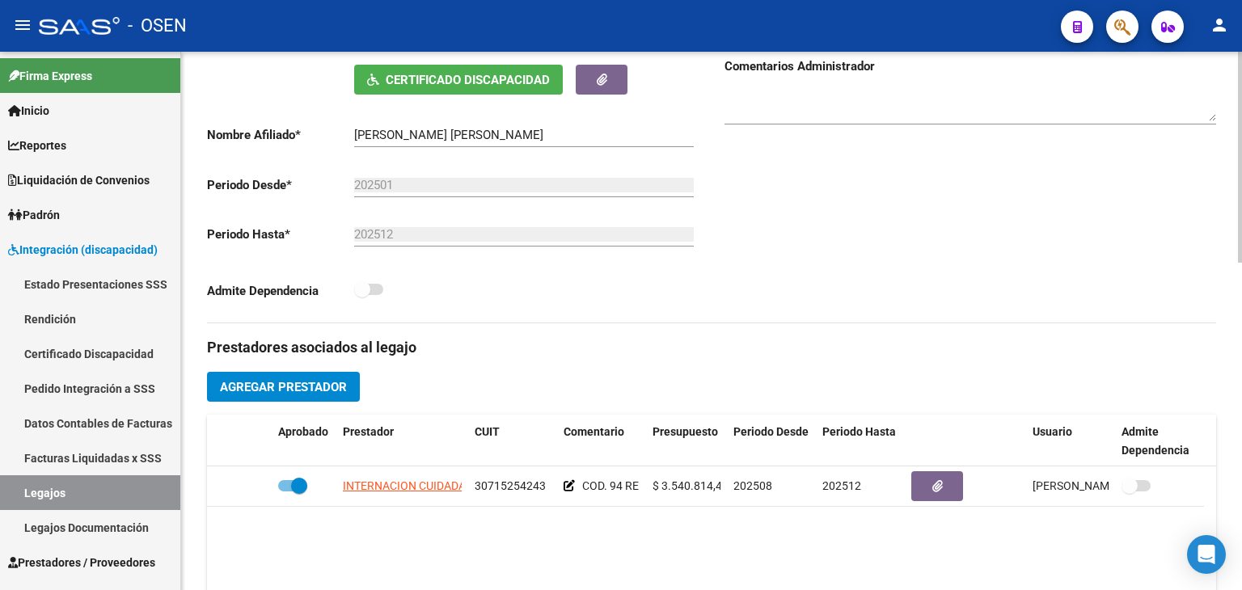
scroll to position [485, 0]
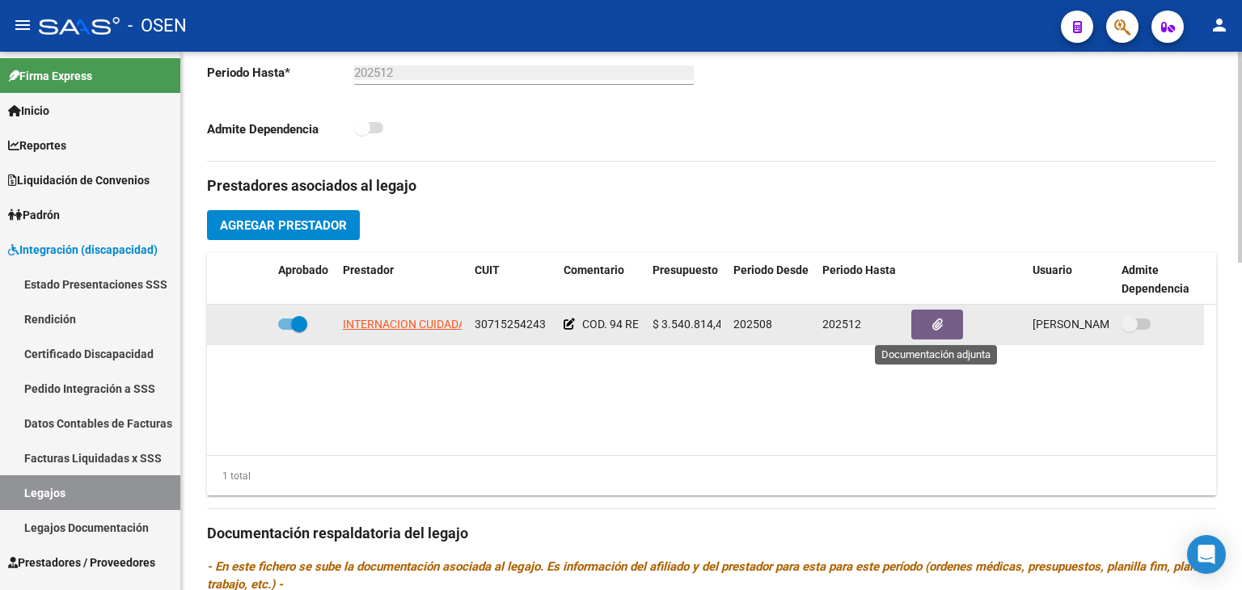
click at [951, 323] on button "button" at bounding box center [937, 325] width 52 height 30
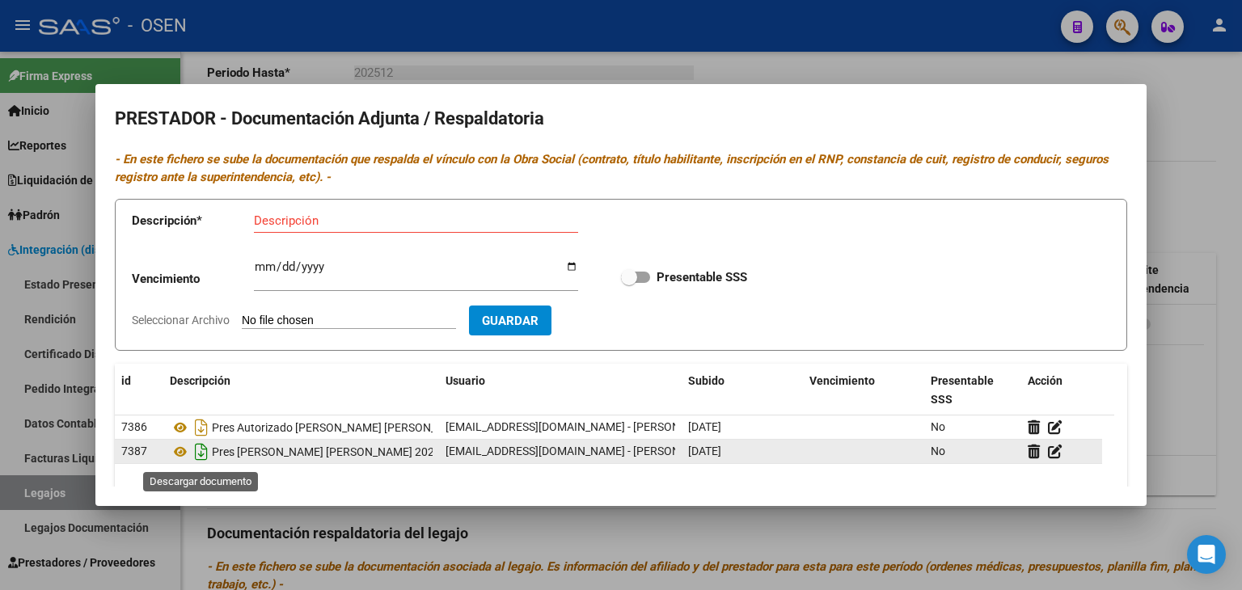
click at [197, 451] on icon "Descargar documento" at bounding box center [201, 452] width 21 height 26
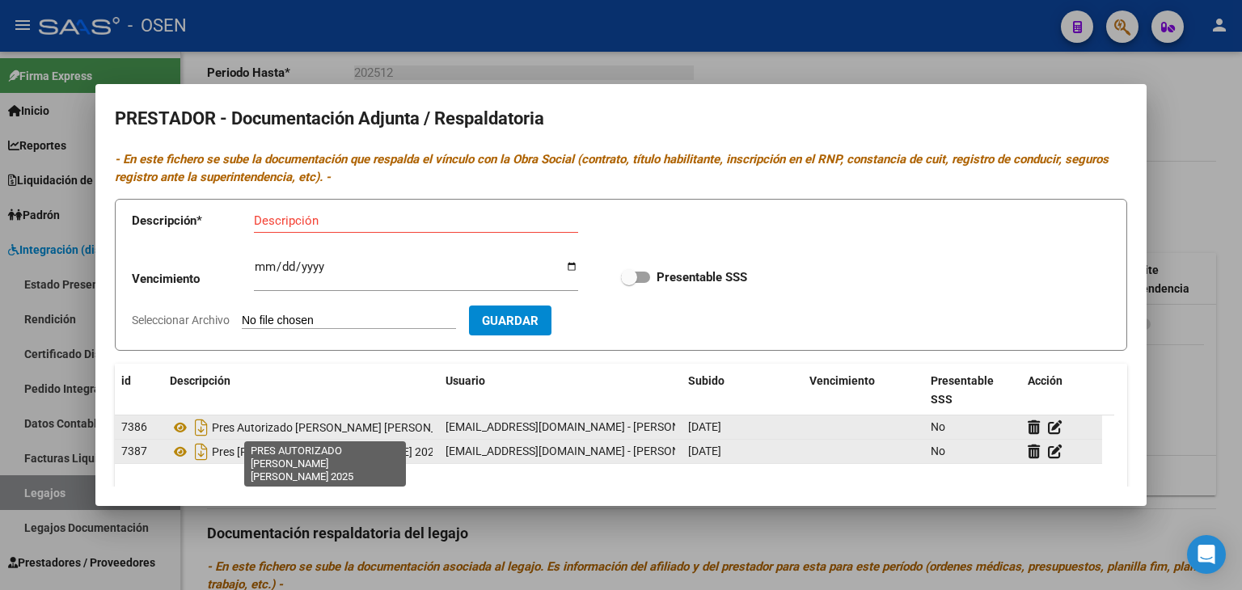
scroll to position [0, 6]
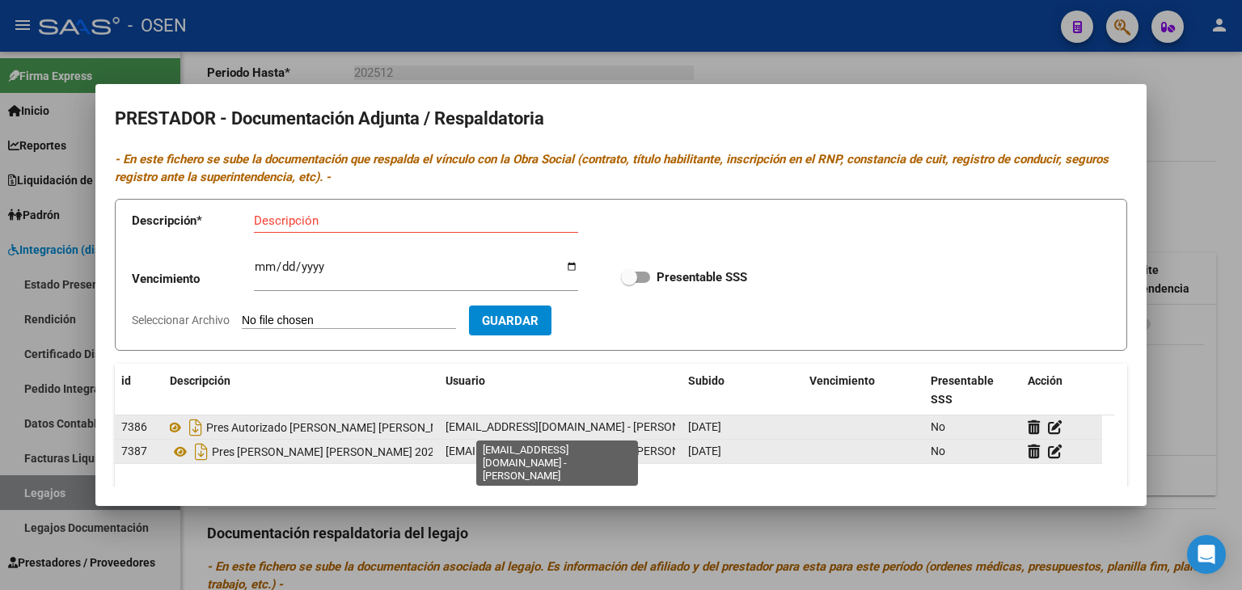
drag, startPoint x: 411, startPoint y: 432, endPoint x: 453, endPoint y: 432, distance: 42.0
click at [453, 432] on div "7386 Pres Autorizado Vergara Noemi Valeria 2025 pamesuvittone@gmail.com - Pamel…" at bounding box center [608, 428] width 987 height 24
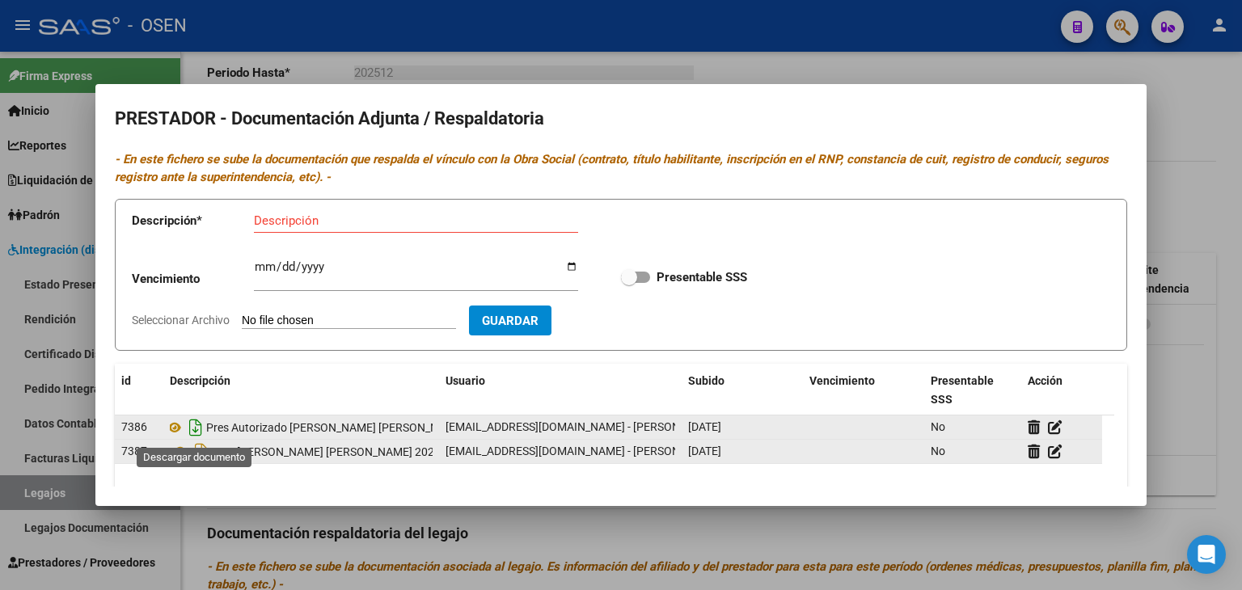
click at [193, 428] on icon "Descargar documento" at bounding box center [195, 428] width 21 height 26
click at [750, 65] on div at bounding box center [621, 295] width 1242 height 590
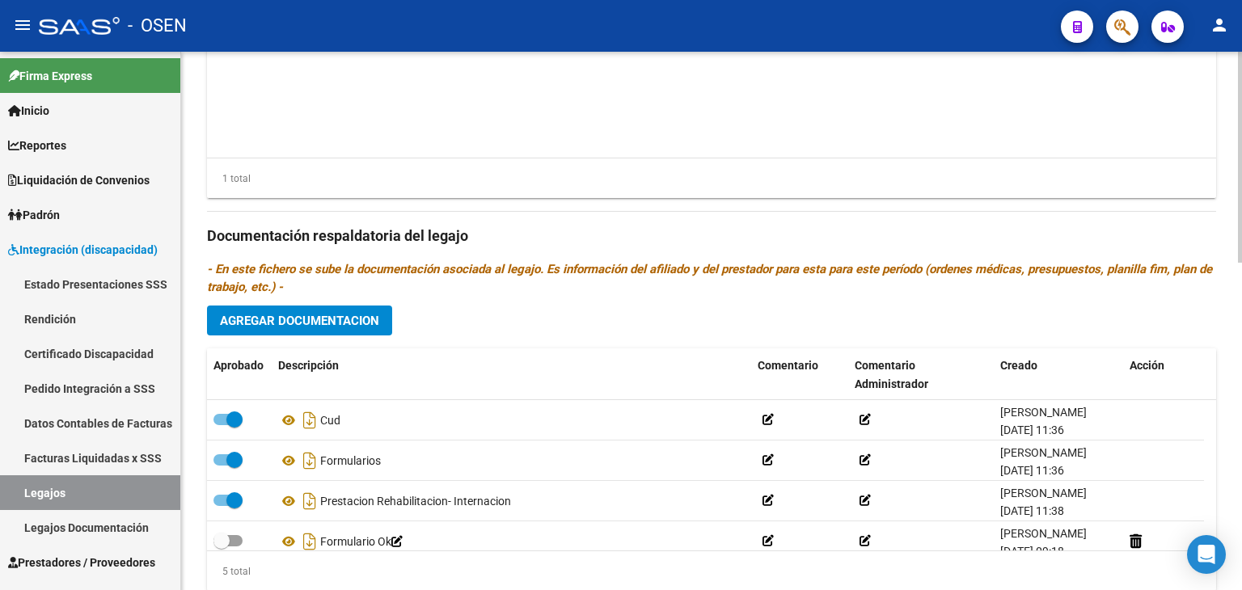
scroll to position [834, 0]
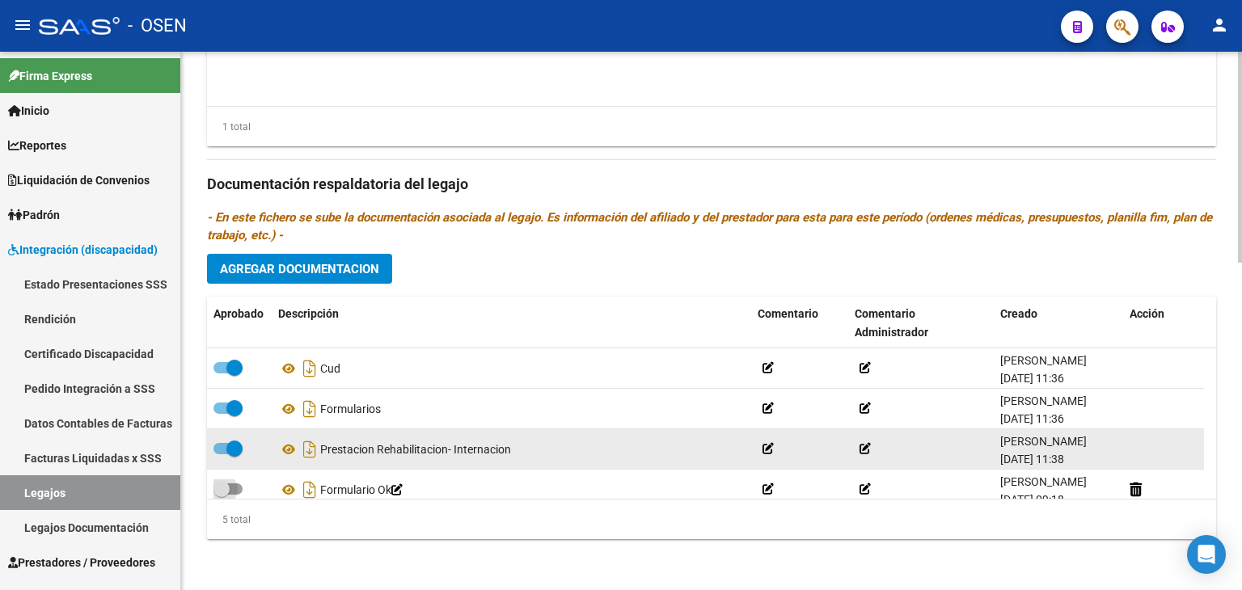
drag, startPoint x: 230, startPoint y: 486, endPoint x: 397, endPoint y: 459, distance: 168.7
click at [232, 487] on span at bounding box center [227, 488] width 29 height 11
click at [222, 495] on input "checkbox" at bounding box center [221, 495] width 1 height 1
checkbox input "true"
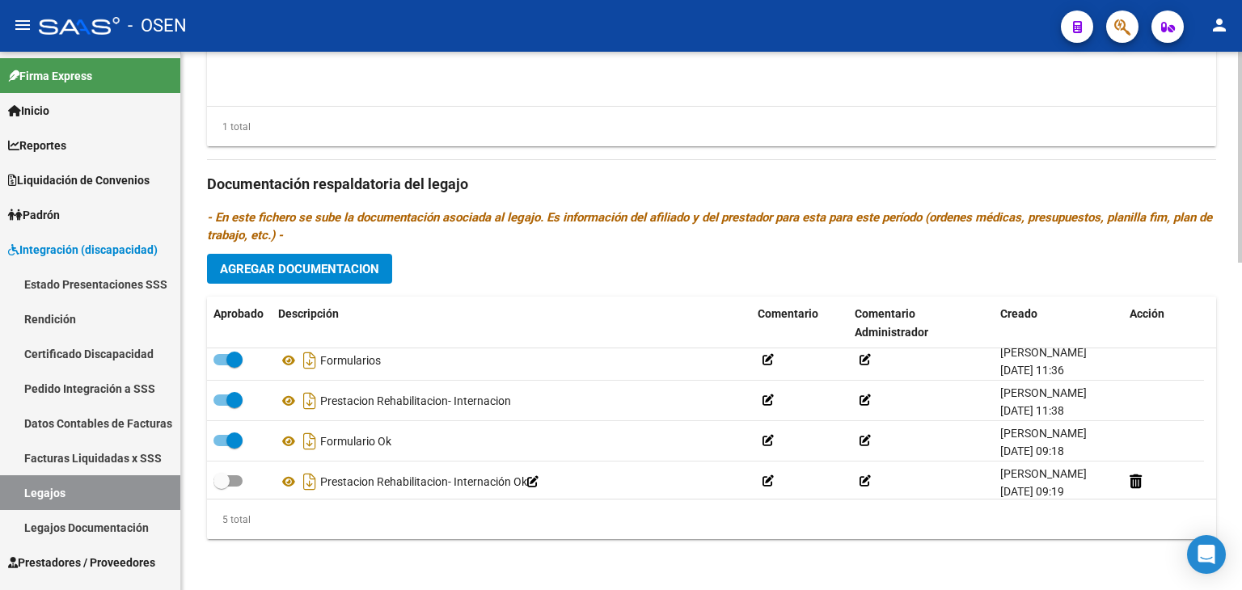
scroll to position [56, 0]
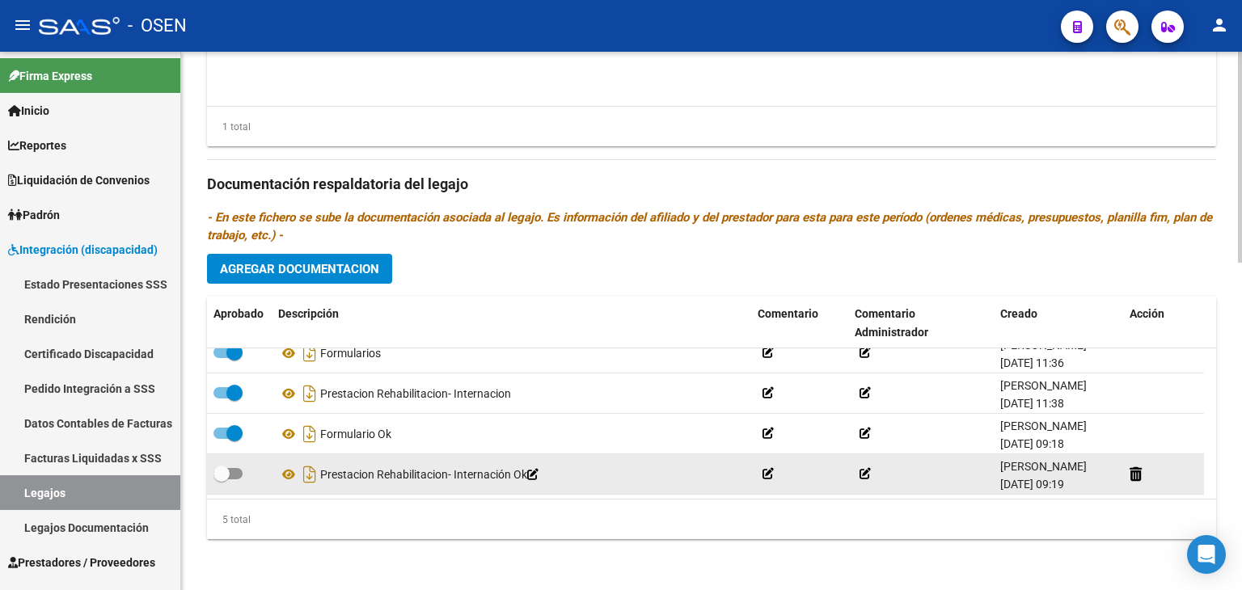
click at [234, 471] on span at bounding box center [227, 473] width 29 height 11
click at [222, 479] on input "checkbox" at bounding box center [221, 479] width 1 height 1
checkbox input "true"
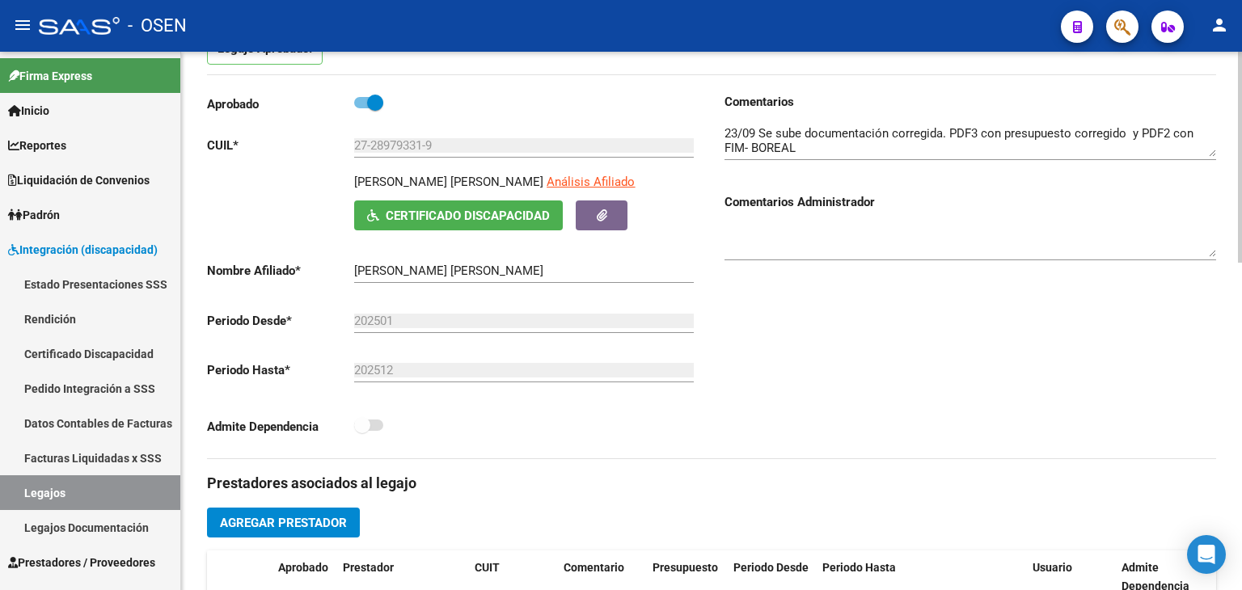
scroll to position [26, 0]
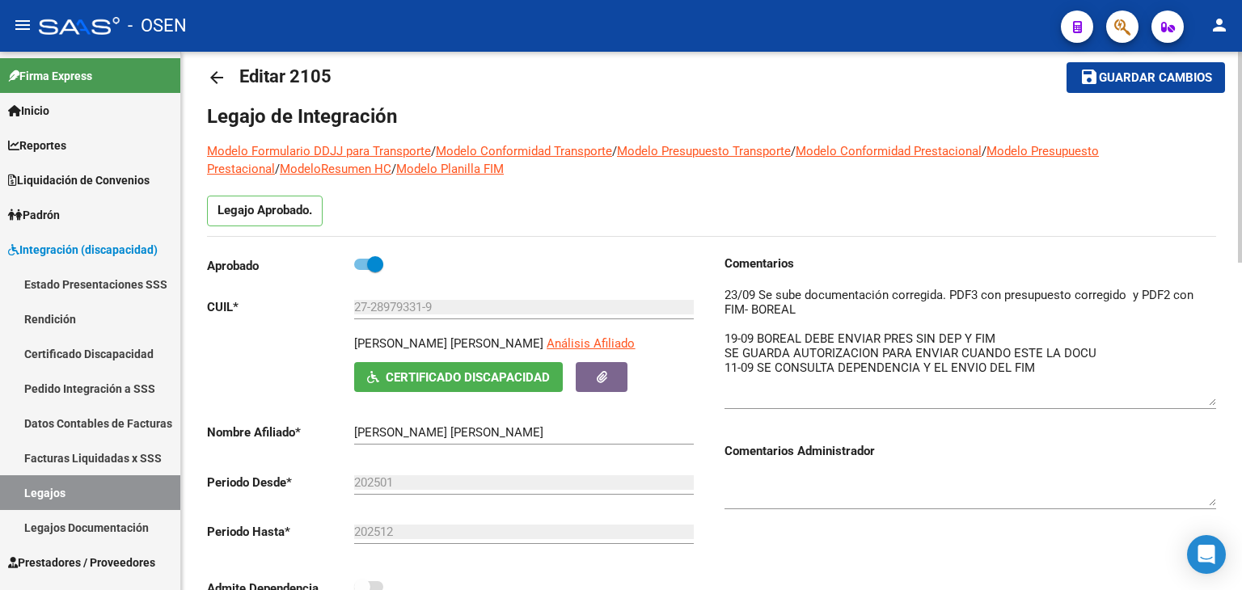
drag, startPoint x: 1206, startPoint y: 314, endPoint x: 1222, endPoint y: 403, distance: 89.6
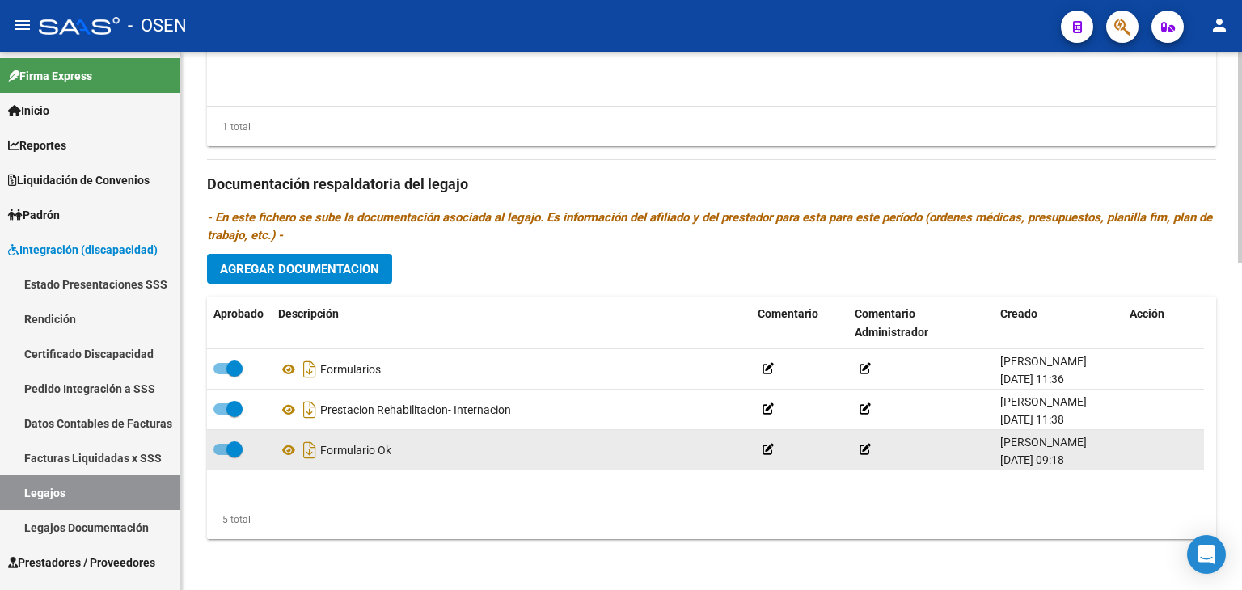
scroll to position [56, 0]
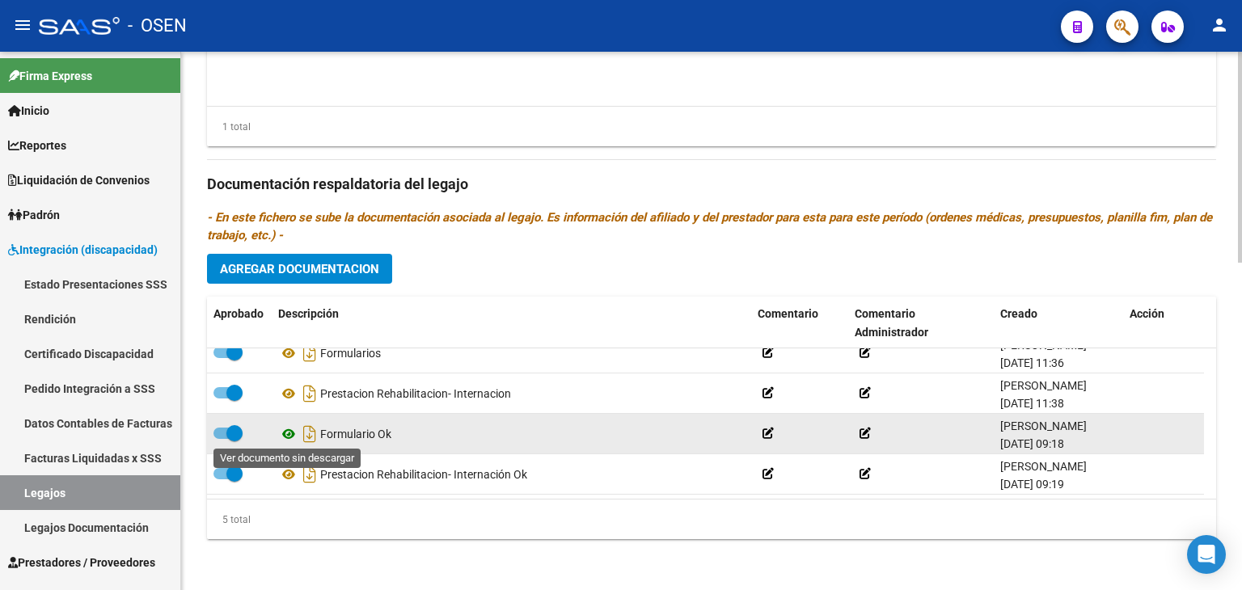
click at [288, 431] on icon at bounding box center [288, 433] width 21 height 19
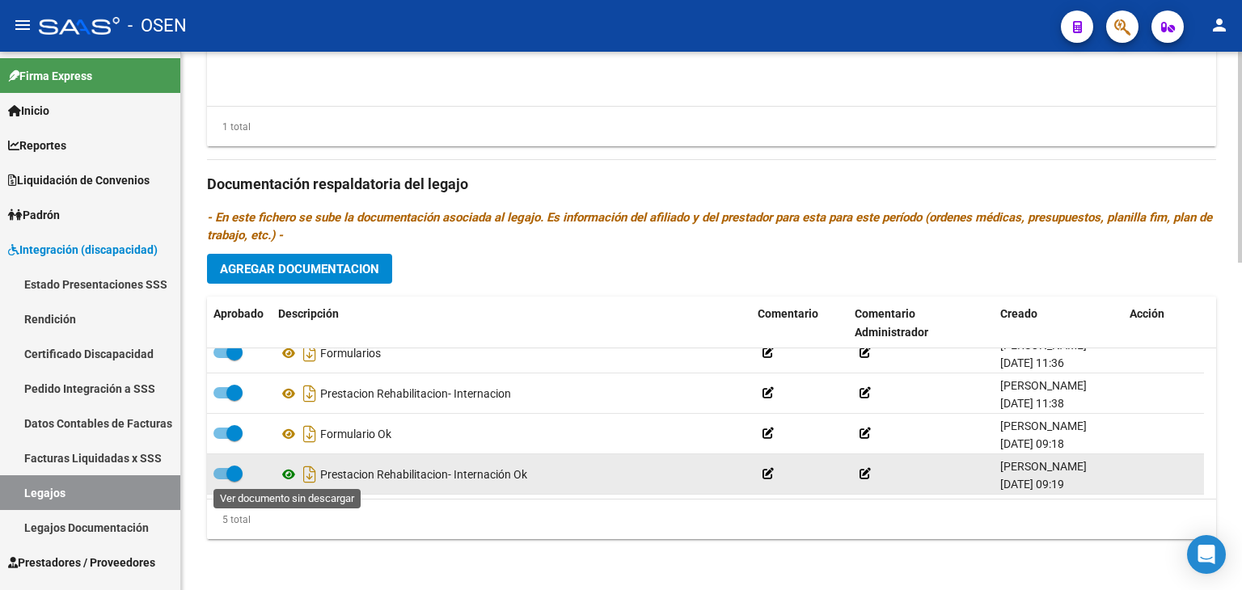
click at [286, 473] on icon at bounding box center [288, 474] width 21 height 19
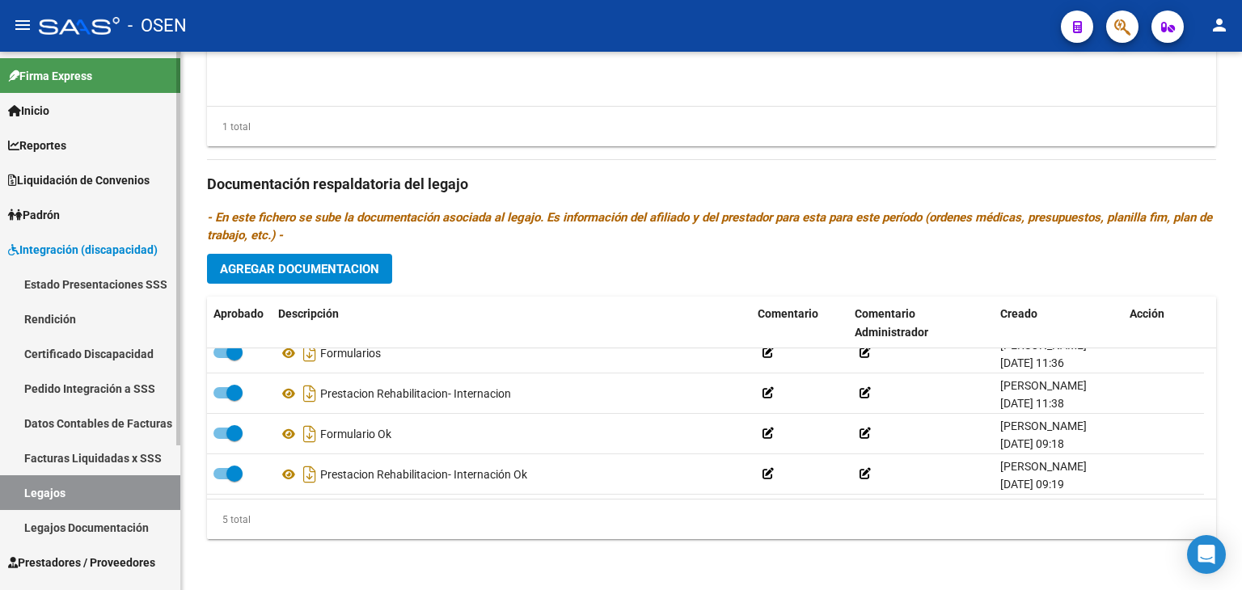
click at [78, 494] on link "Legajos" at bounding box center [90, 492] width 180 height 35
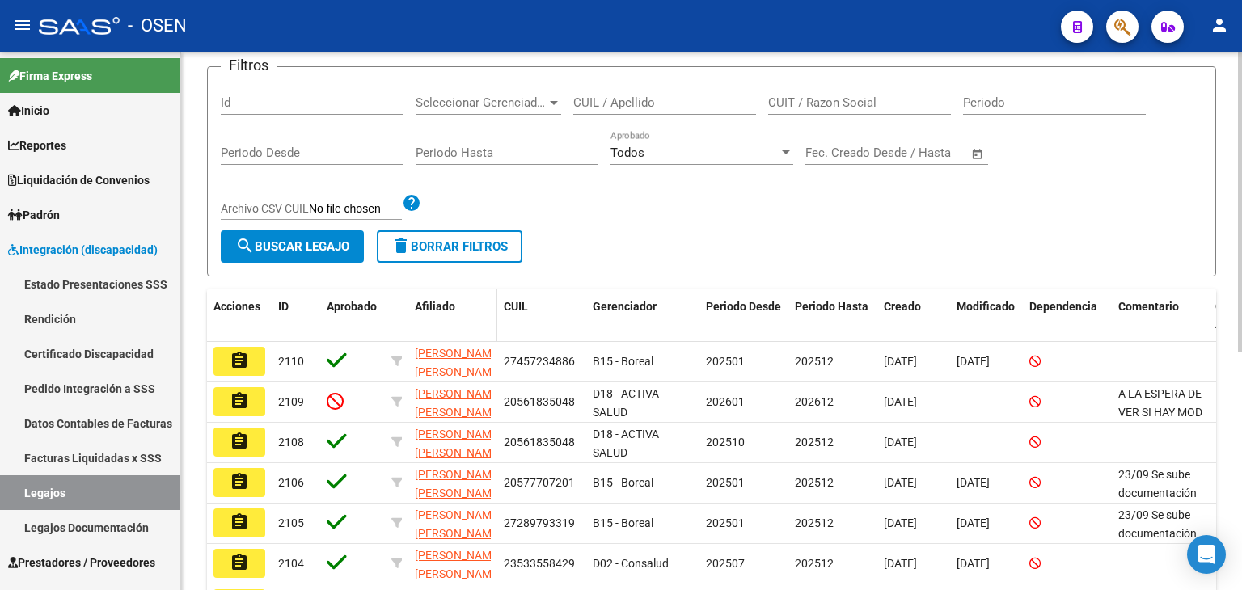
scroll to position [243, 0]
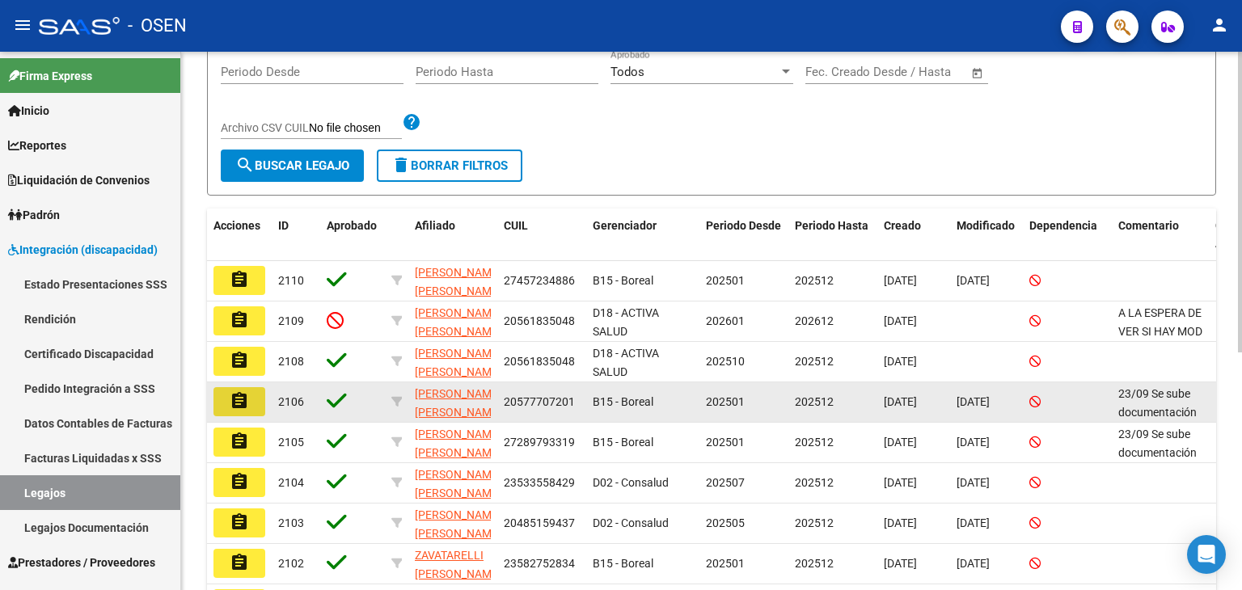
click at [235, 401] on mat-icon "assignment" at bounding box center [239, 400] width 19 height 19
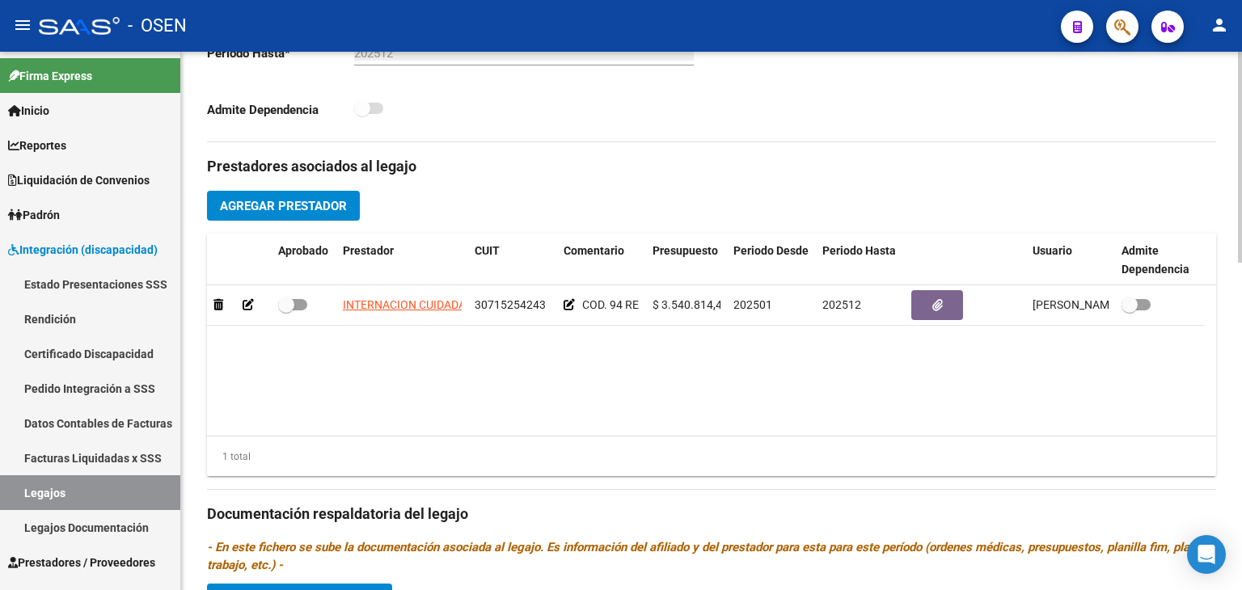
scroll to position [566, 0]
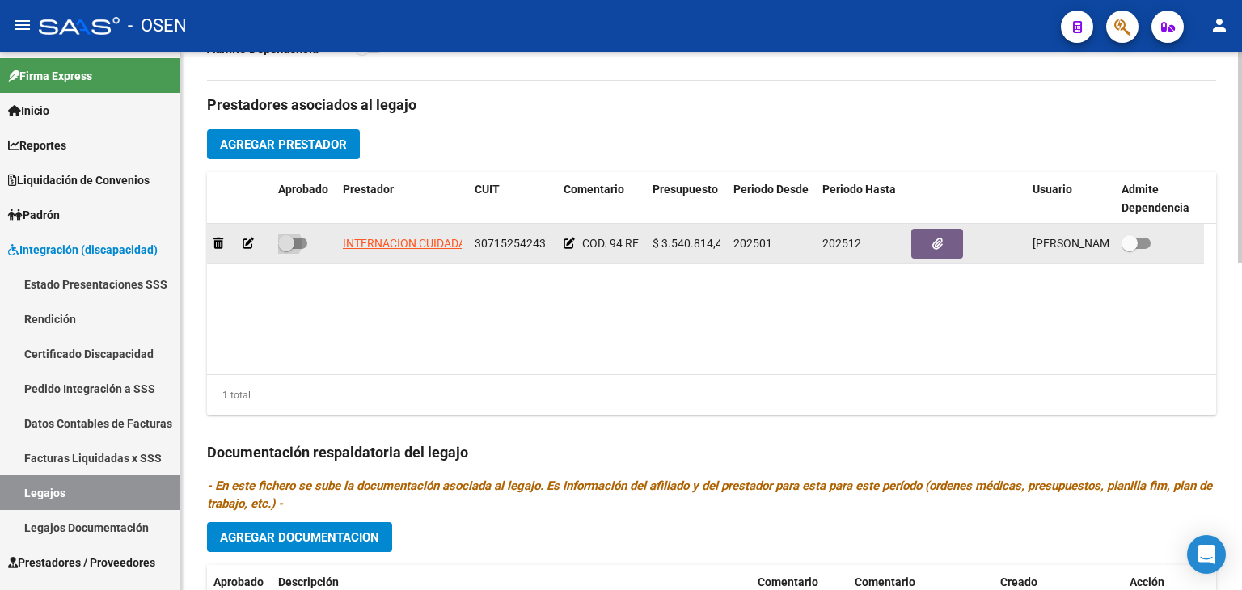
click at [294, 238] on span at bounding box center [292, 243] width 29 height 11
click at [286, 249] on input "checkbox" at bounding box center [285, 249] width 1 height 1
checkbox input "true"
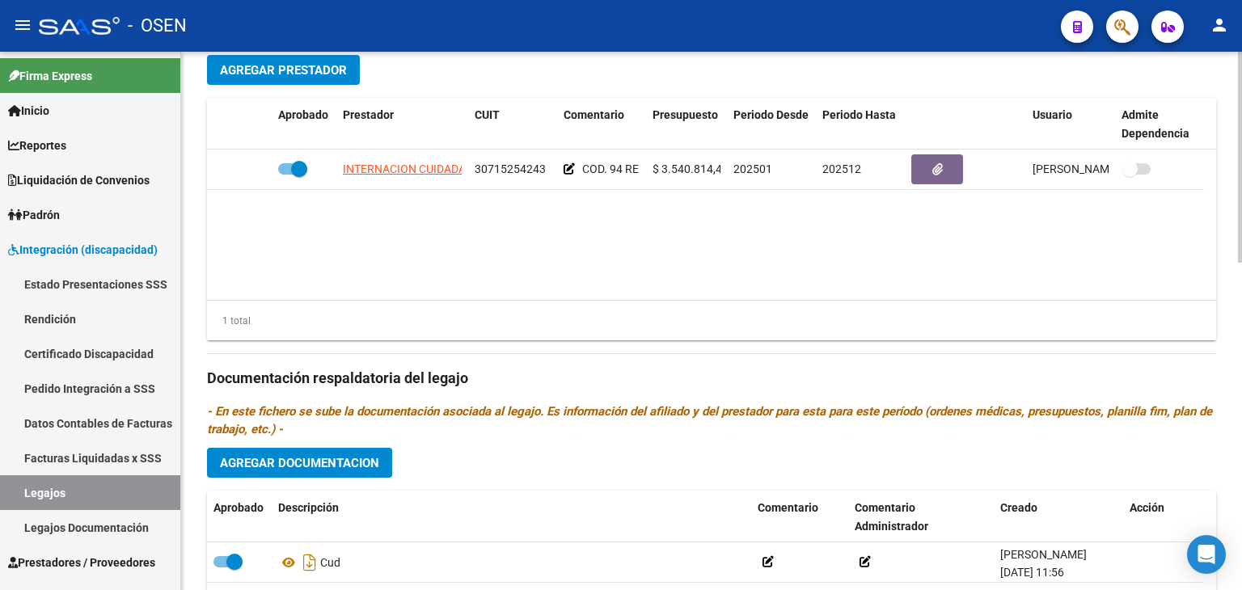
scroll to position [834, 0]
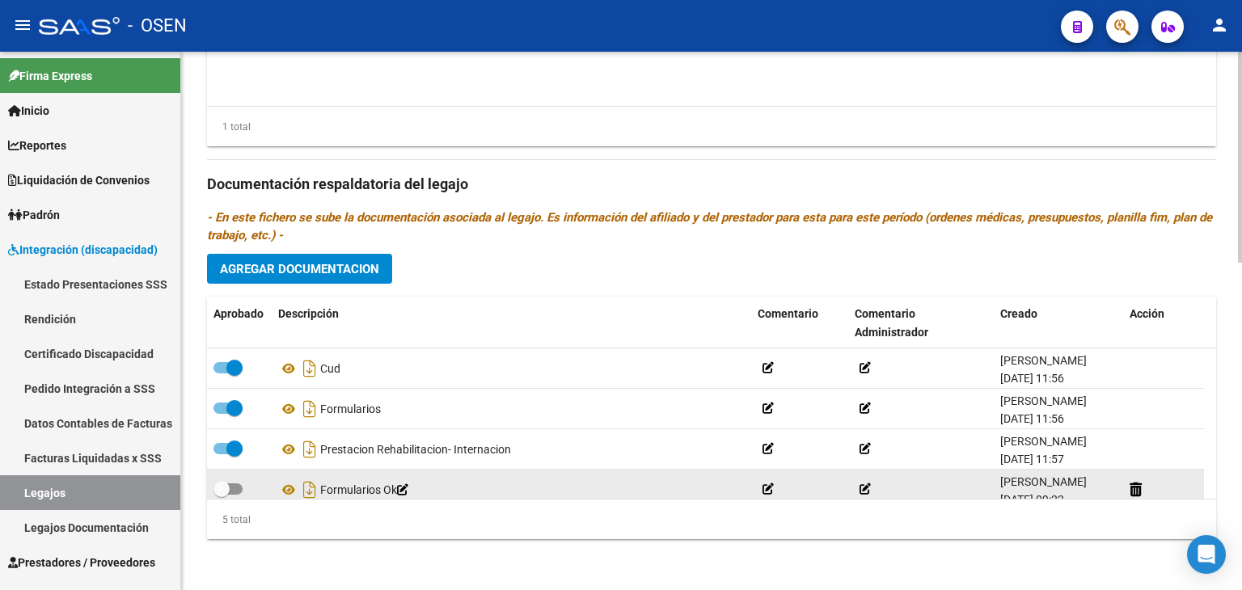
click at [230, 488] on span at bounding box center [227, 488] width 29 height 11
click at [222, 495] on input "checkbox" at bounding box center [221, 495] width 1 height 1
checkbox input "true"
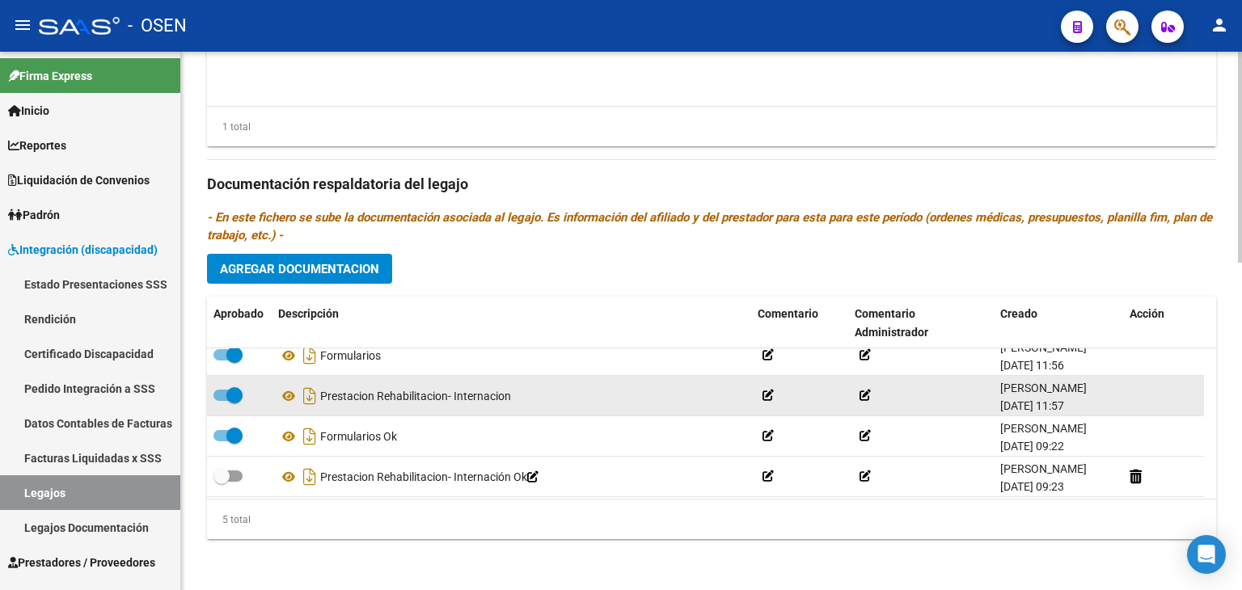
scroll to position [56, 0]
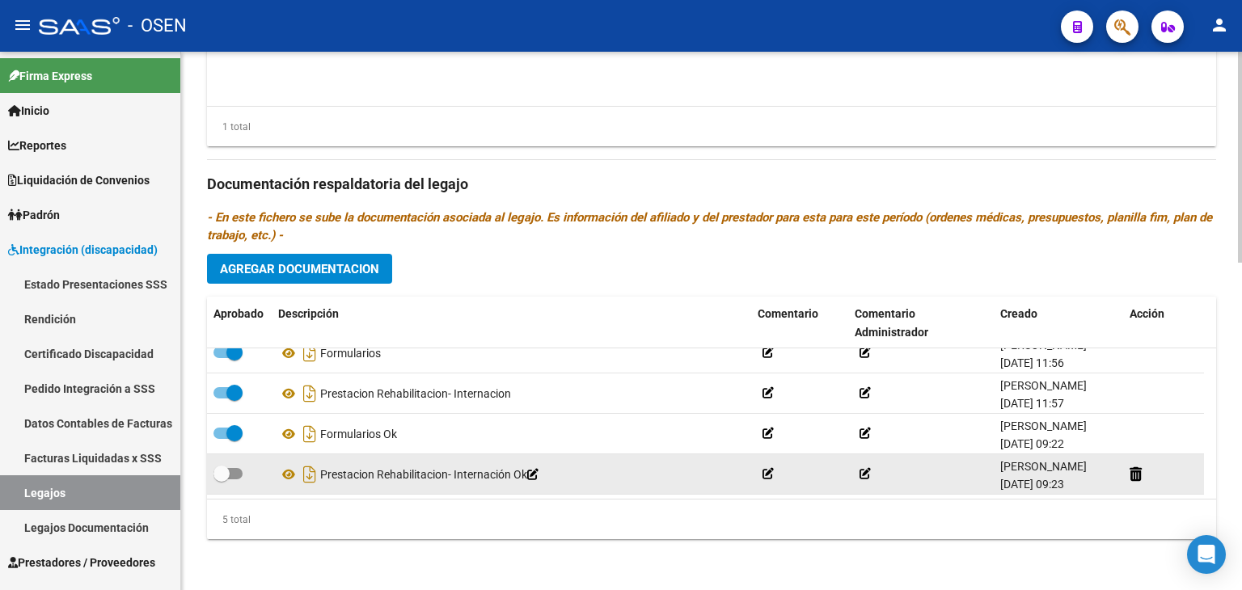
click at [234, 483] on datatable-body-cell at bounding box center [239, 474] width 65 height 40
click at [230, 473] on span at bounding box center [227, 473] width 29 height 11
click at [222, 479] on input "checkbox" at bounding box center [221, 479] width 1 height 1
checkbox input "true"
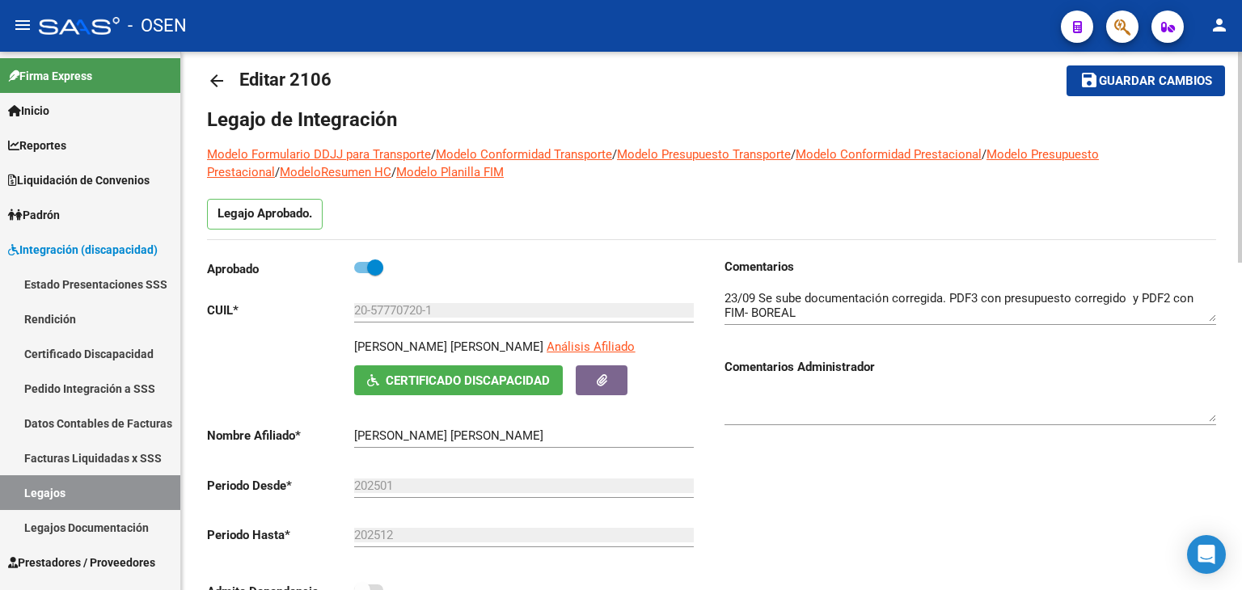
scroll to position [0, 0]
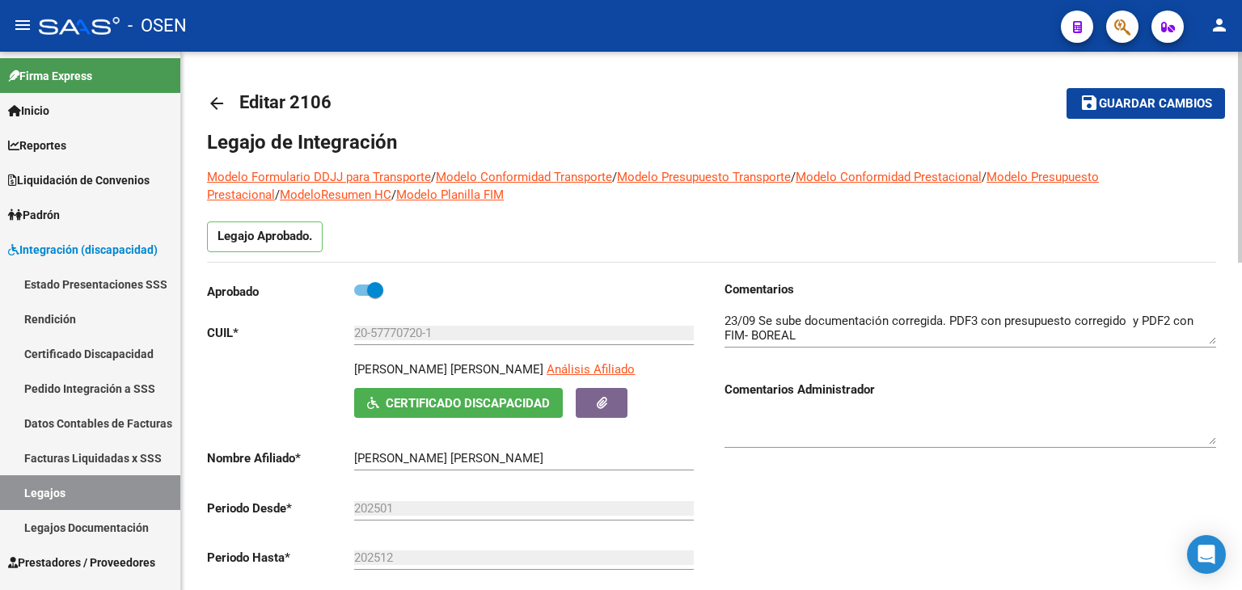
click at [1087, 115] on button "save Guardar cambios" at bounding box center [1145, 103] width 158 height 30
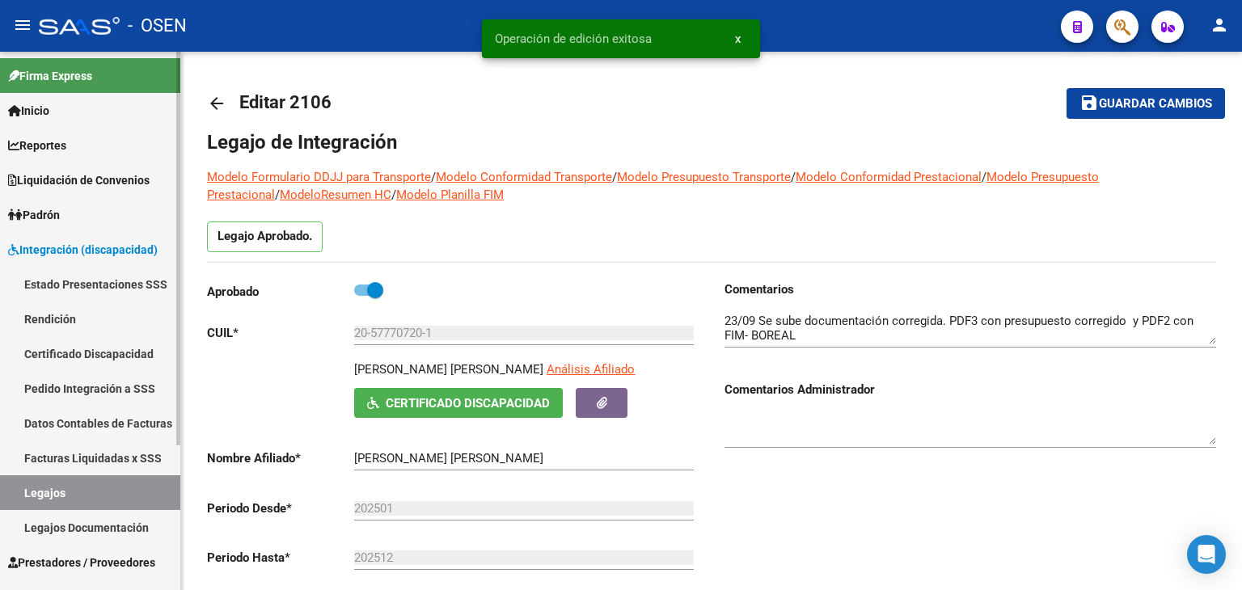
click at [53, 491] on link "Legajos" at bounding box center [90, 492] width 180 height 35
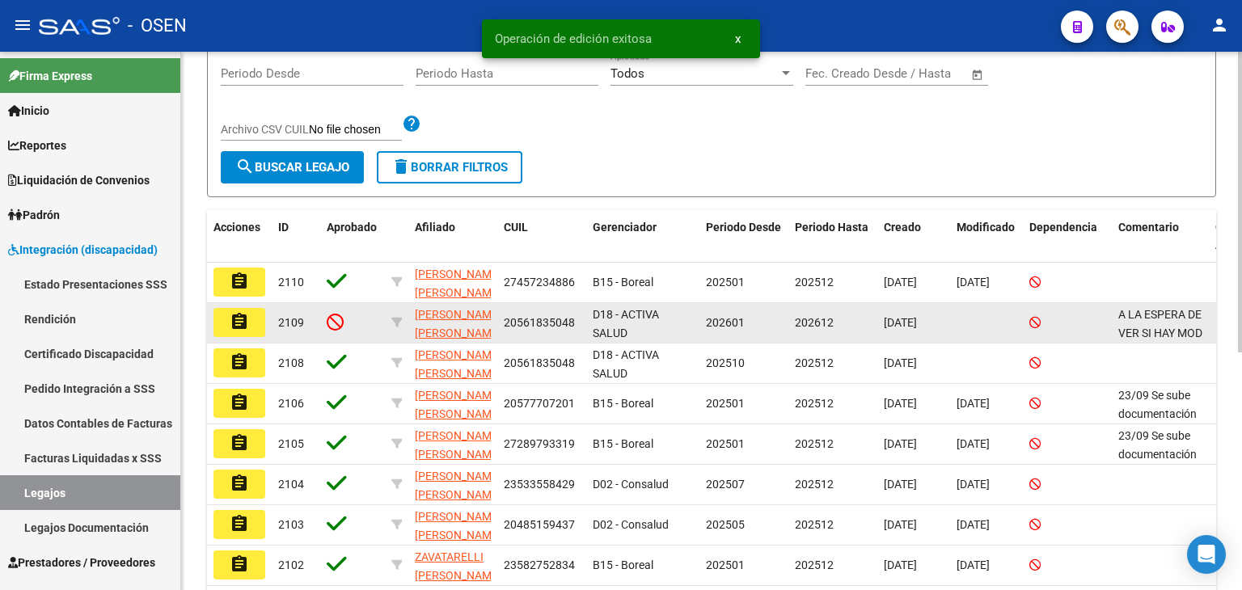
scroll to position [243, 0]
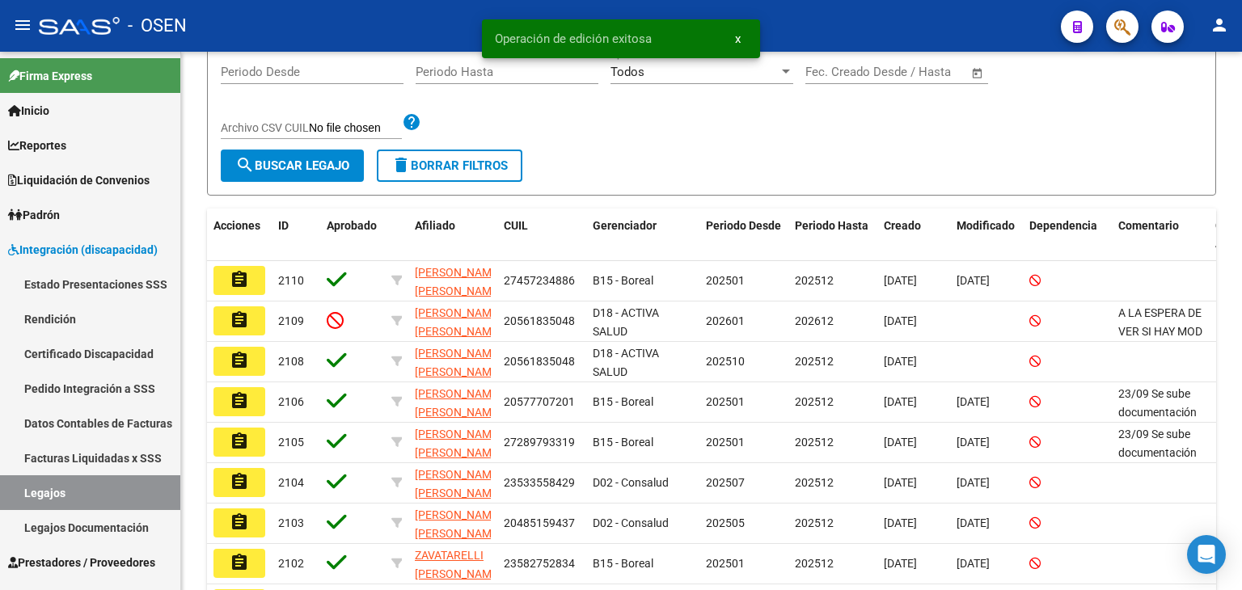
click at [248, 440] on button "assignment" at bounding box center [239, 442] width 52 height 29
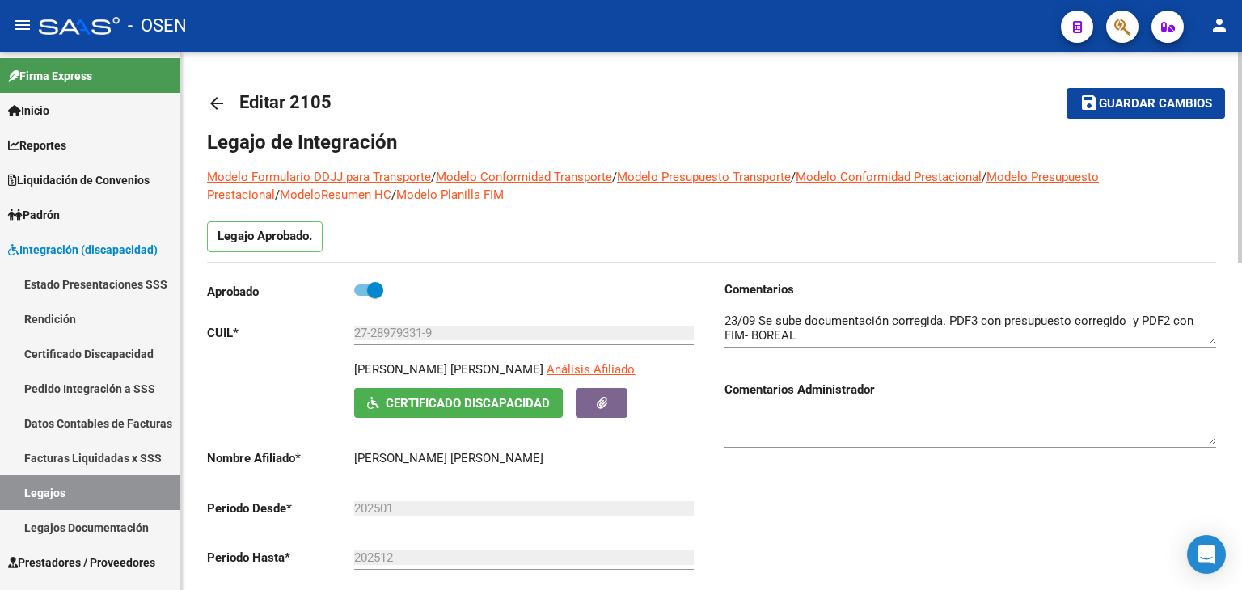
click at [1095, 108] on mat-icon "save" at bounding box center [1088, 102] width 19 height 19
click at [1088, 115] on button "save Guardar cambios" at bounding box center [1145, 103] width 158 height 30
click at [1132, 23] on button "button" at bounding box center [1122, 27] width 32 height 32
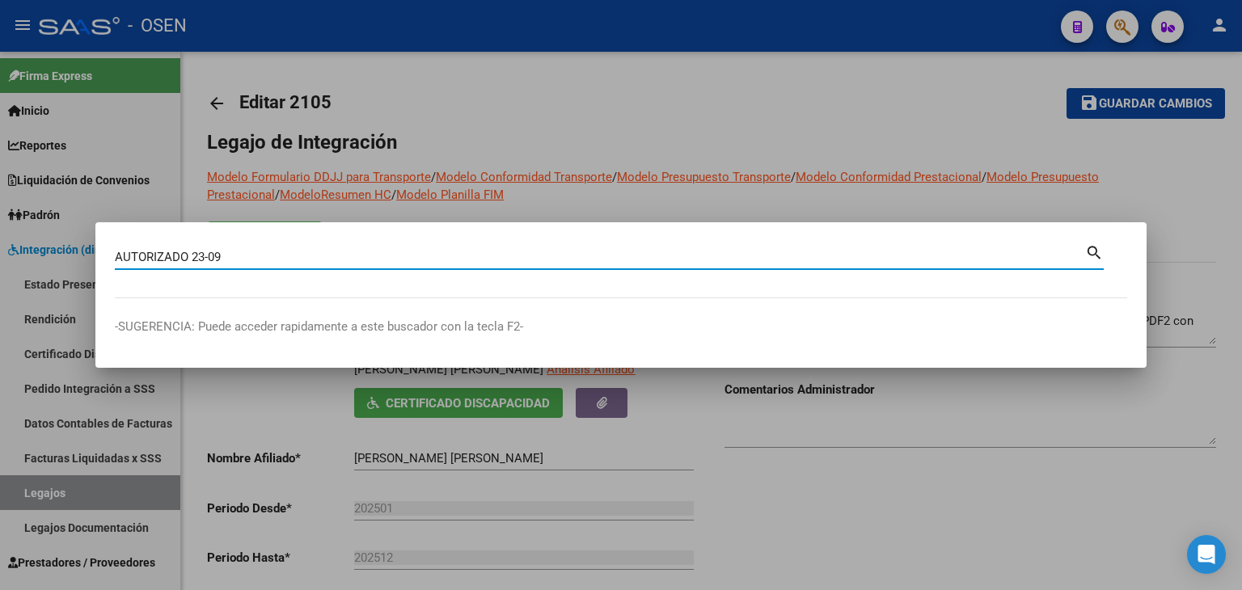
type input "AUTORIZADO 23-09"
drag, startPoint x: 230, startPoint y: 258, endPoint x: 97, endPoint y: 269, distance: 133.1
click at [100, 271] on mat-dialog-content "AUTORIZADO 23-09 Buscar (apellido, dni, cuil, nro traspaso, cuit, obra social) …" at bounding box center [620, 270] width 1051 height 57
paste input "57076516"
type input "57076516"
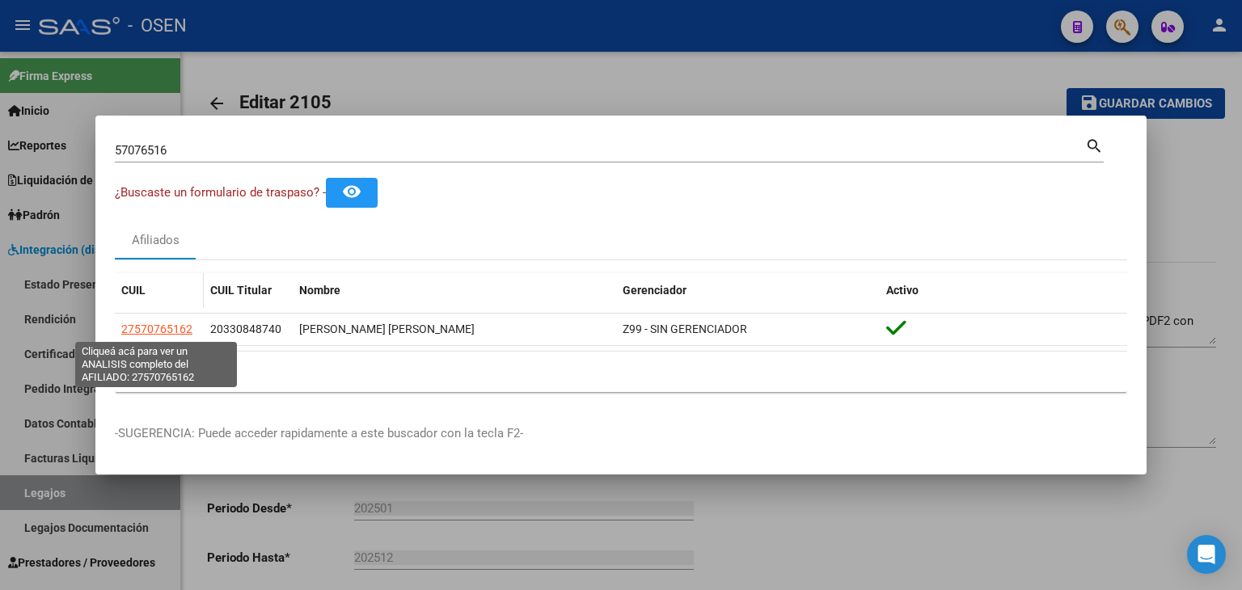
click at [133, 323] on span "27570765162" at bounding box center [156, 329] width 71 height 13
type textarea "27570765162"
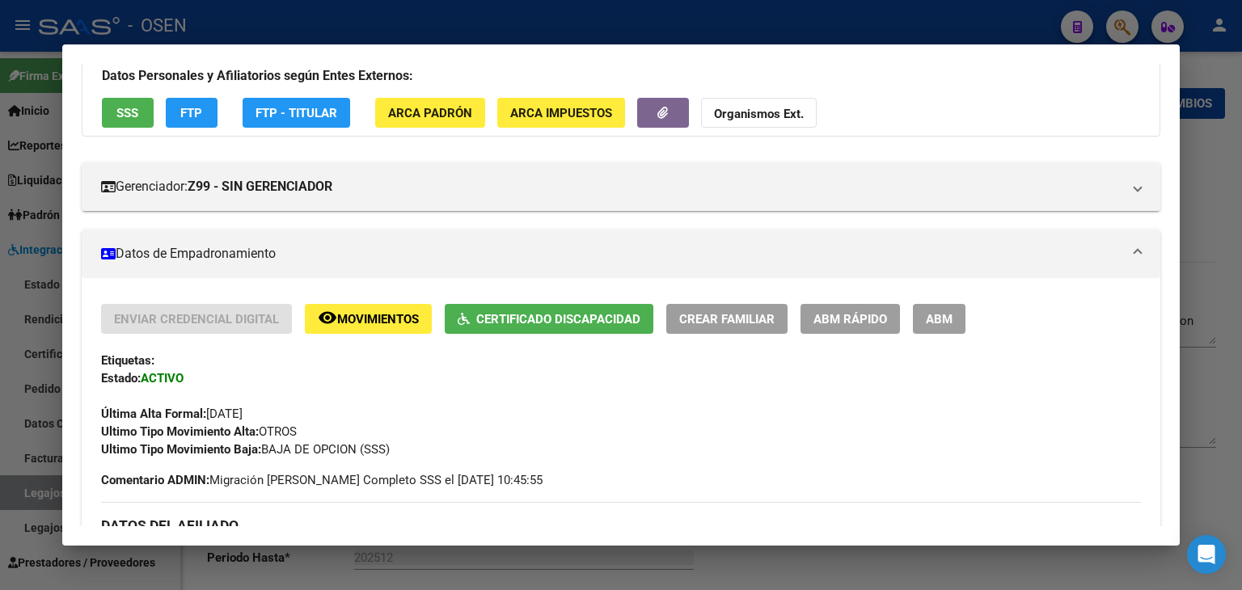
scroll to position [243, 0]
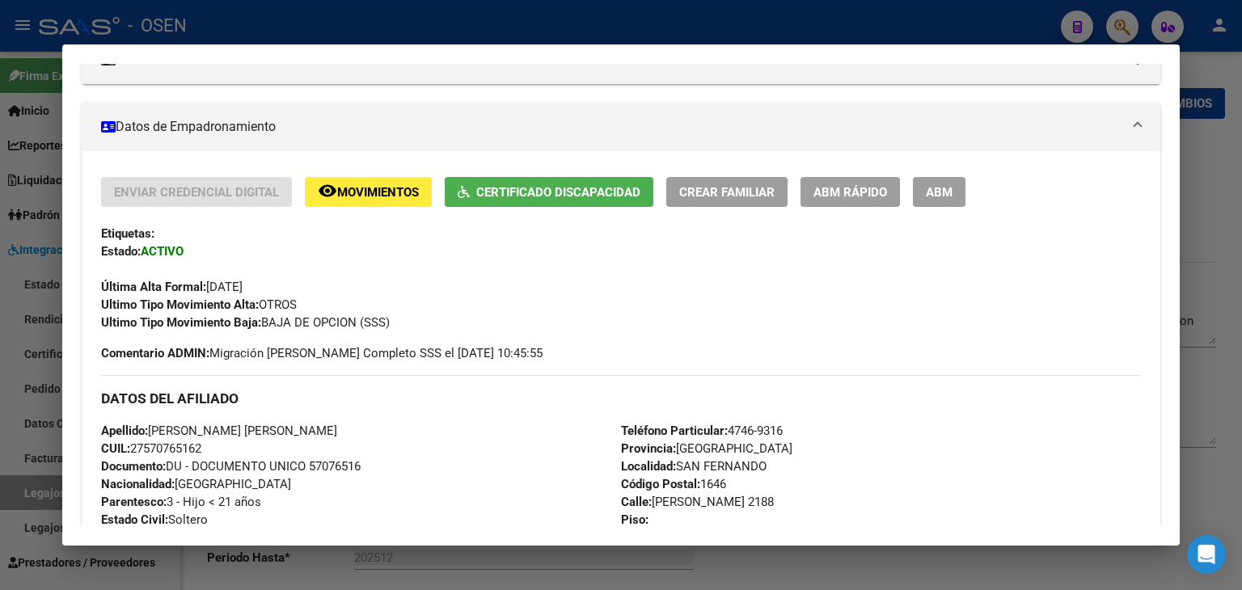
click at [877, 27] on div at bounding box center [621, 295] width 1242 height 590
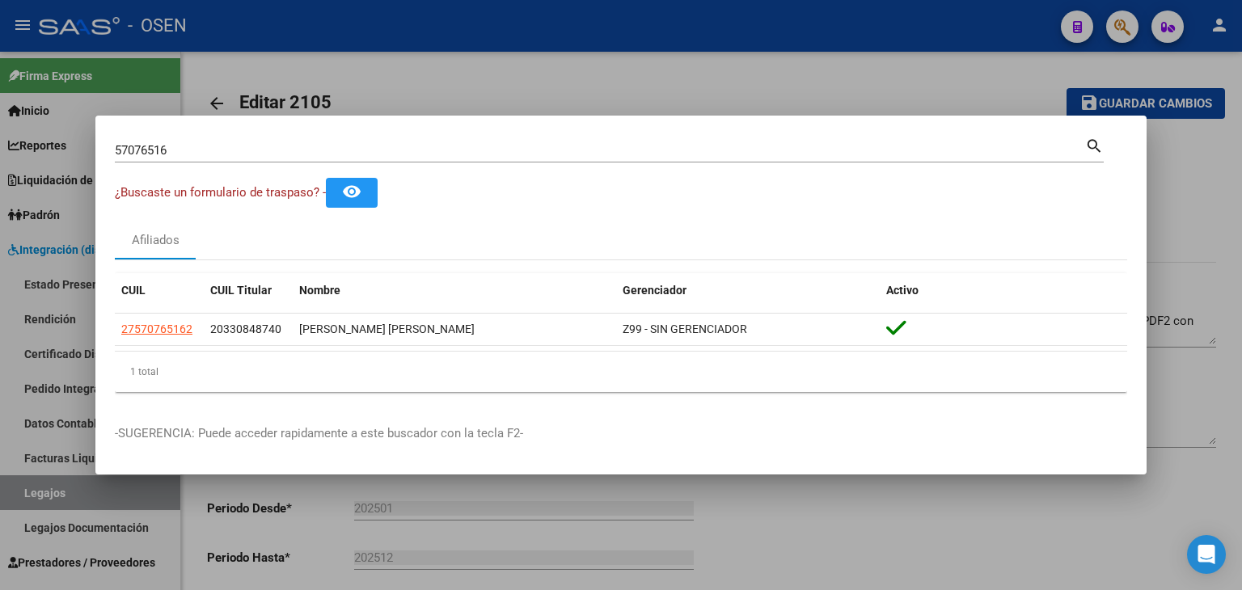
click at [656, 44] on div at bounding box center [621, 295] width 1242 height 590
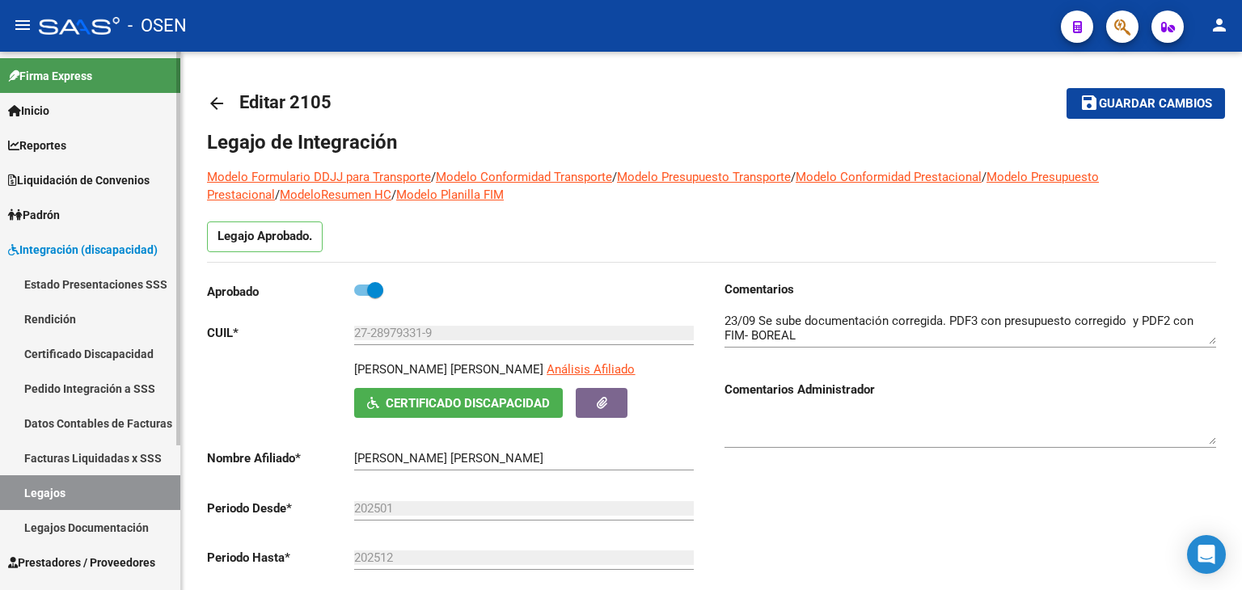
click at [58, 392] on link "Pedido Integración a SSS" at bounding box center [90, 388] width 180 height 35
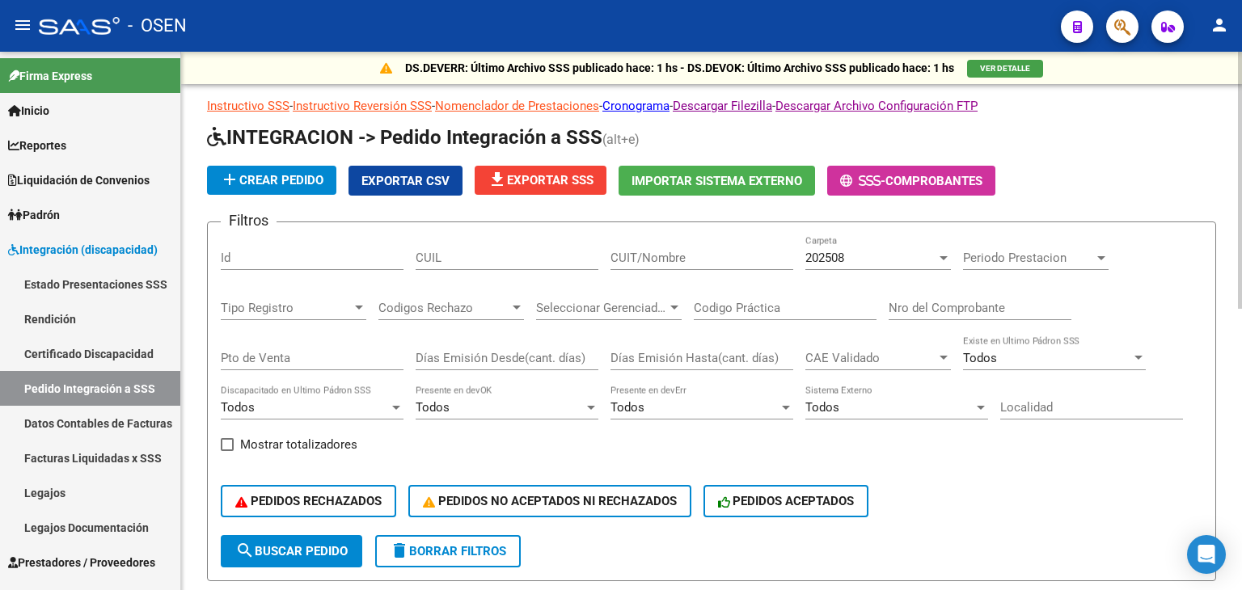
click at [424, 177] on span "Exportar CSV" at bounding box center [405, 181] width 88 height 15
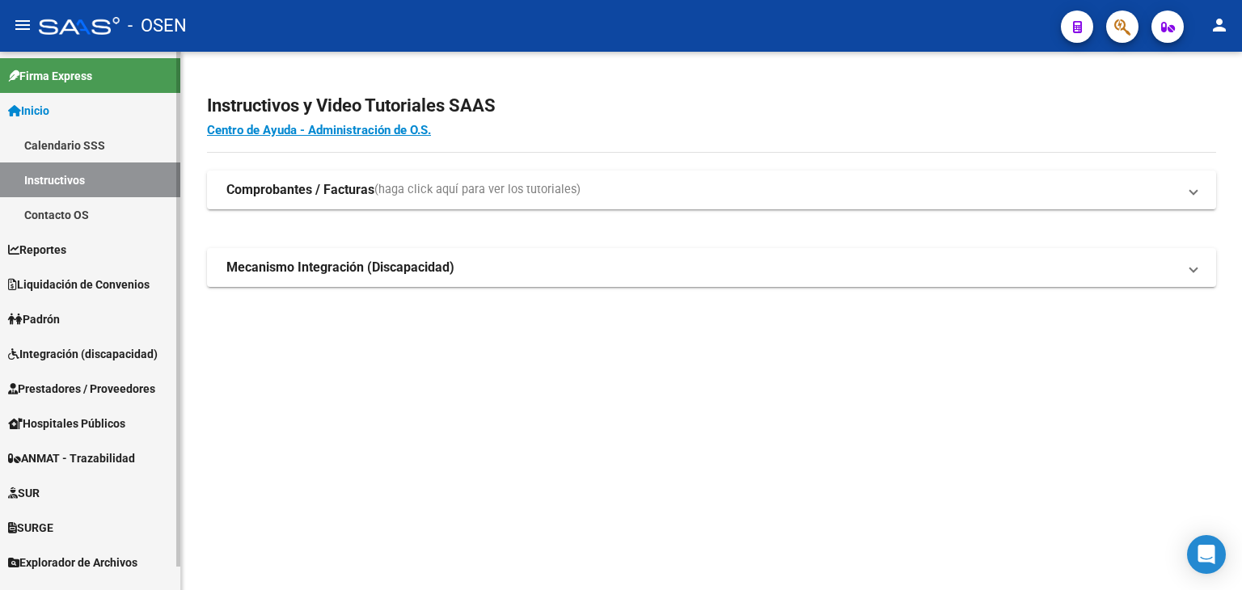
click at [87, 346] on span "Integración (discapacidad)" at bounding box center [83, 354] width 150 height 18
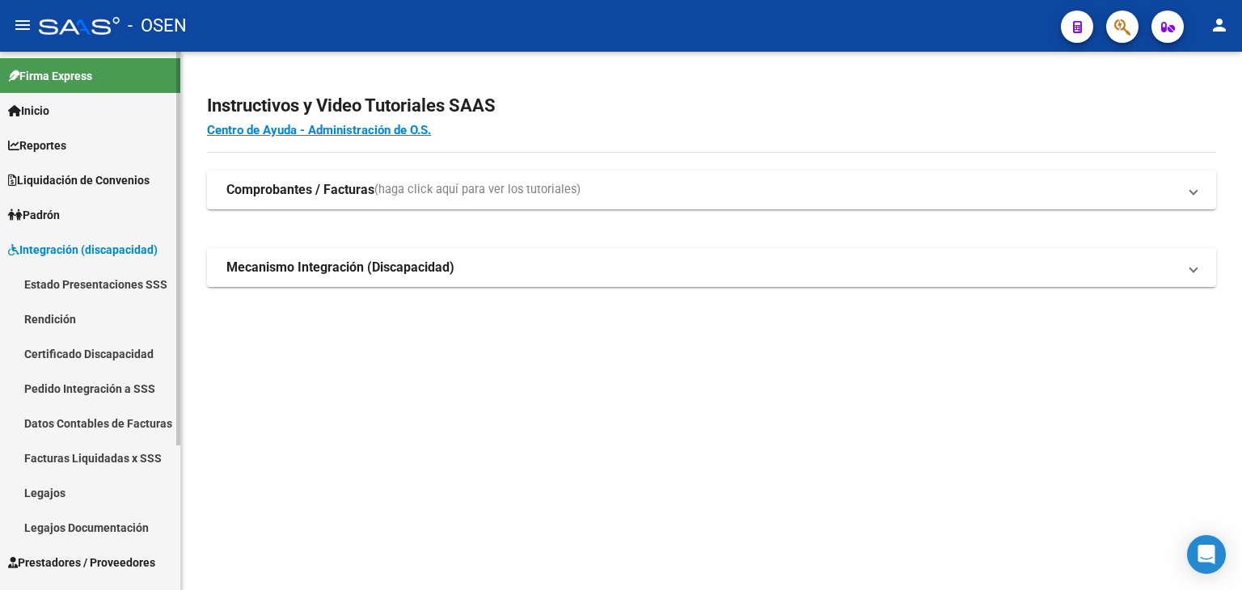
click at [74, 241] on span "Integración (discapacidad)" at bounding box center [83, 250] width 150 height 18
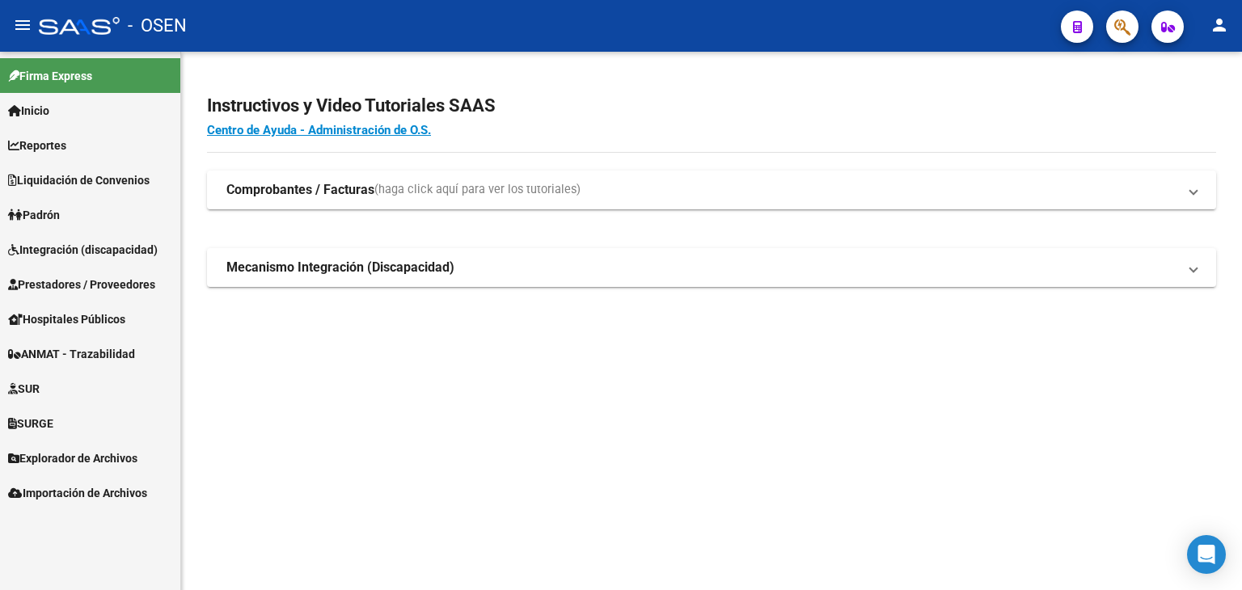
click at [73, 292] on span "Prestadores / Proveedores" at bounding box center [81, 285] width 147 height 18
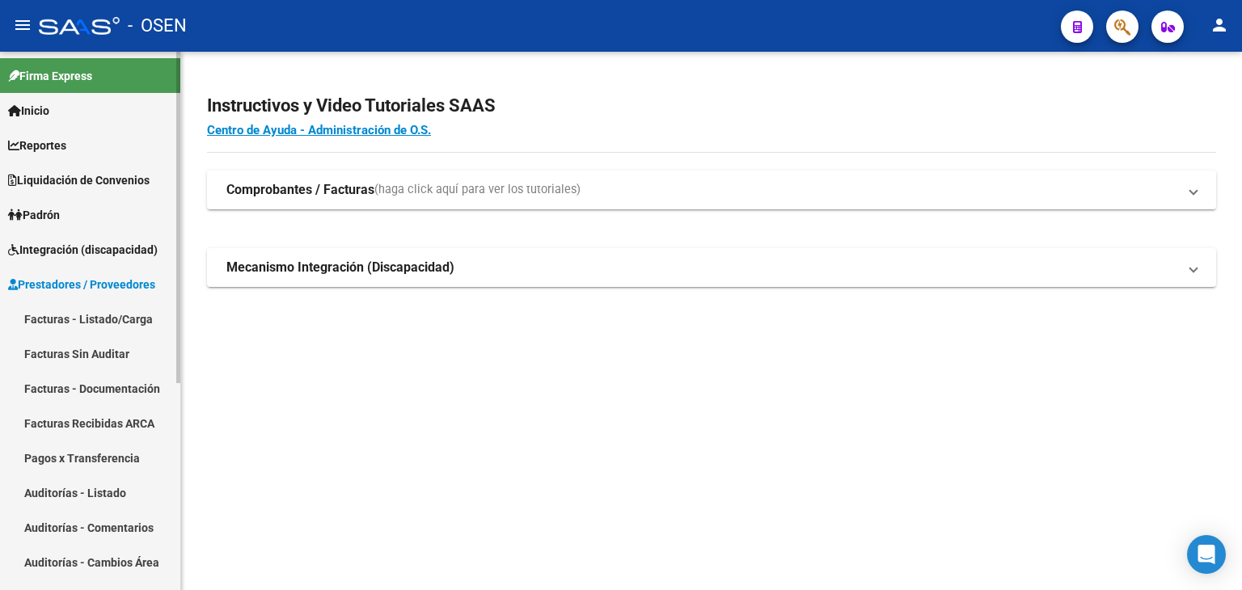
click at [65, 318] on link "Facturas - Listado/Carga" at bounding box center [90, 319] width 180 height 35
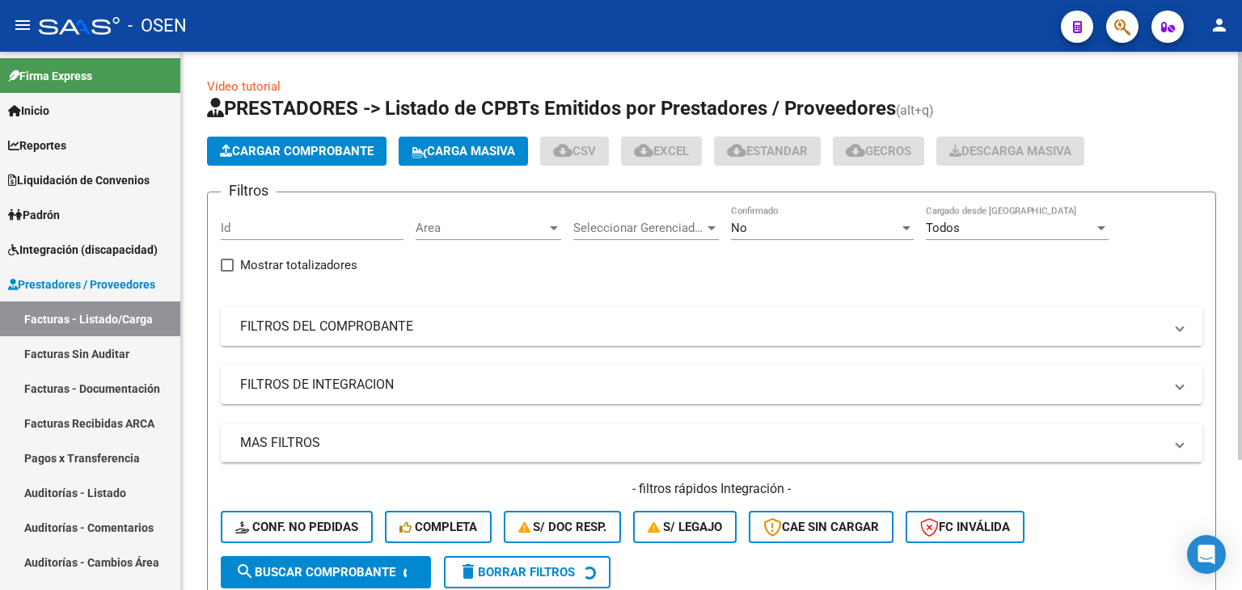
click at [555, 337] on mat-expansion-panel-header "FILTROS DEL COMPROBANTE" at bounding box center [711, 326] width 981 height 39
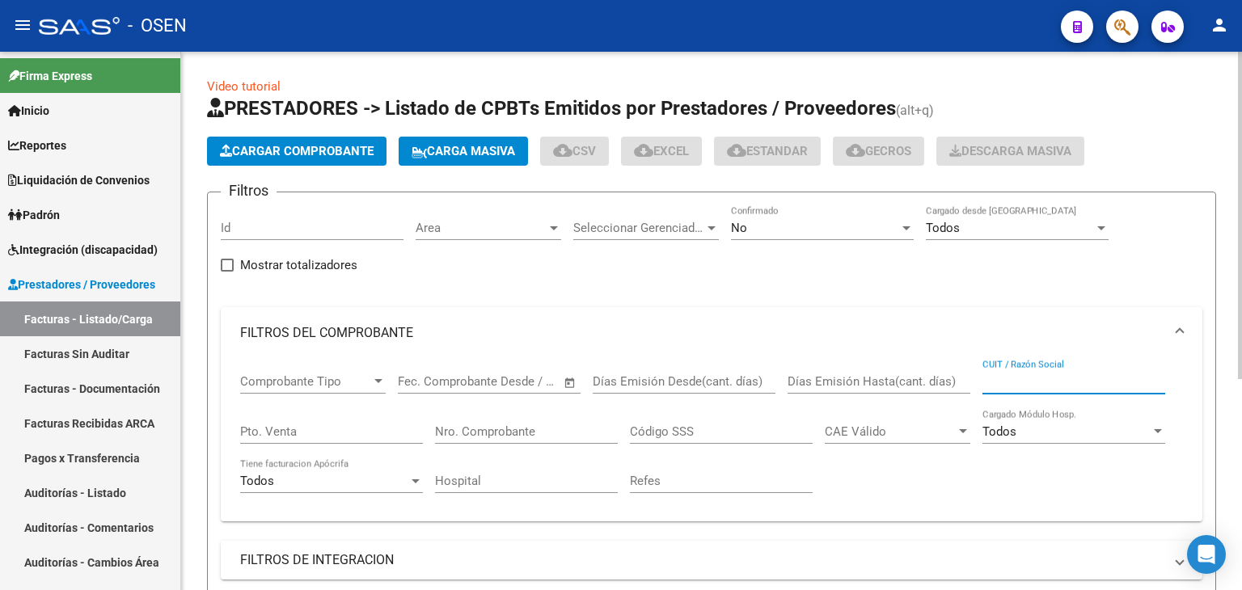
click at [1007, 377] on input "CUIT / Razón Social" at bounding box center [1073, 381] width 183 height 15
paste input "27254331568"
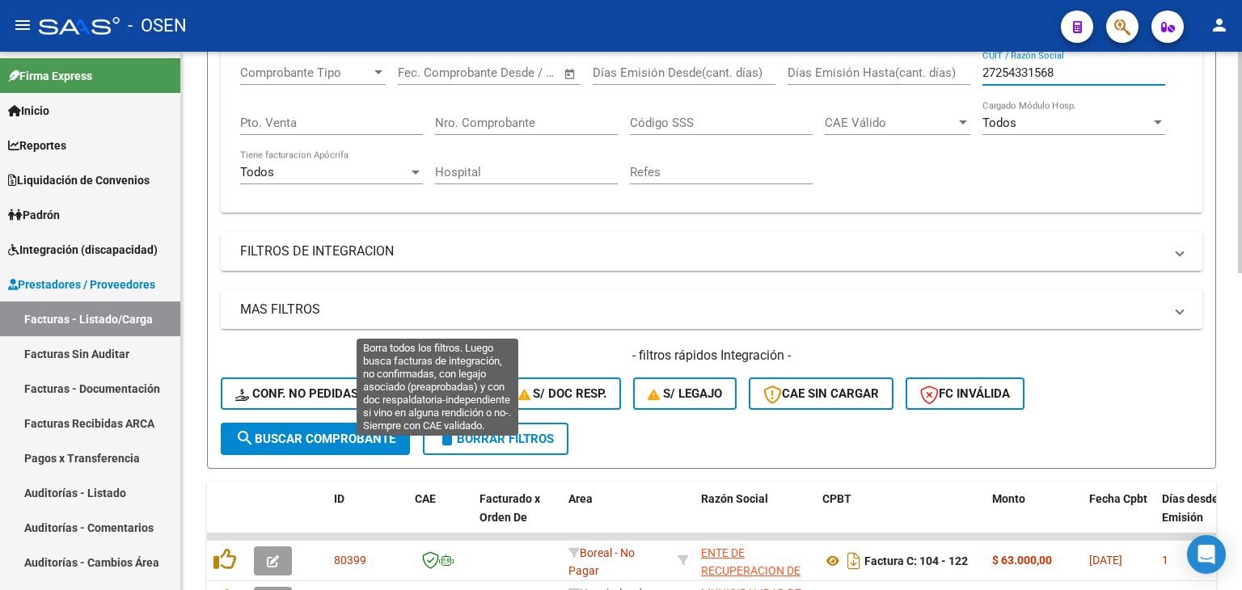
scroll to position [485, 0]
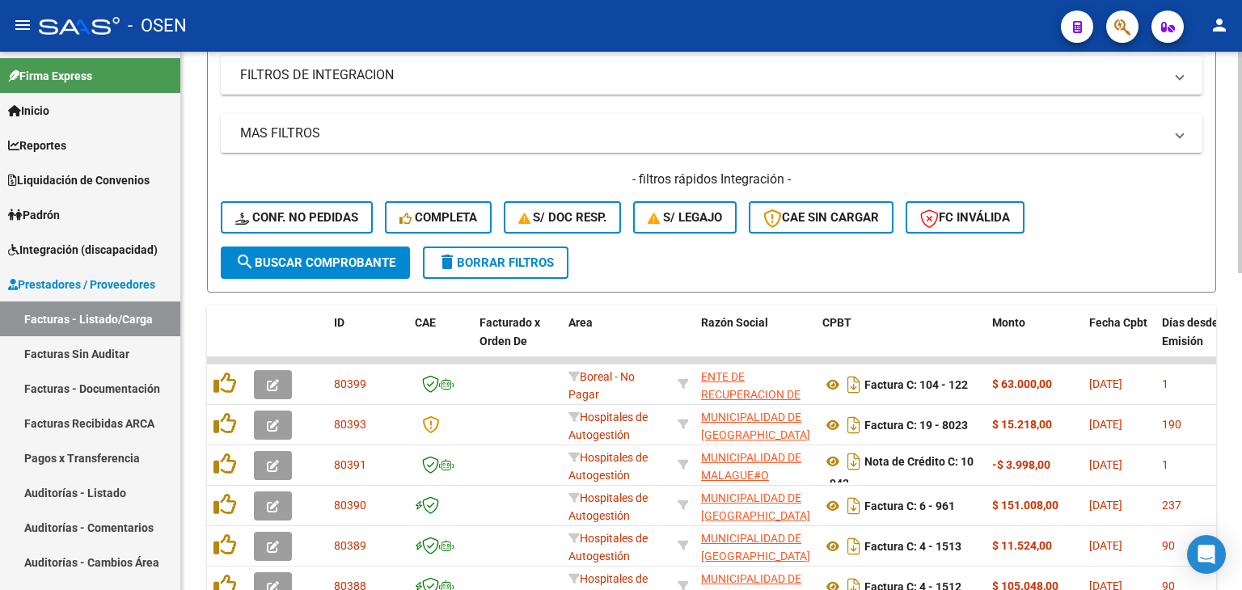
type input "27254331568"
click at [382, 255] on span "search Buscar Comprobante" at bounding box center [315, 262] width 160 height 15
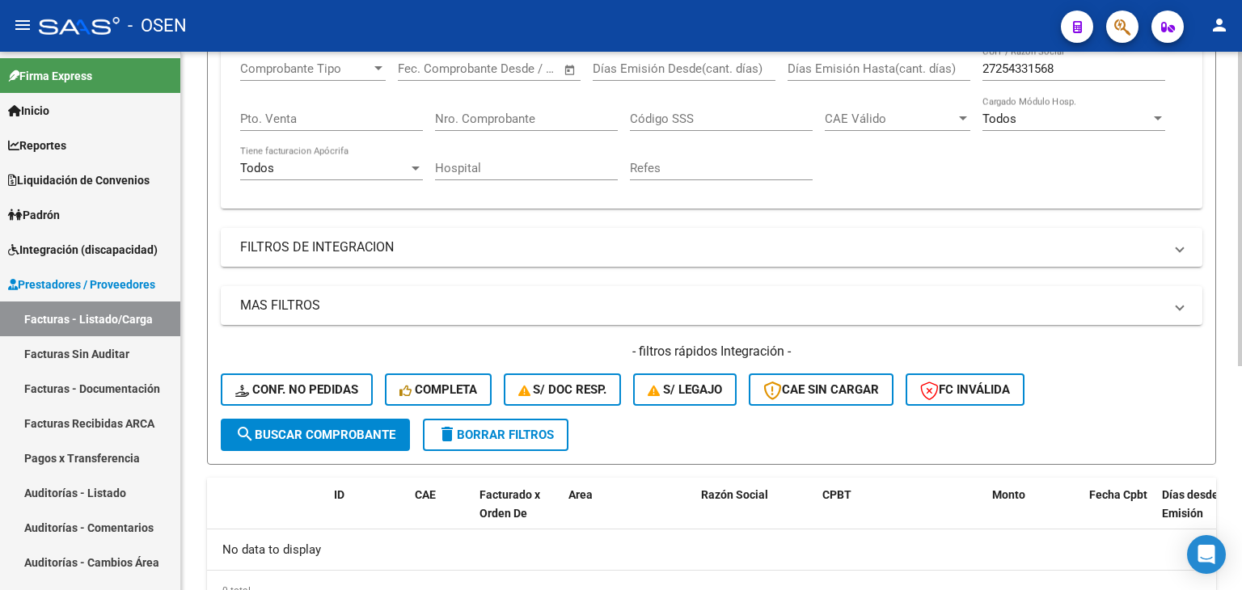
scroll to position [140, 0]
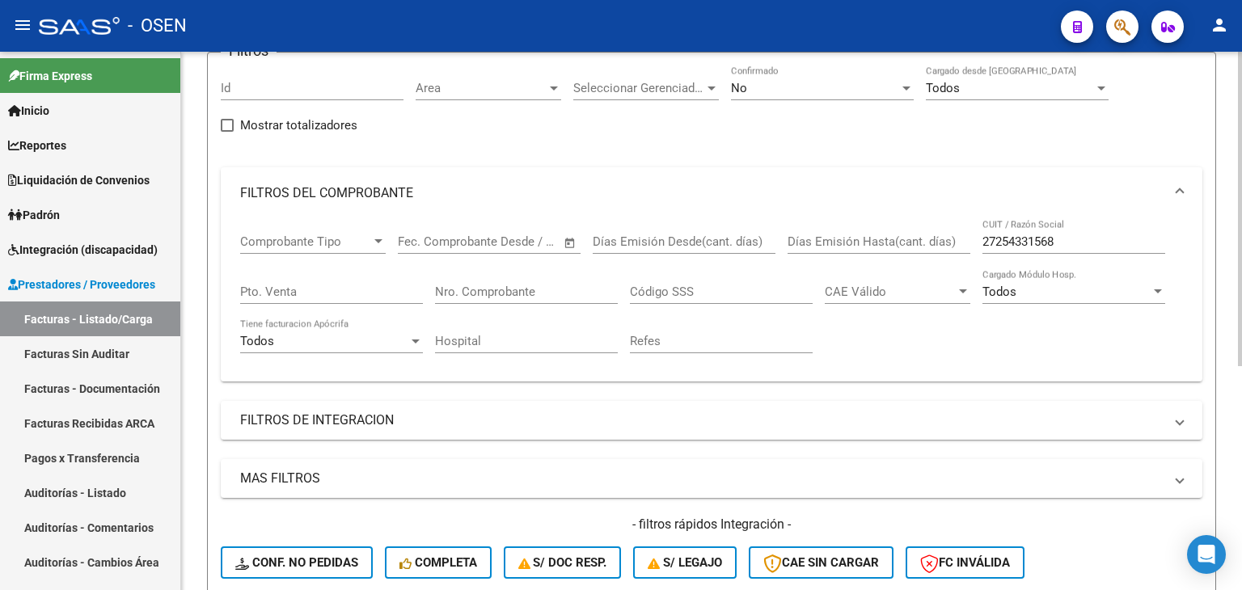
click at [779, 92] on div "No" at bounding box center [815, 88] width 168 height 15
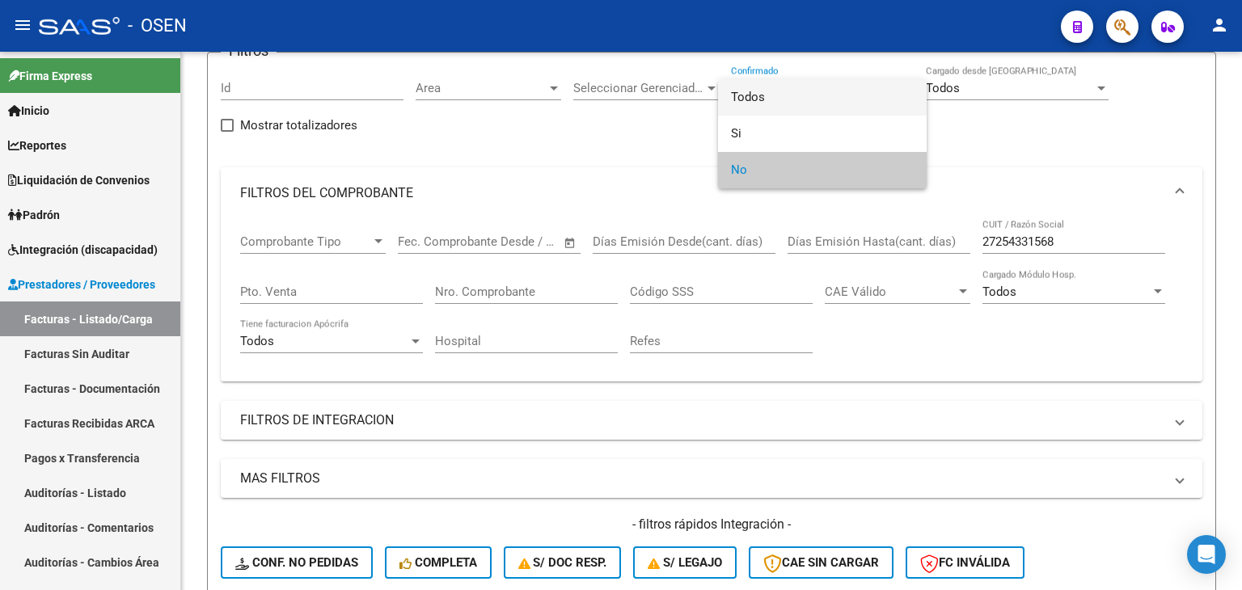
click at [779, 96] on span "Todos" at bounding box center [822, 97] width 183 height 36
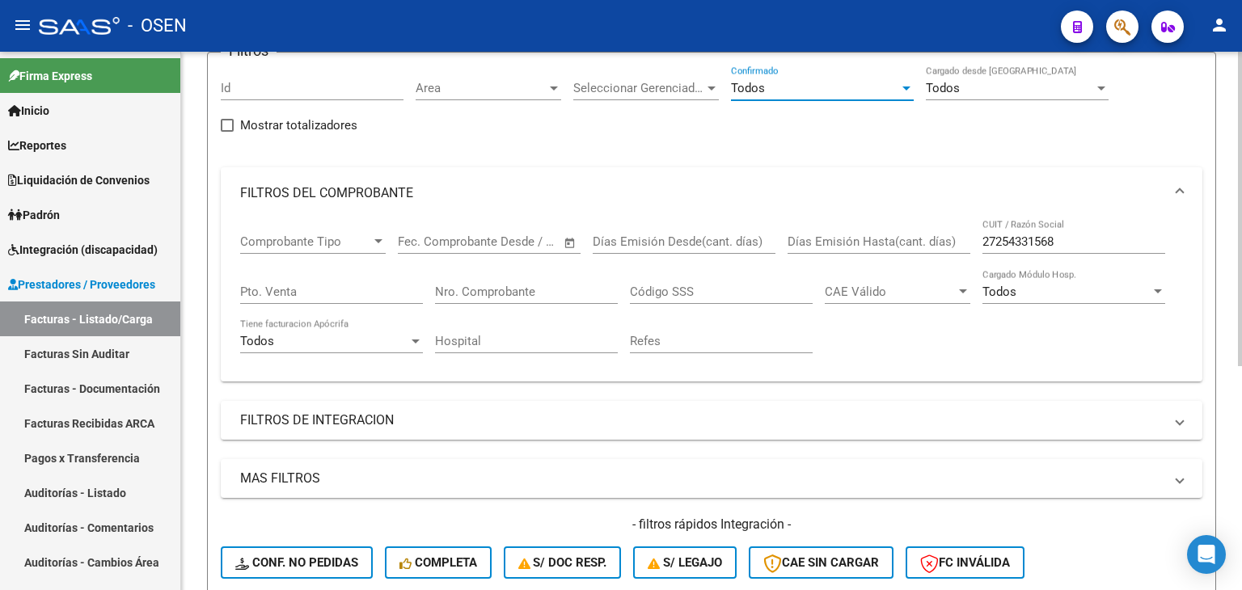
click at [770, 84] on div "Todos" at bounding box center [815, 88] width 168 height 15
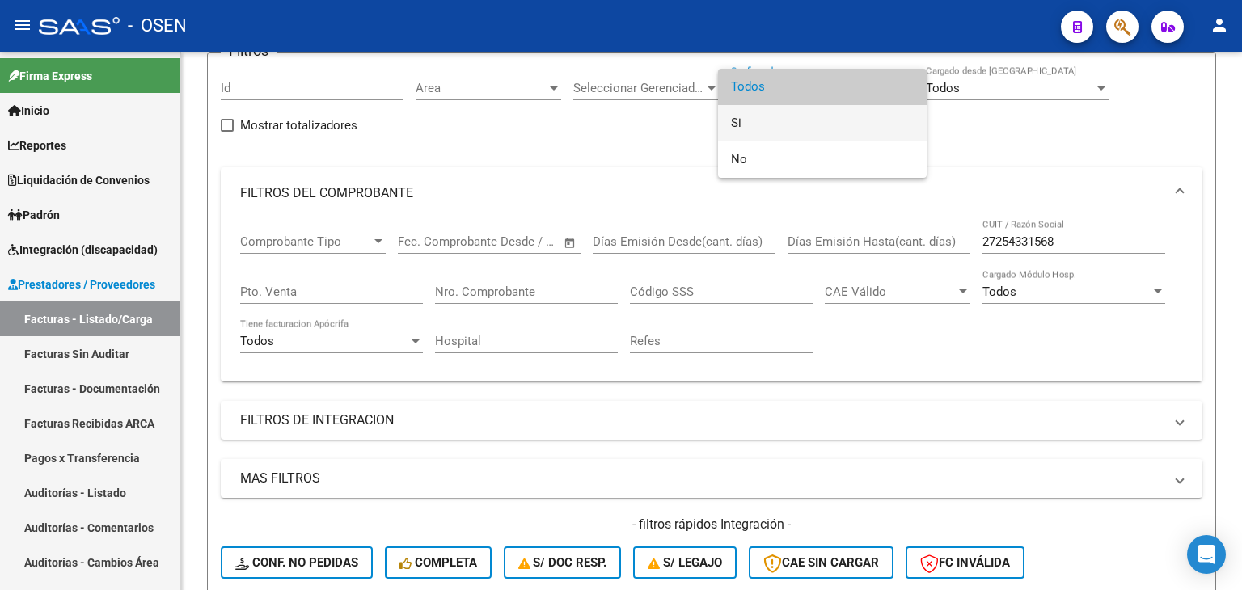
click at [766, 124] on span "Si" at bounding box center [822, 123] width 183 height 36
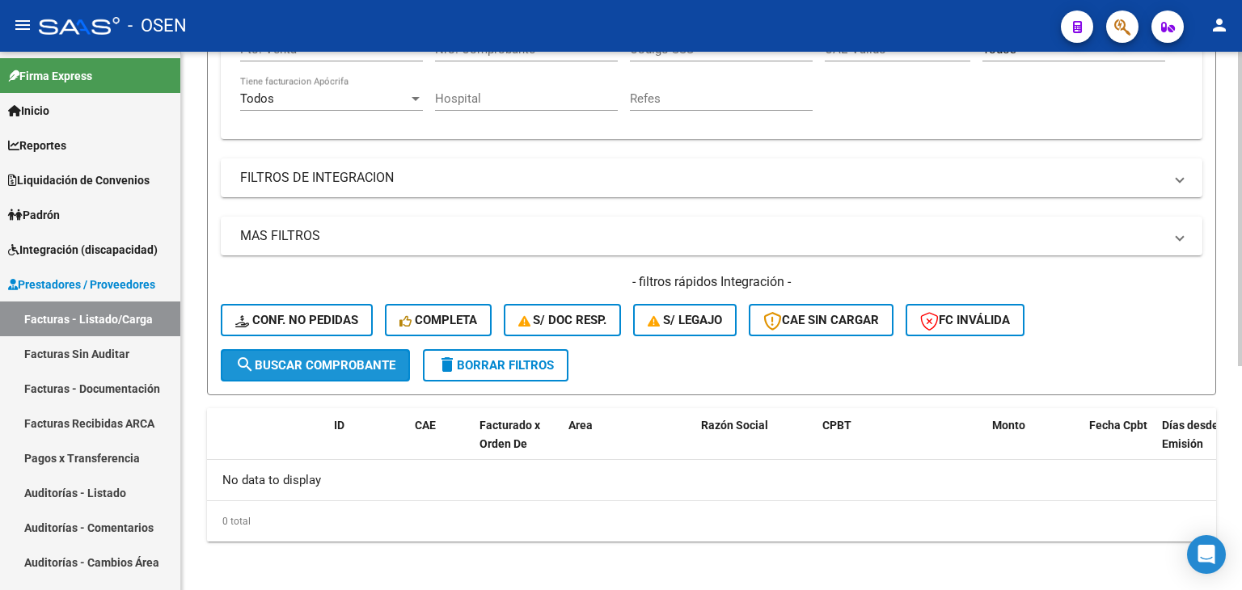
click at [334, 360] on span "search Buscar Comprobante" at bounding box center [315, 365] width 160 height 15
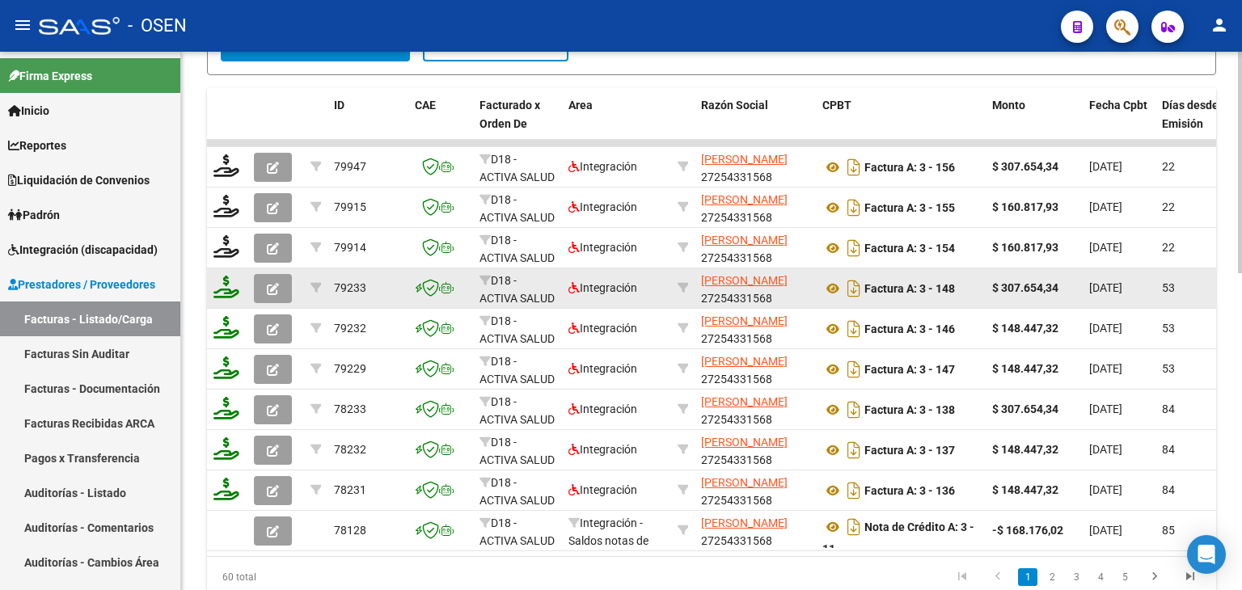
scroll to position [770, 0]
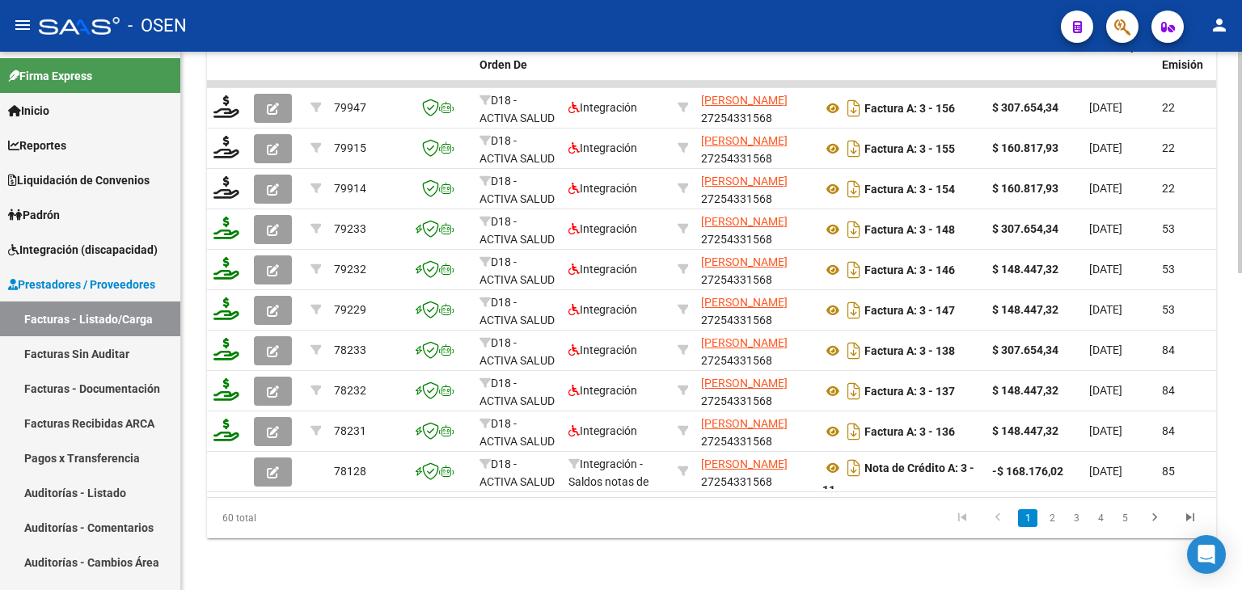
click at [1048, 514] on link "2" at bounding box center [1051, 518] width 19 height 18
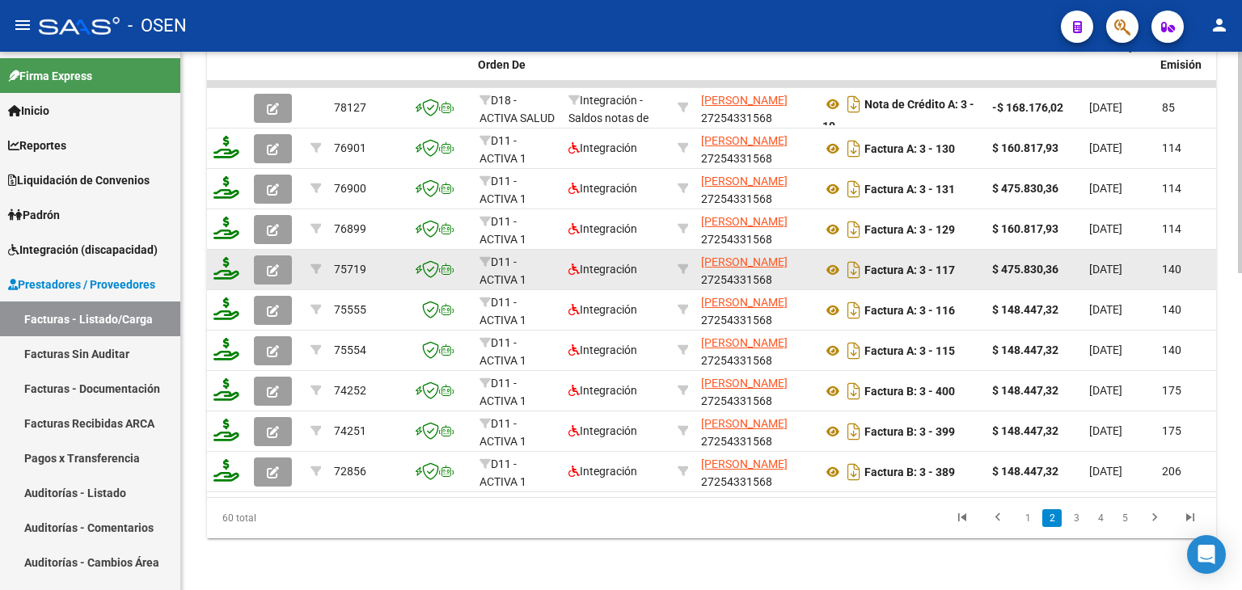
scroll to position [0, 2]
click at [268, 264] on icon "button" at bounding box center [271, 270] width 12 height 12
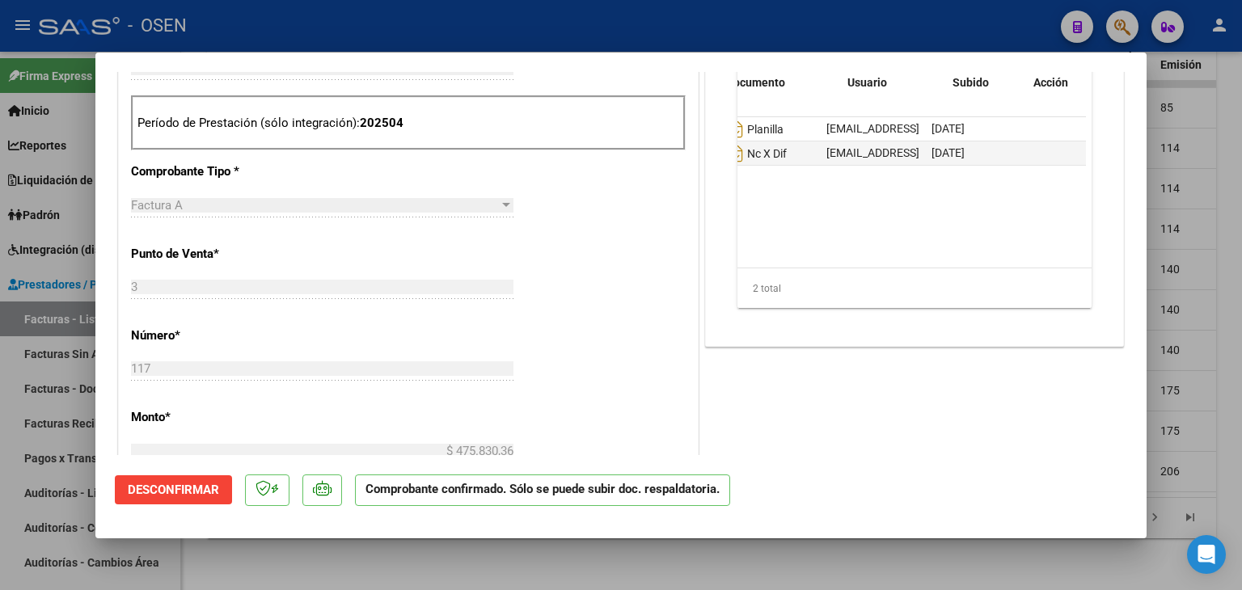
scroll to position [0, 58]
click at [834, 302] on div "2 total" at bounding box center [914, 288] width 354 height 40
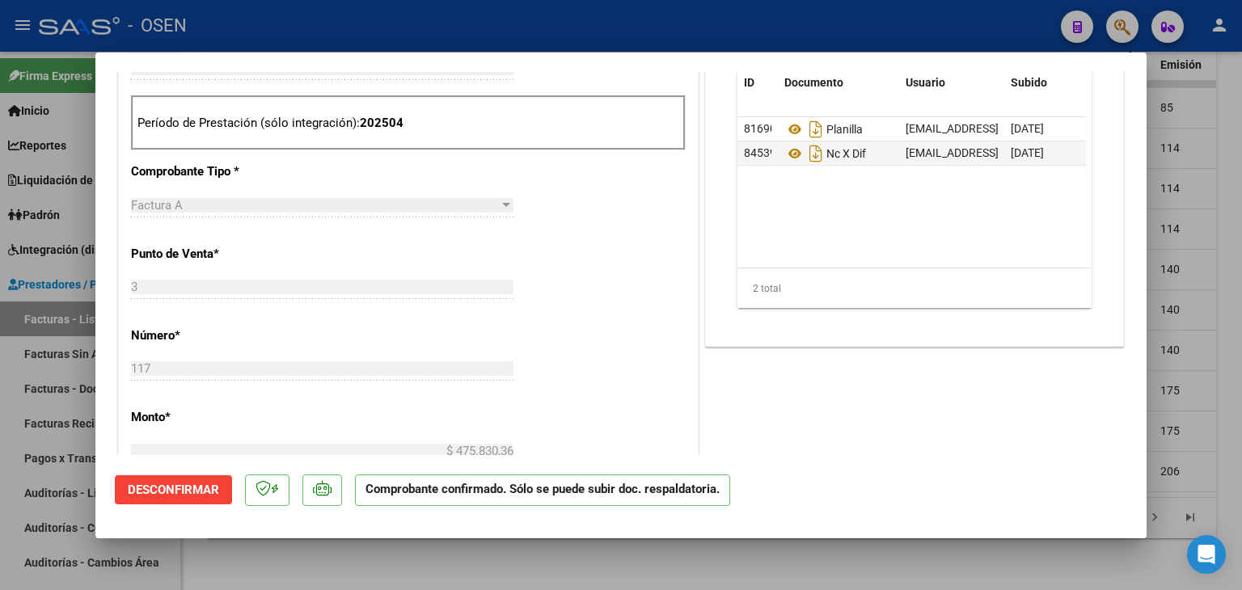
click at [451, 558] on div at bounding box center [621, 295] width 1242 height 590
type input "$ 0,00"
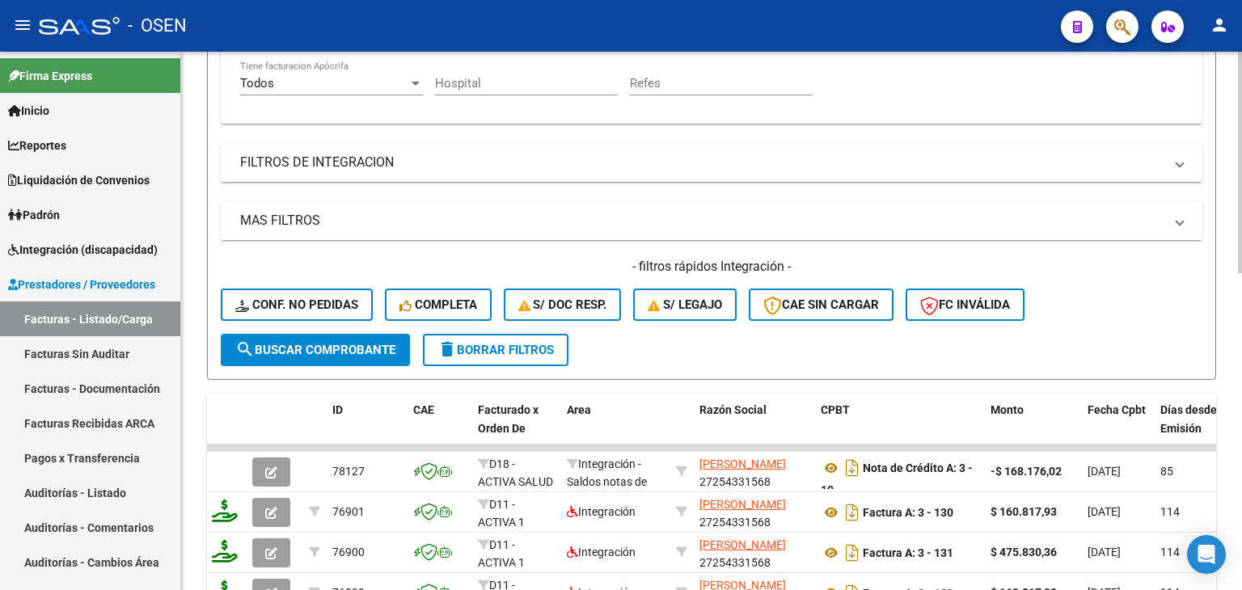
scroll to position [528, 0]
